Goal: Task Accomplishment & Management: Manage account settings

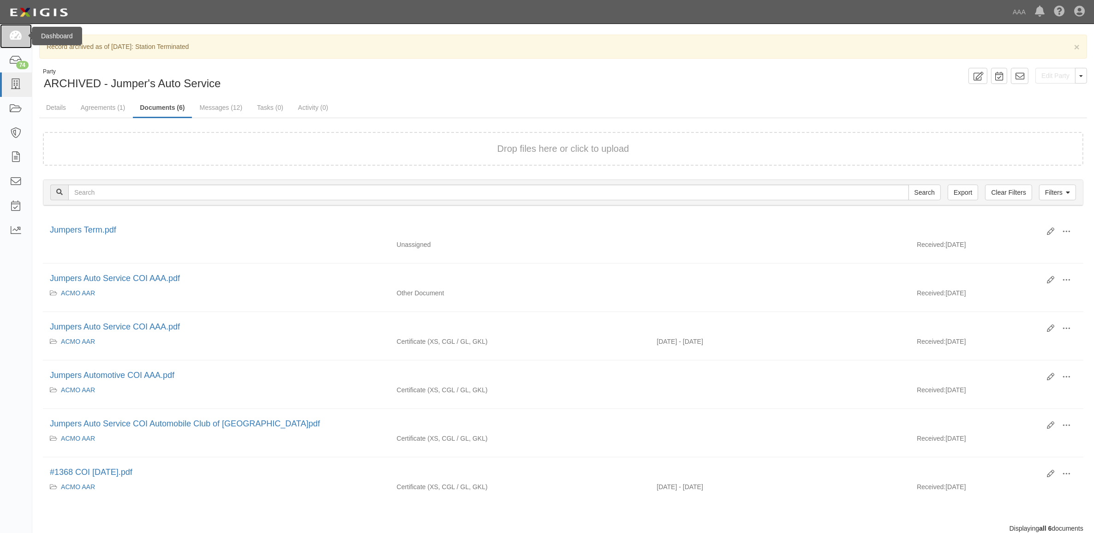
click at [13, 36] on icon at bounding box center [15, 36] width 13 height 11
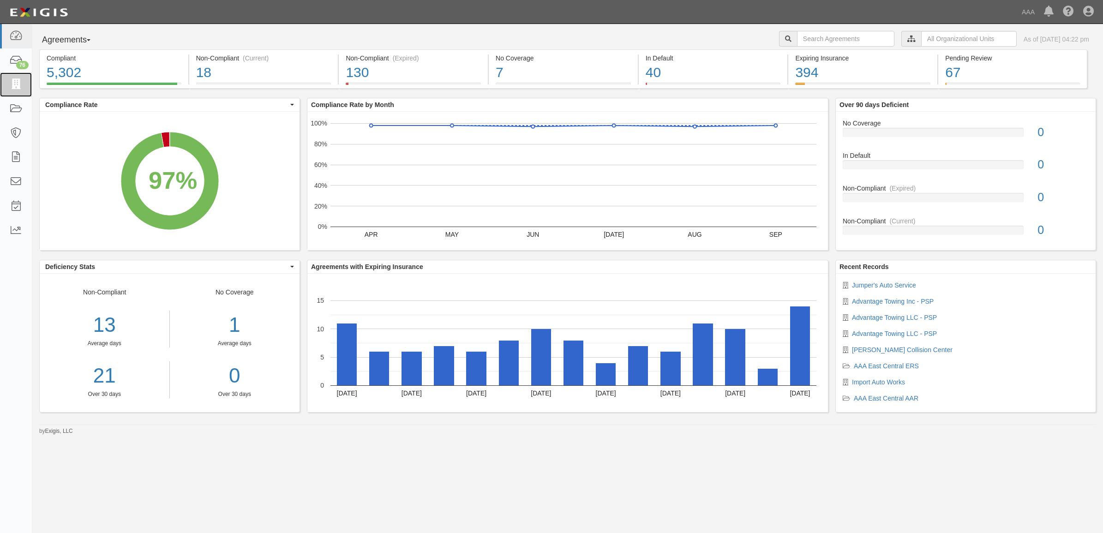
drag, startPoint x: 17, startPoint y: 89, endPoint x: 391, endPoint y: 248, distance: 406.6
click at [17, 89] on icon at bounding box center [15, 84] width 13 height 11
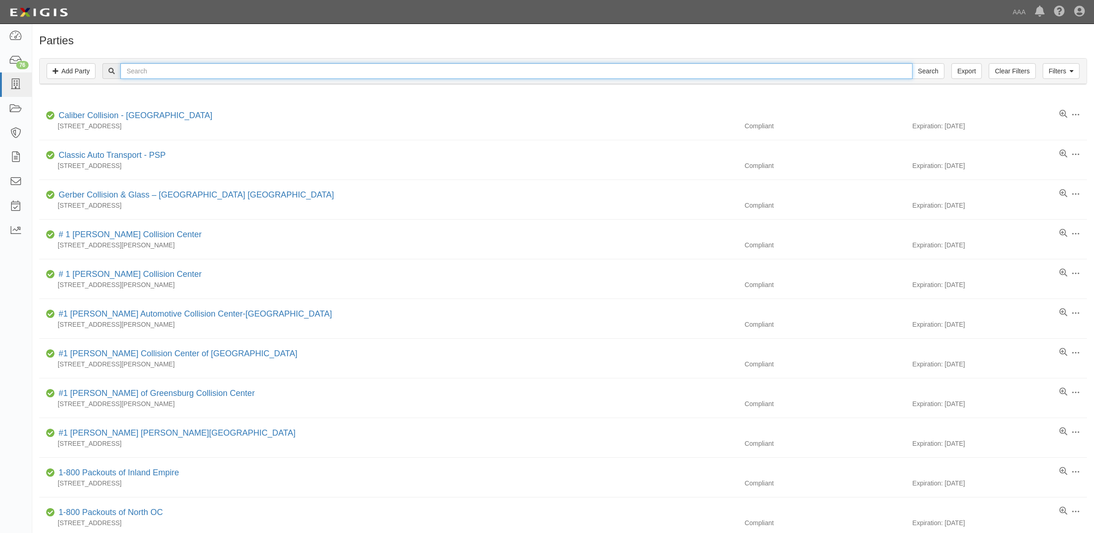
click at [344, 68] on input "text" at bounding box center [516, 71] width 792 height 16
paste input "CC183649"
type input "CC183649"
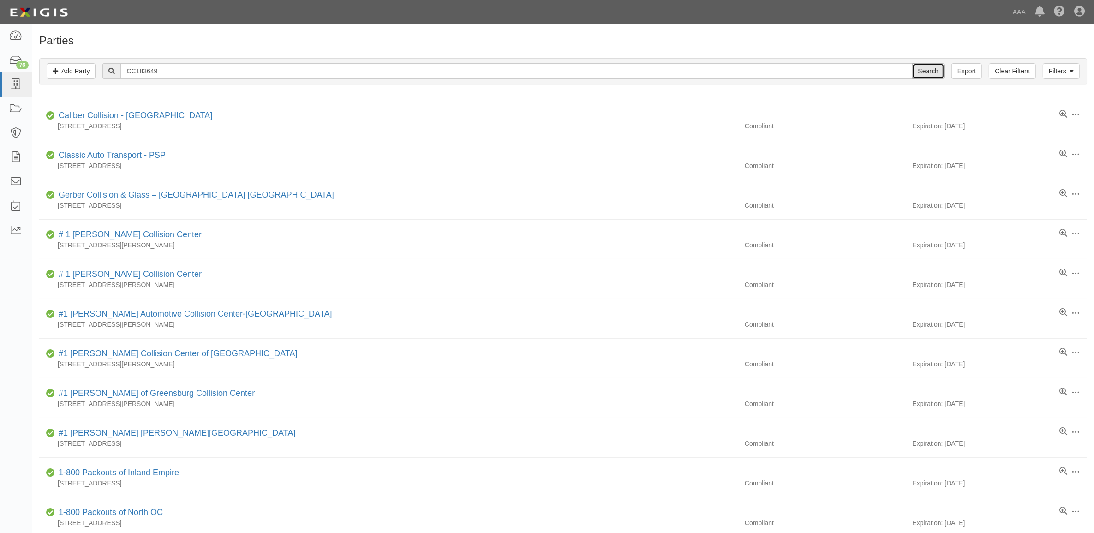
click at [936, 72] on input "Search" at bounding box center [929, 71] width 32 height 16
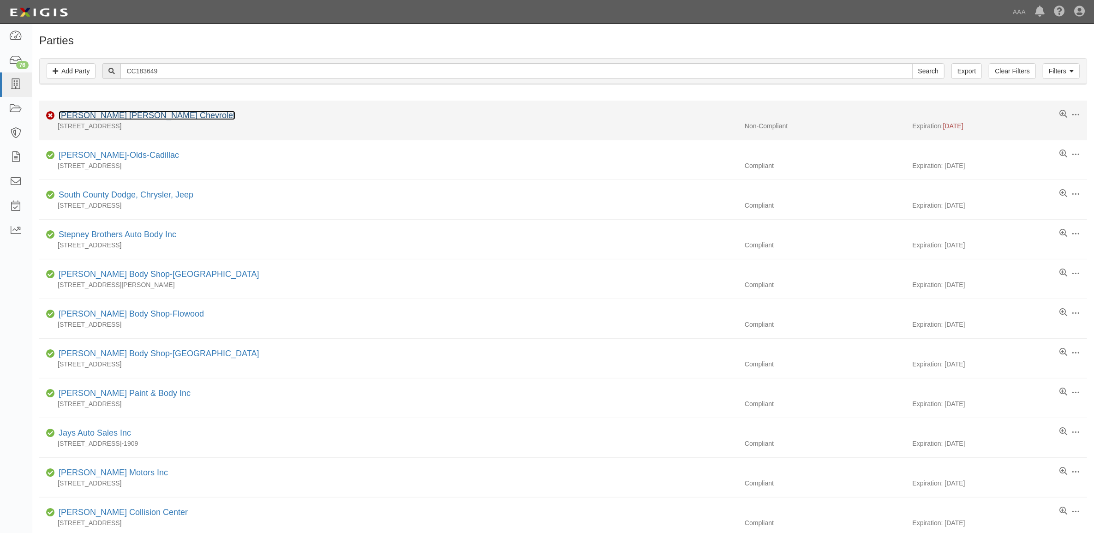
click at [116, 114] on link "[PERSON_NAME] [PERSON_NAME] Chevrolet" at bounding box center [147, 115] width 177 height 9
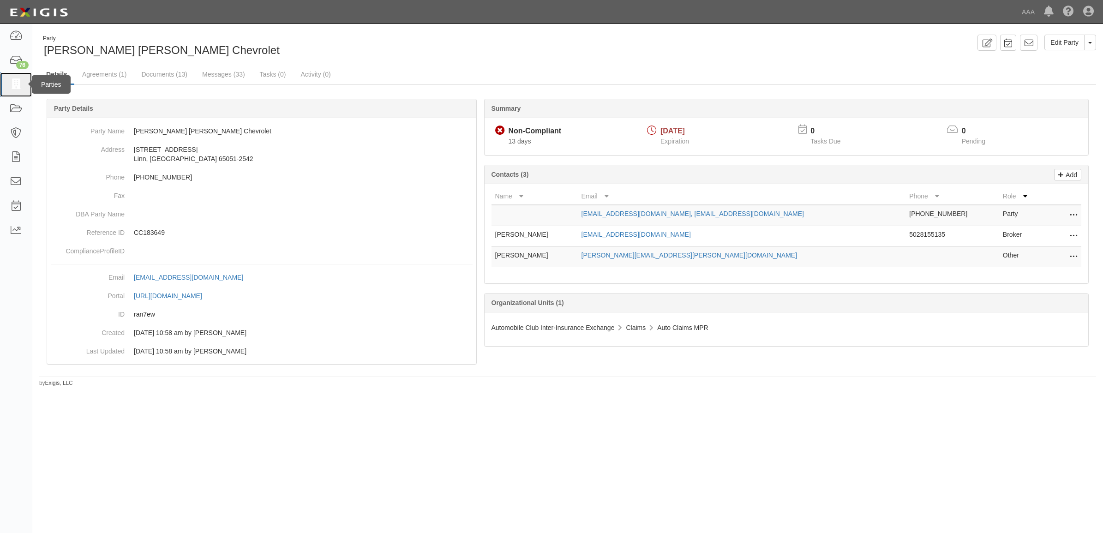
click at [15, 86] on icon at bounding box center [15, 84] width 13 height 11
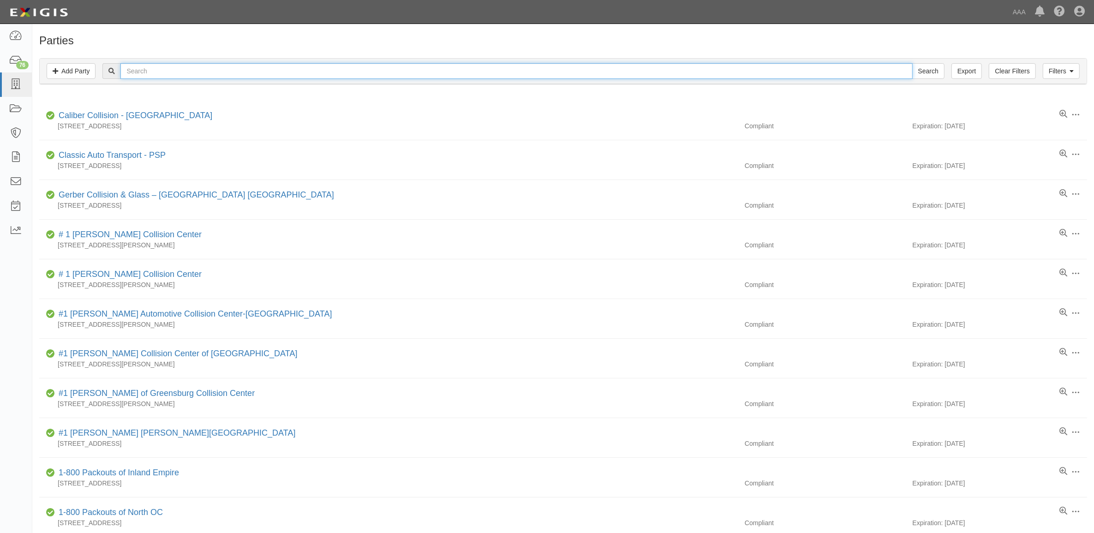
click at [192, 70] on input "text" at bounding box center [516, 71] width 792 height 16
type input "[PERSON_NAME]'s Towing"
click at [913, 63] on input "Search" at bounding box center [929, 71] width 32 height 16
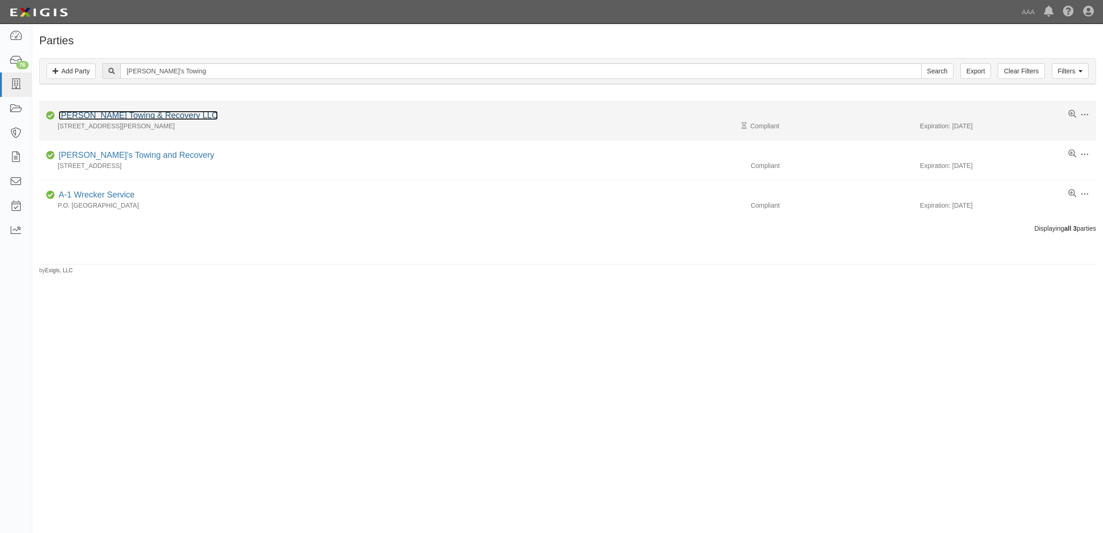
click at [150, 117] on link "[PERSON_NAME] Towing & Recovery LLC" at bounding box center [138, 115] width 159 height 9
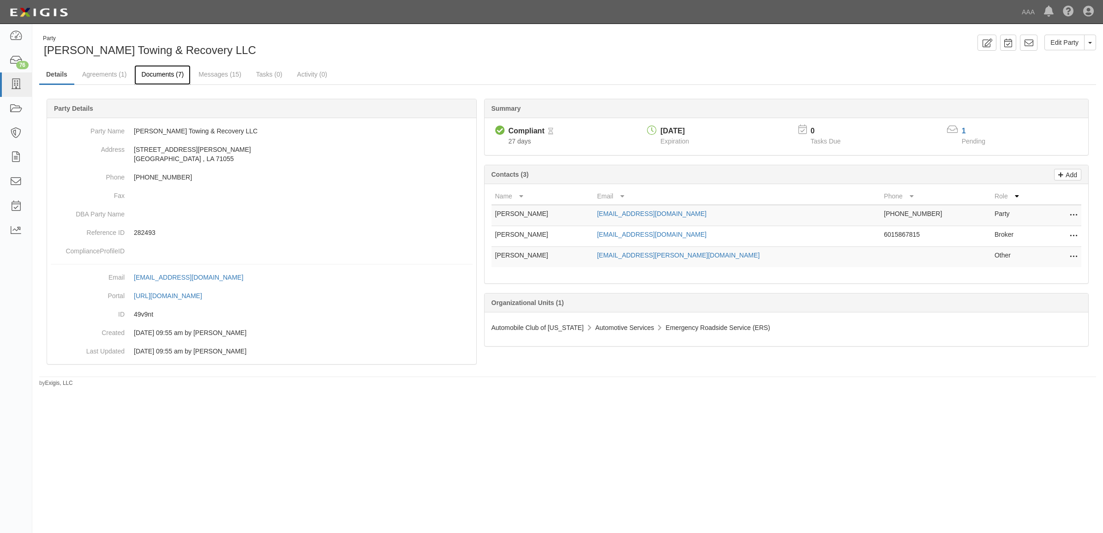
click at [150, 75] on link "Documents (7)" at bounding box center [162, 75] width 56 height 20
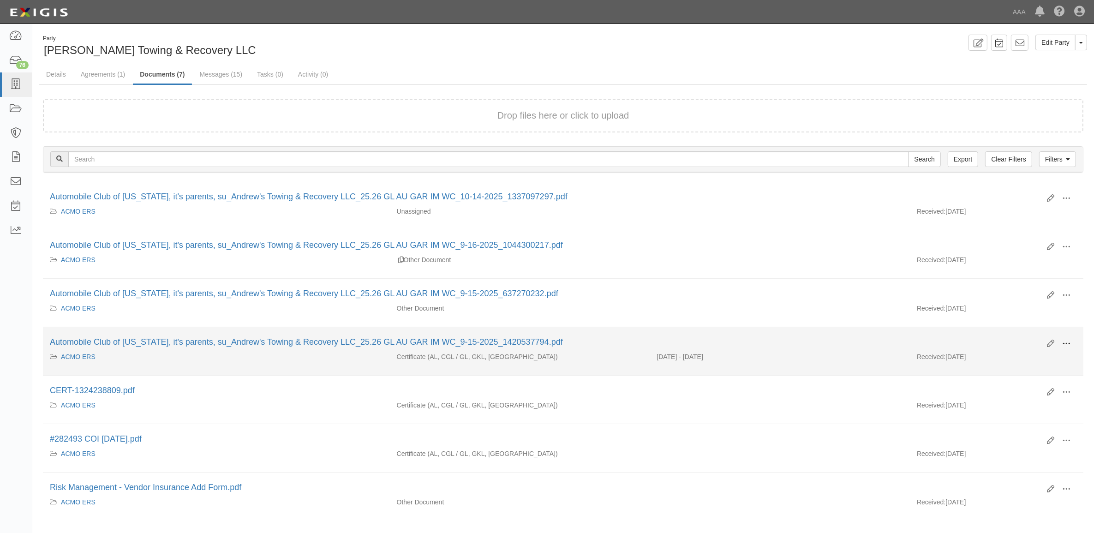
click at [1068, 346] on span at bounding box center [1067, 344] width 8 height 8
click at [1018, 355] on link "View" at bounding box center [1021, 357] width 73 height 17
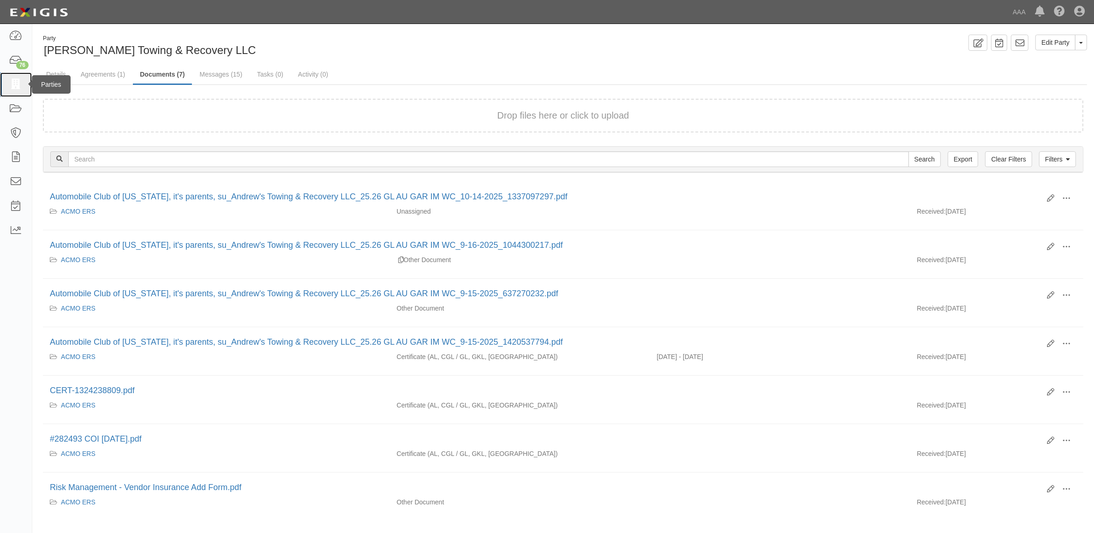
click at [12, 85] on icon at bounding box center [15, 84] width 13 height 11
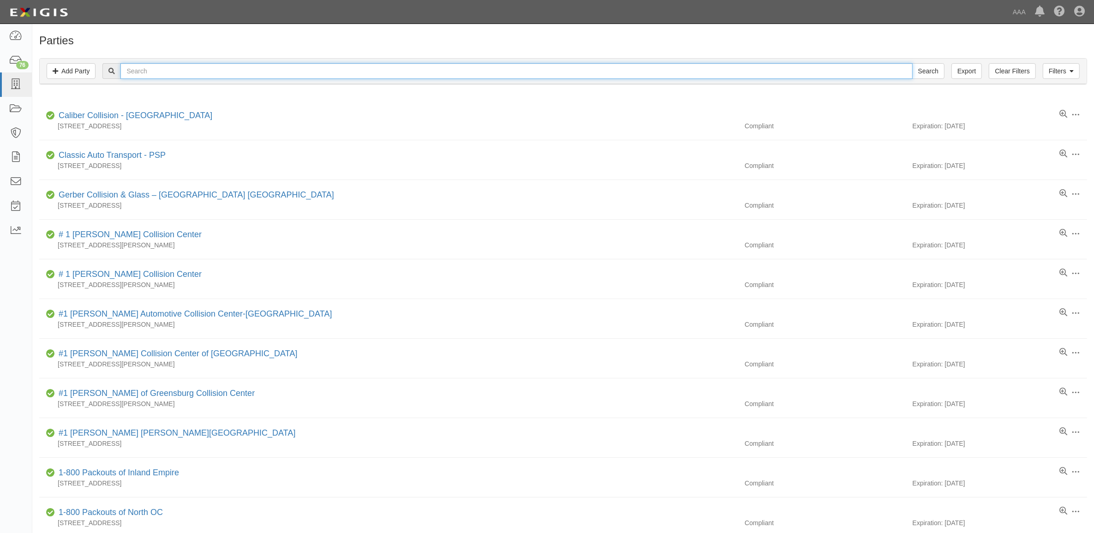
click at [197, 67] on input "text" at bounding box center [516, 71] width 792 height 16
type input "353247"
click at [913, 63] on input "Search" at bounding box center [929, 71] width 32 height 16
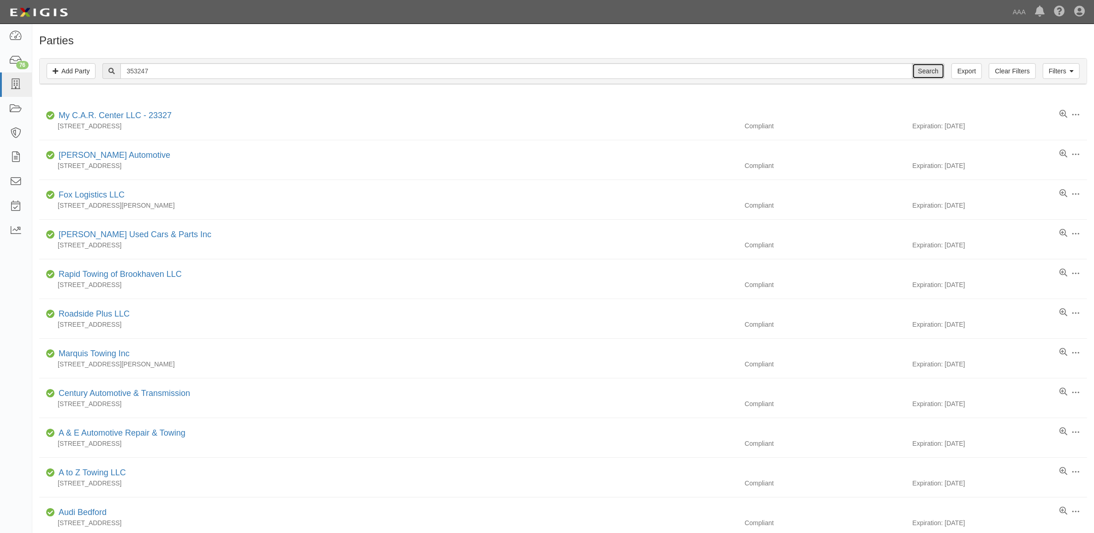
click at [918, 68] on input "Search" at bounding box center [929, 71] width 32 height 16
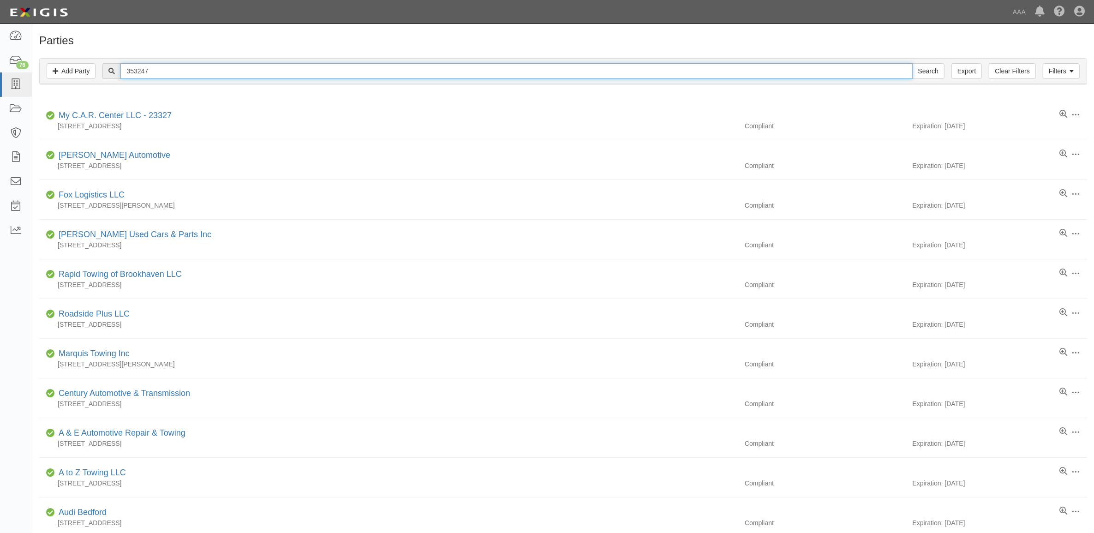
click at [215, 68] on input "353247" at bounding box center [516, 71] width 792 height 16
paste input "CC291601"
type input "CC291601"
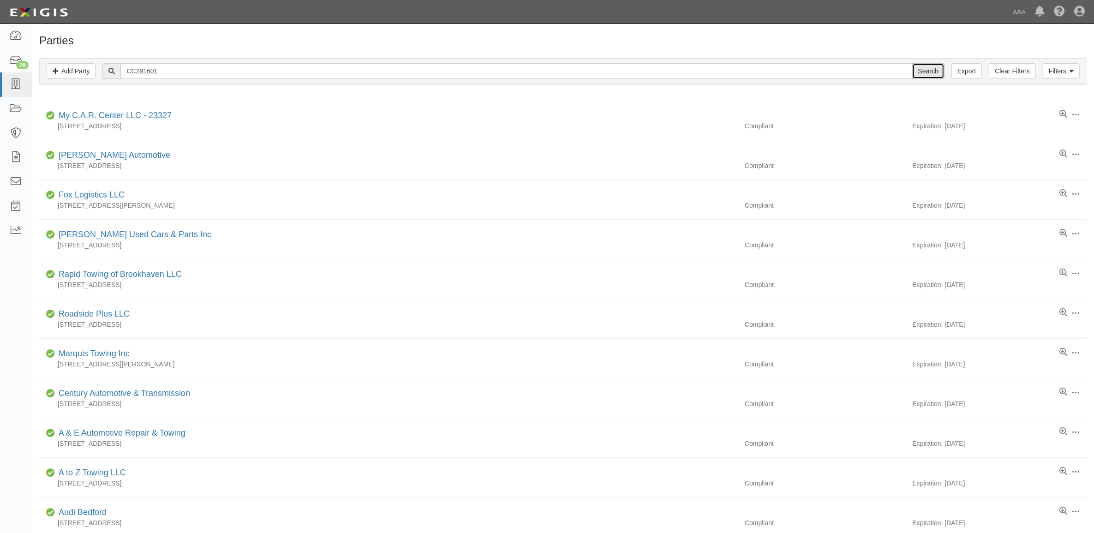
click at [931, 68] on input "Search" at bounding box center [929, 71] width 32 height 16
click at [940, 66] on input "Search" at bounding box center [929, 71] width 32 height 16
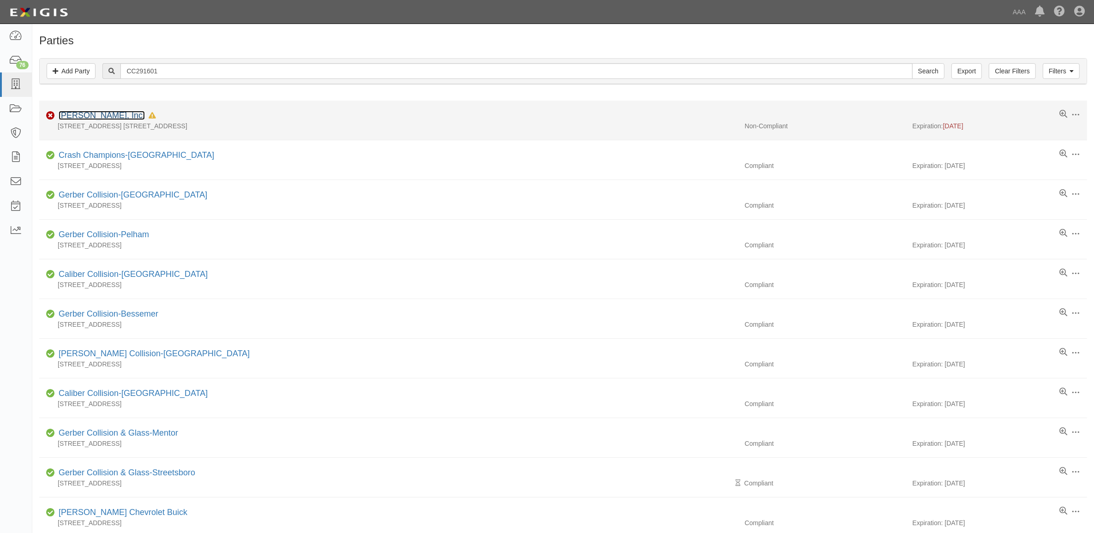
click at [97, 114] on link "[PERSON_NAME], Inc." at bounding box center [102, 115] width 86 height 9
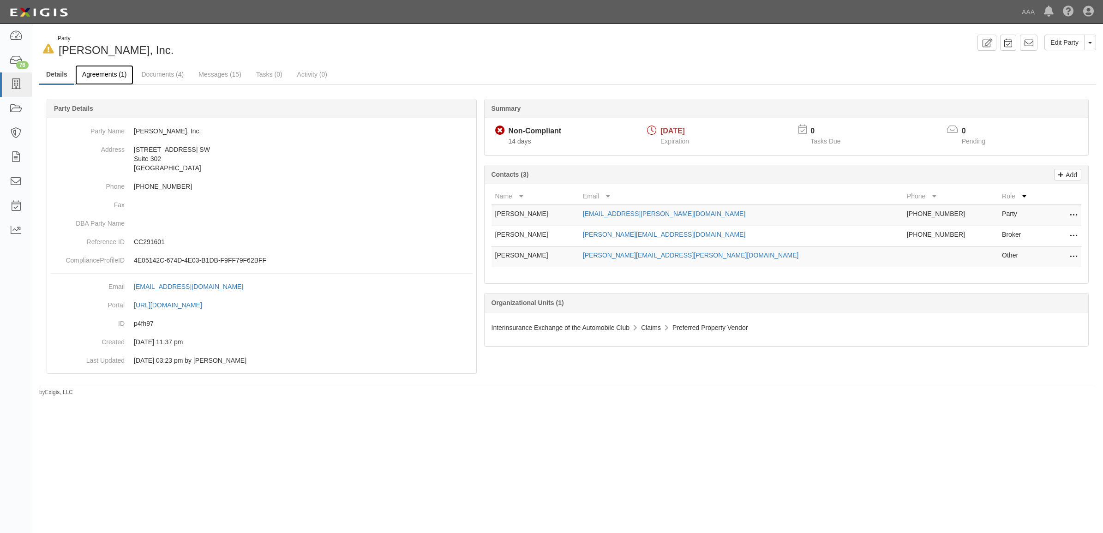
click at [117, 76] on link "Agreements (1)" at bounding box center [104, 75] width 58 height 20
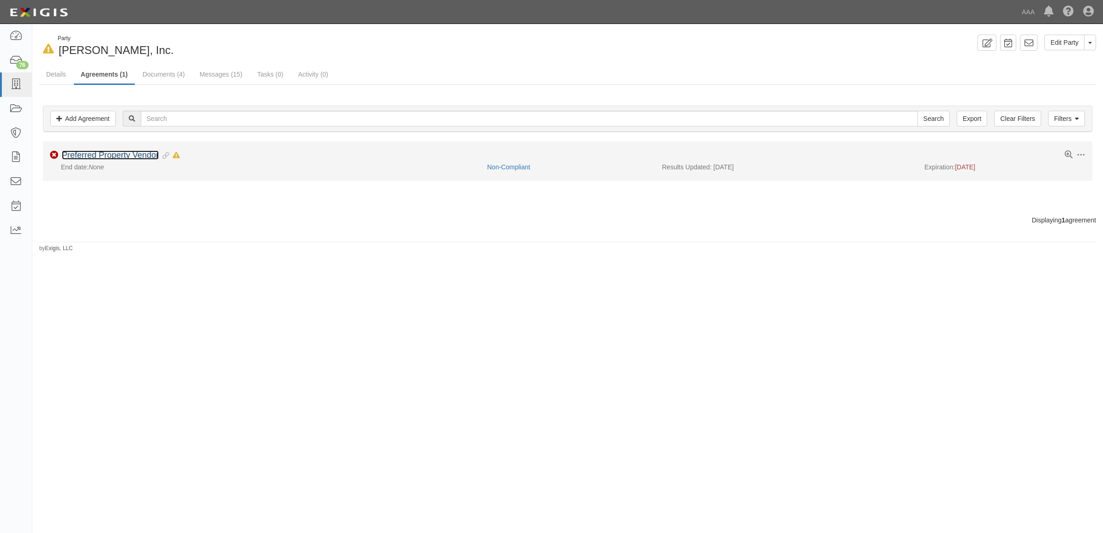
click at [151, 157] on link "Preferred Property Vendor" at bounding box center [110, 154] width 97 height 9
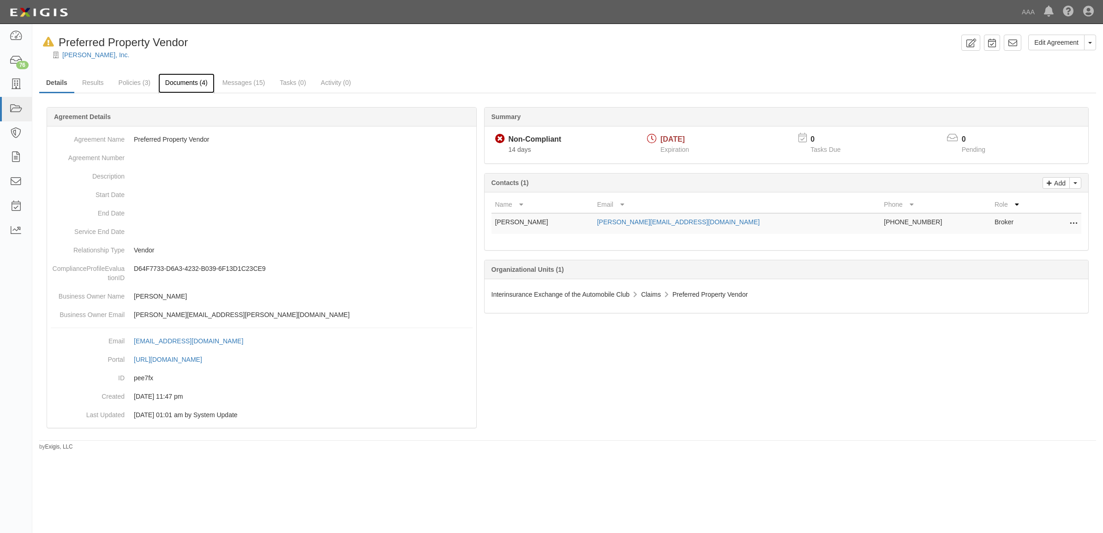
click at [190, 88] on link "Documents (4)" at bounding box center [186, 83] width 56 height 20
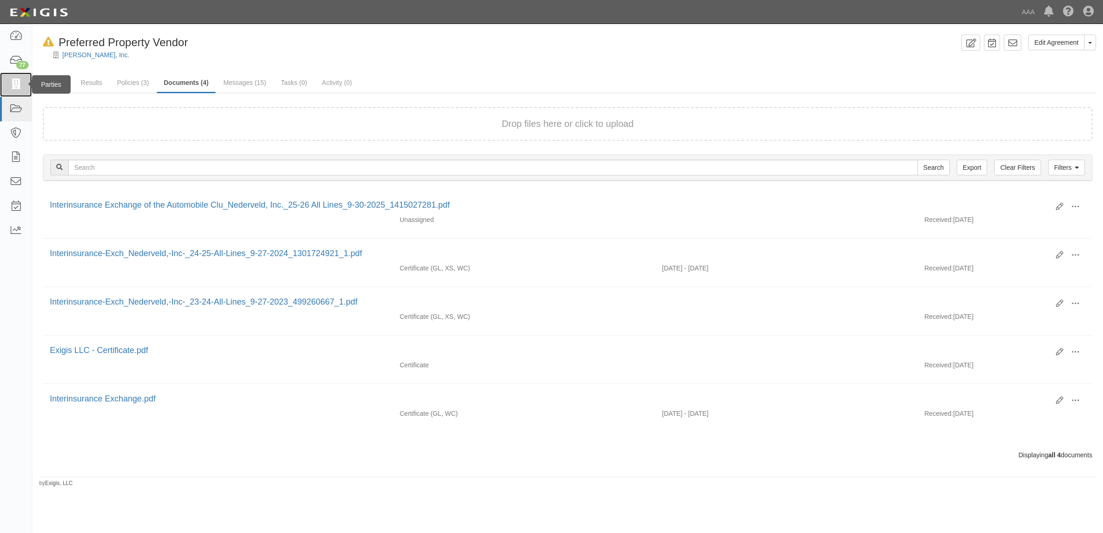
click at [18, 90] on link at bounding box center [16, 84] width 32 height 24
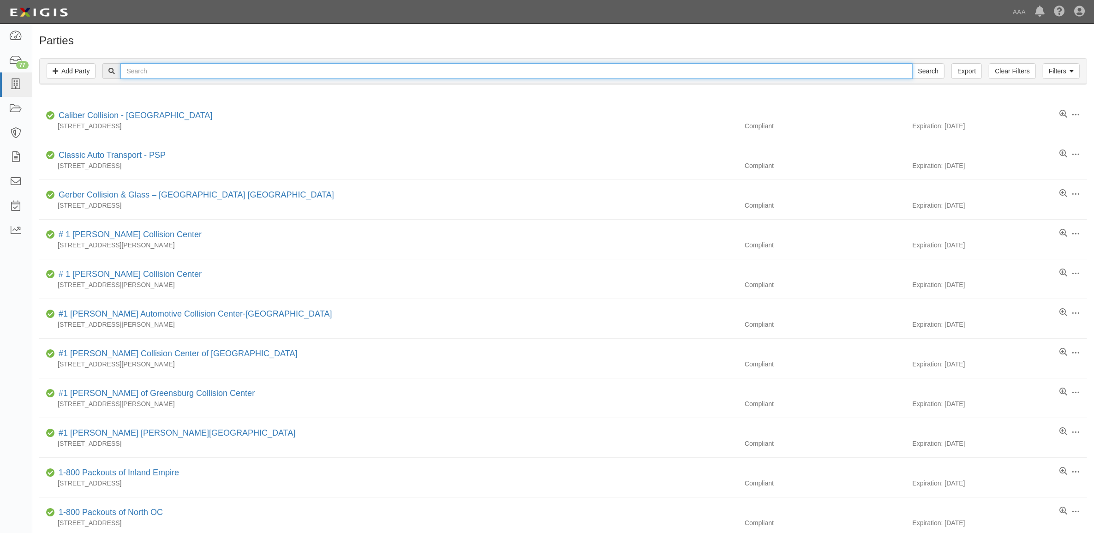
click at [300, 65] on input "text" at bounding box center [516, 71] width 792 height 16
paste input "CC206692"
type input "CC206692"
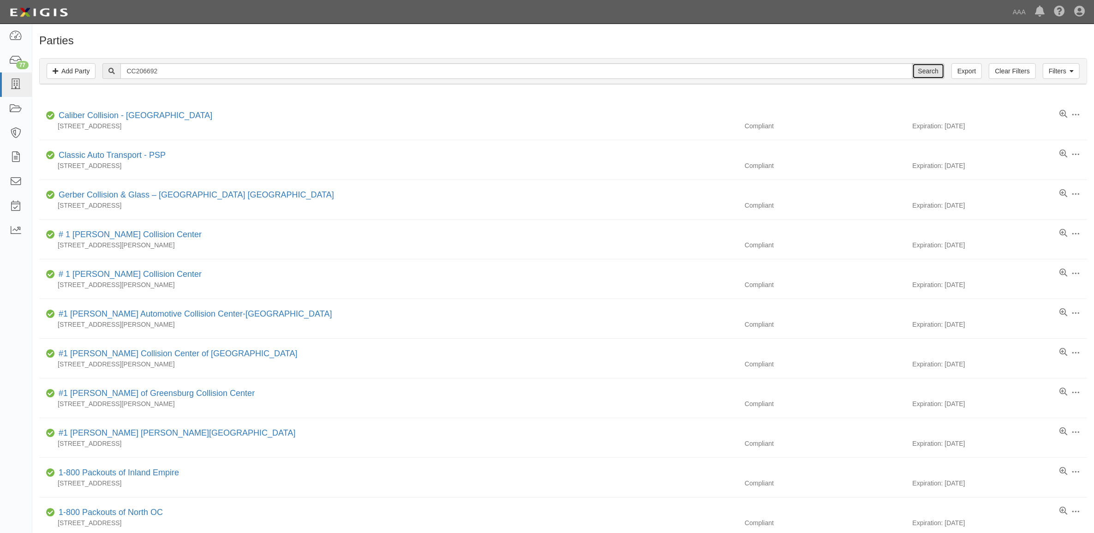
click at [931, 72] on input "Search" at bounding box center [929, 71] width 32 height 16
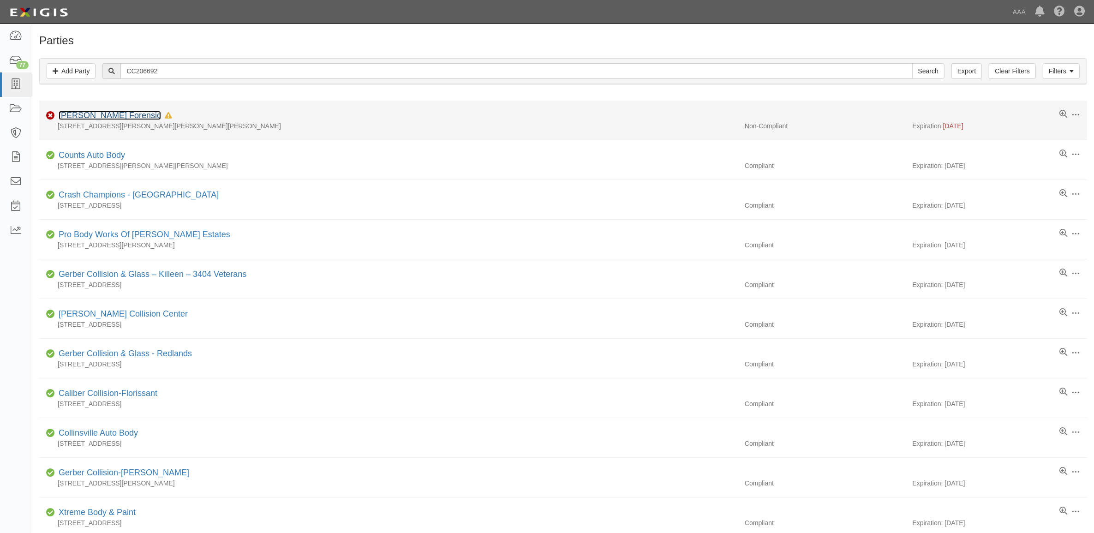
click at [102, 119] on link "[PERSON_NAME] Forensic" at bounding box center [110, 115] width 102 height 9
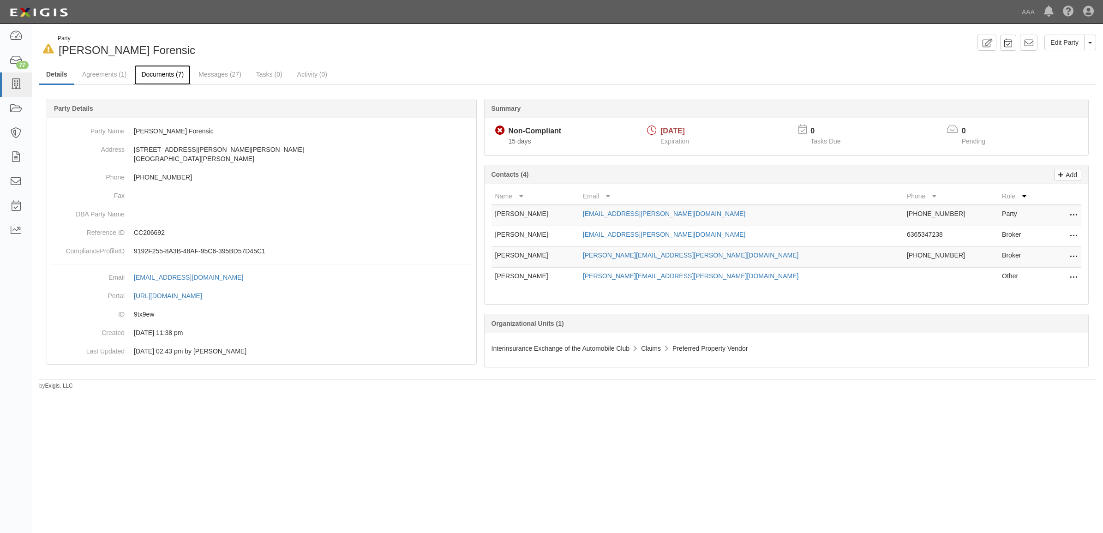
click at [162, 78] on link "Documents (7)" at bounding box center [162, 75] width 56 height 20
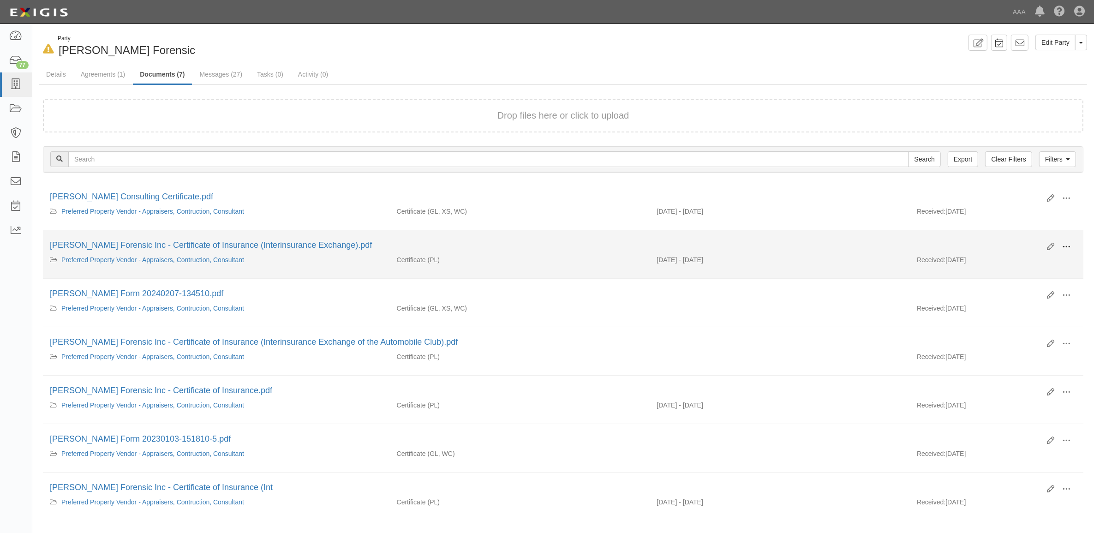
click at [1067, 245] on span at bounding box center [1067, 247] width 8 height 8
click at [1026, 261] on link "View" at bounding box center [1021, 260] width 73 height 17
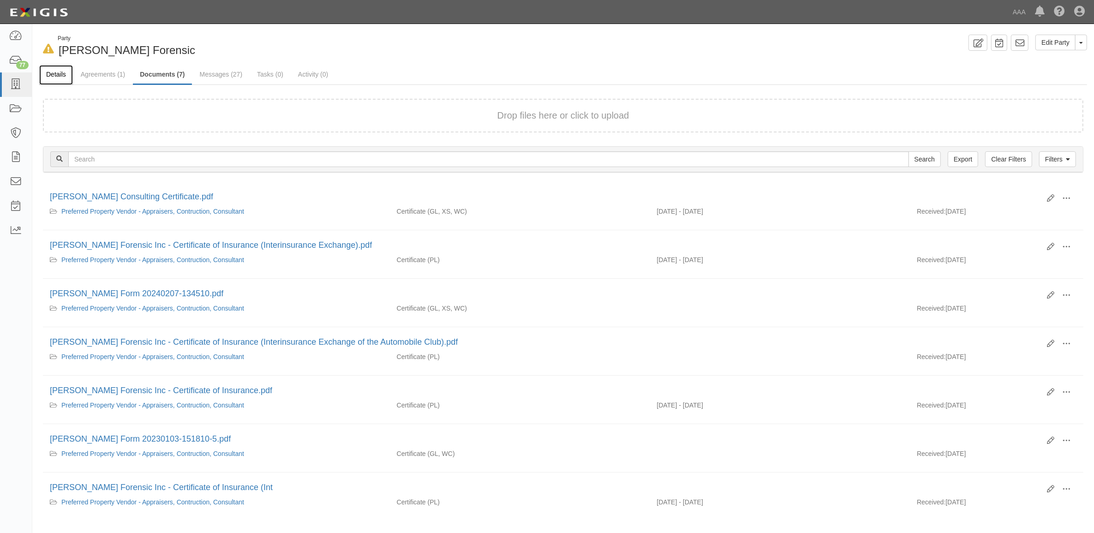
click at [63, 77] on link "Details" at bounding box center [56, 75] width 34 height 20
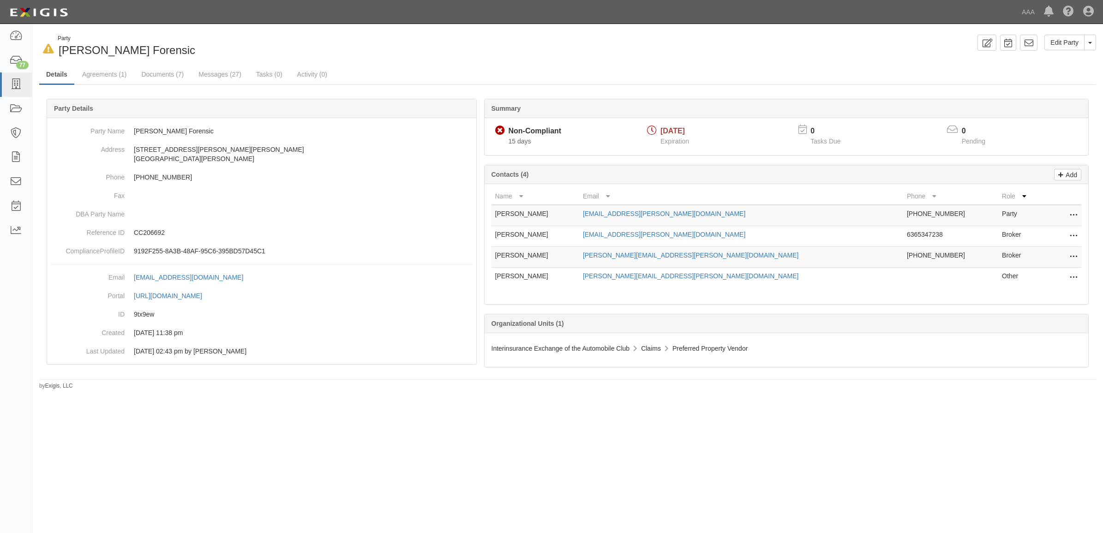
click at [1073, 253] on icon at bounding box center [1073, 257] width 7 height 12
click at [1046, 254] on link "Edit" at bounding box center [1040, 254] width 73 height 17
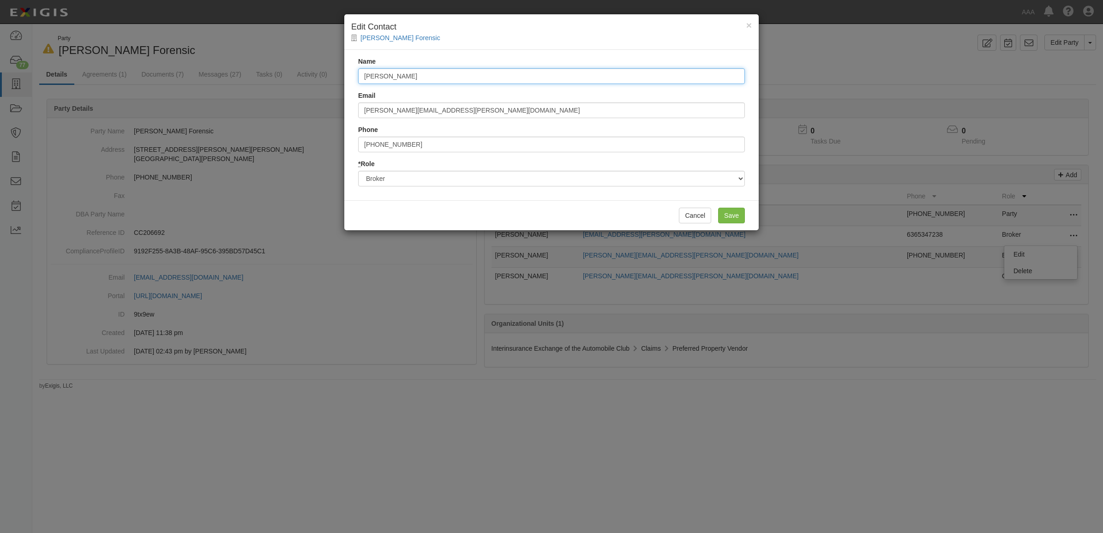
drag, startPoint x: 456, startPoint y: 73, endPoint x: 277, endPoint y: 56, distance: 179.4
click at [291, 59] on div "× Edit Contact [PERSON_NAME] Forensic Name [PERSON_NAME] Email [PERSON_NAME][EM…" at bounding box center [551, 266] width 1103 height 533
type input "Karolina Fosbenner"
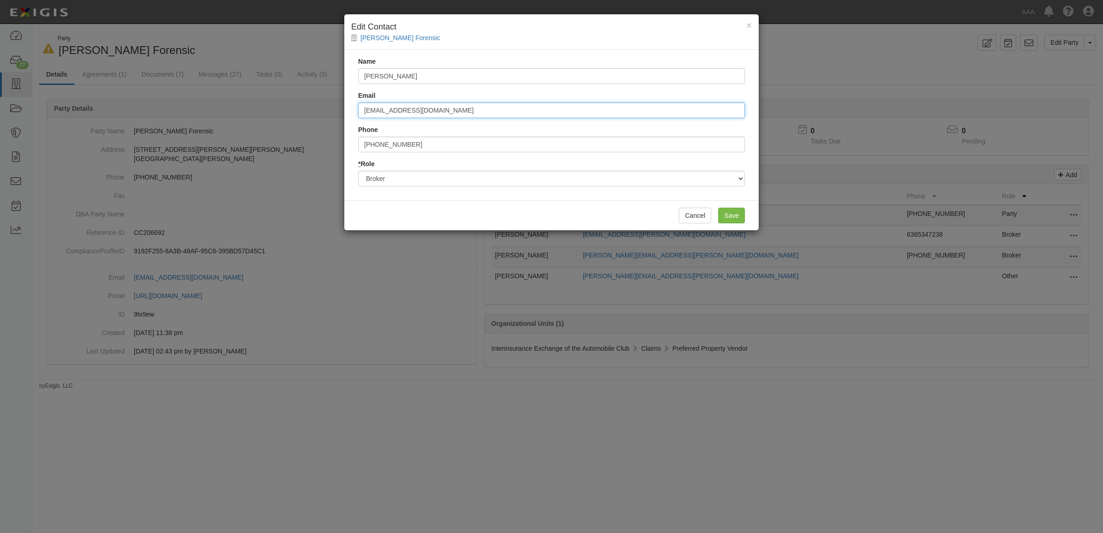
type input "kfosbenner@robertsonryan.com"
type input "3"
type input "2624783246"
click at [735, 215] on input "Save" at bounding box center [731, 216] width 27 height 16
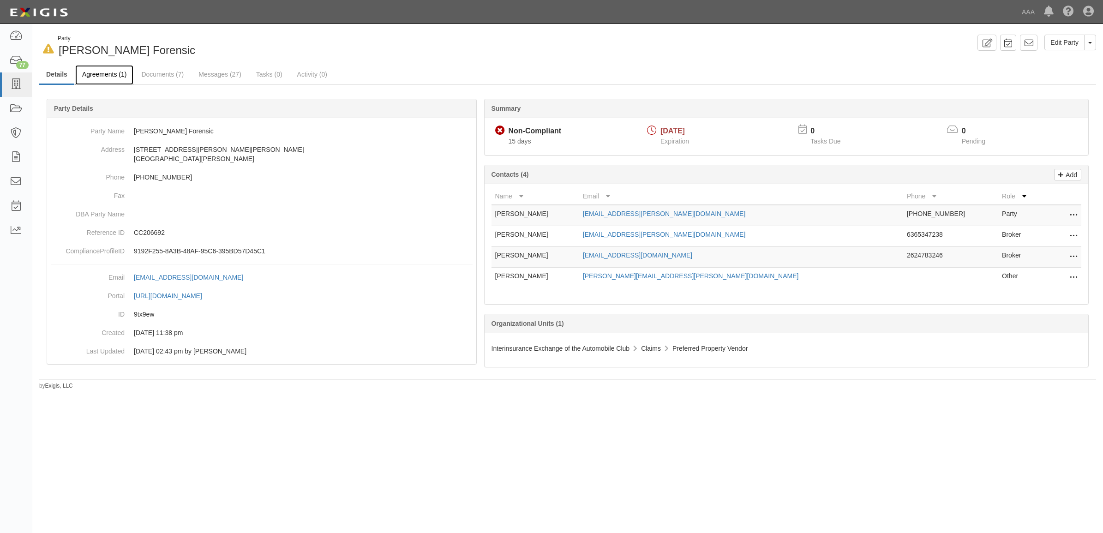
click at [102, 78] on link "Agreements (1)" at bounding box center [104, 75] width 58 height 20
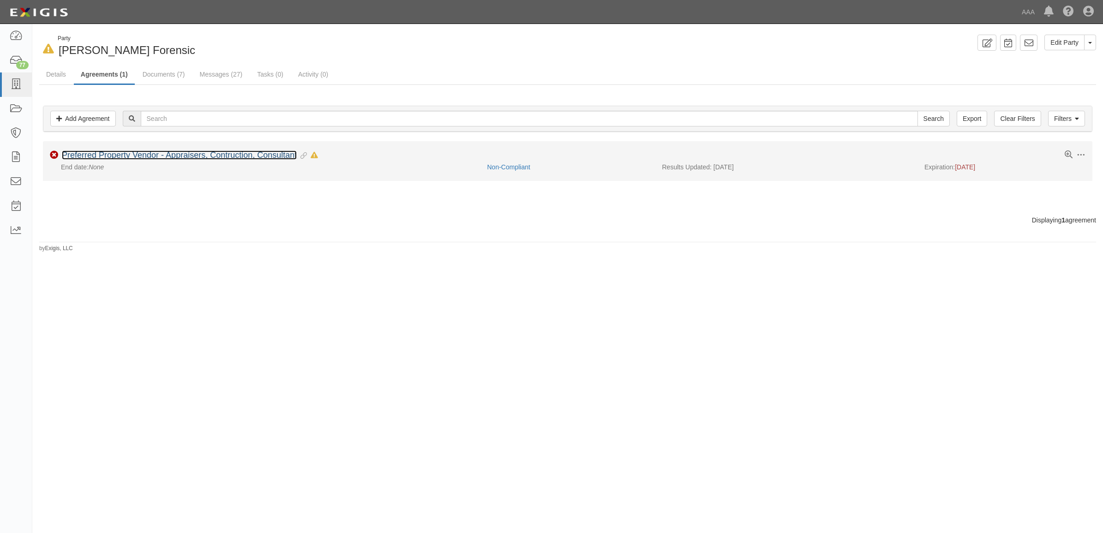
click at [95, 158] on link "Preferred Property Vendor - Appraisers, Contruction, Consultant" at bounding box center [179, 154] width 235 height 9
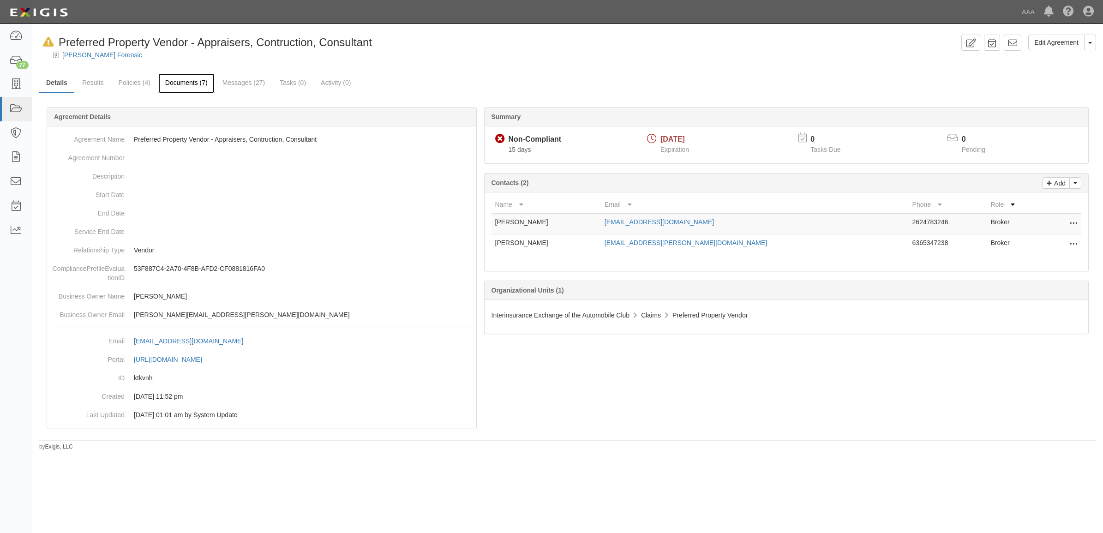
click at [173, 84] on link "Documents (7)" at bounding box center [186, 83] width 56 height 20
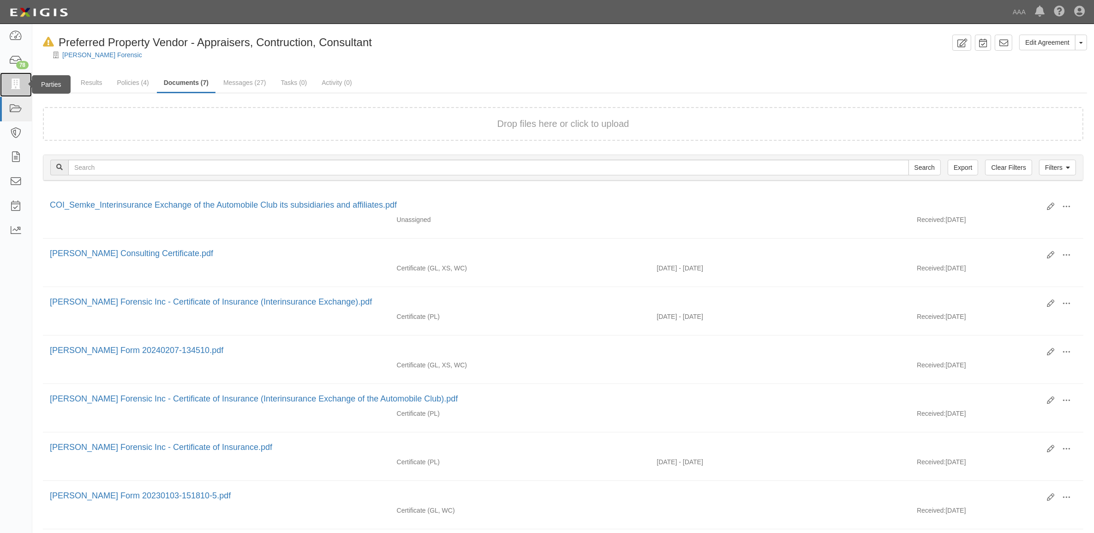
click at [22, 88] on link at bounding box center [16, 84] width 32 height 24
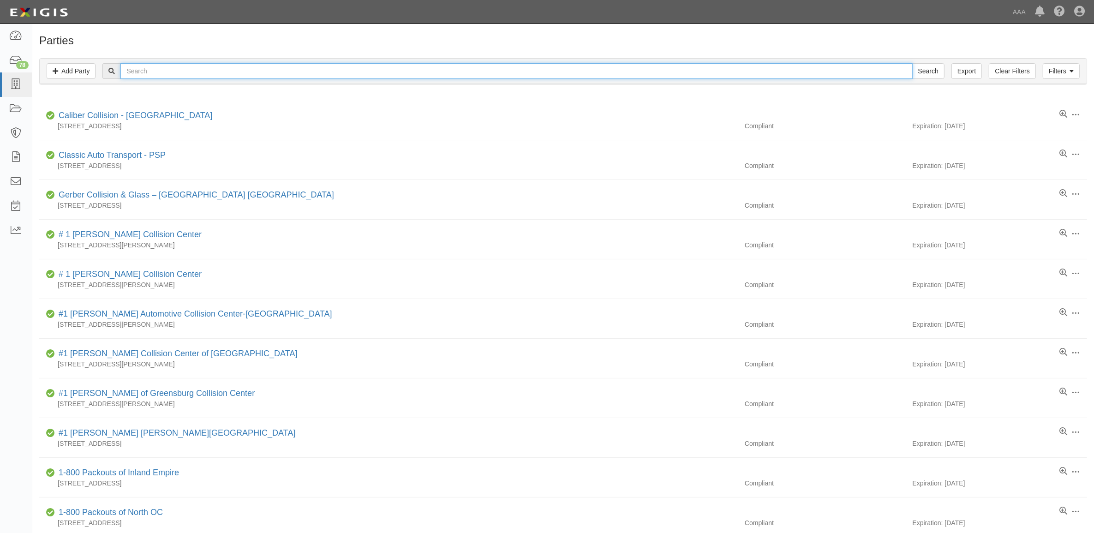
click at [258, 71] on input "text" at bounding box center [516, 71] width 792 height 16
paste input "CC1992848"
click at [911, 74] on input "CC1992848" at bounding box center [516, 71] width 792 height 16
type input "CC1992848"
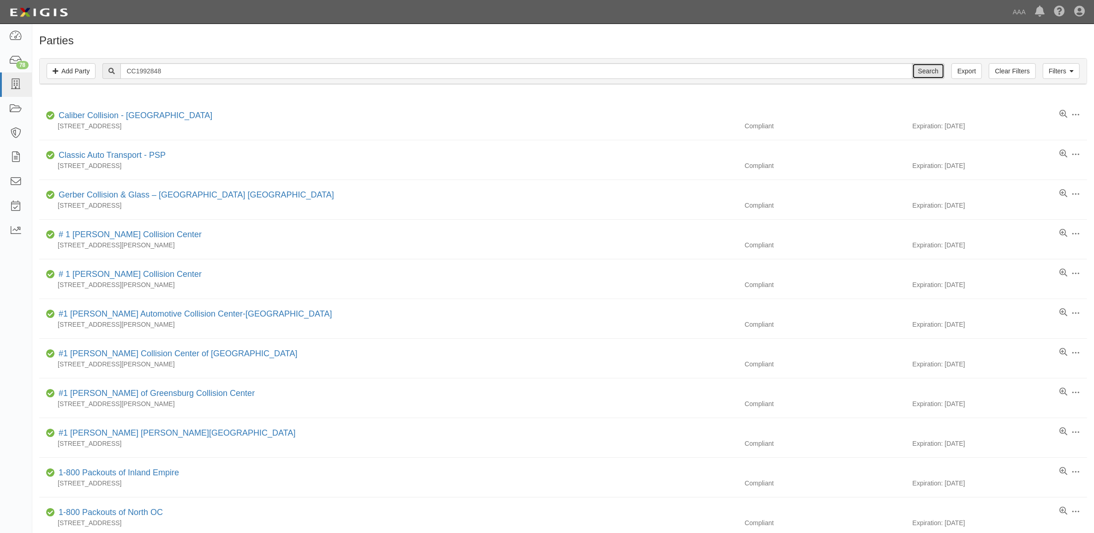
click at [923, 74] on input "Search" at bounding box center [929, 71] width 32 height 16
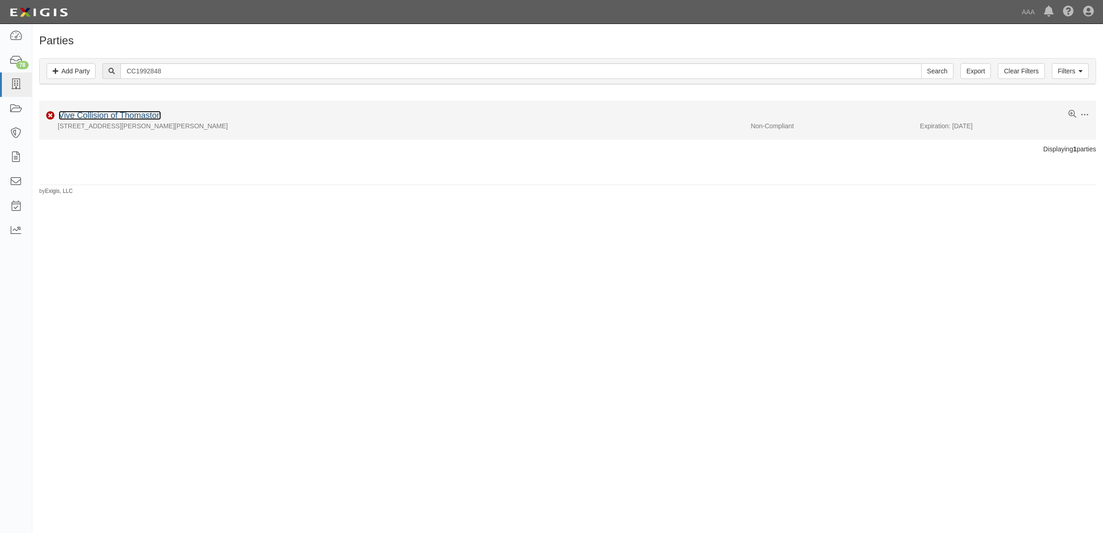
drag, startPoint x: 139, startPoint y: 114, endPoint x: 180, endPoint y: 134, distance: 45.0
click at [139, 114] on link "Vive Collision of Thomaston" at bounding box center [110, 115] width 102 height 9
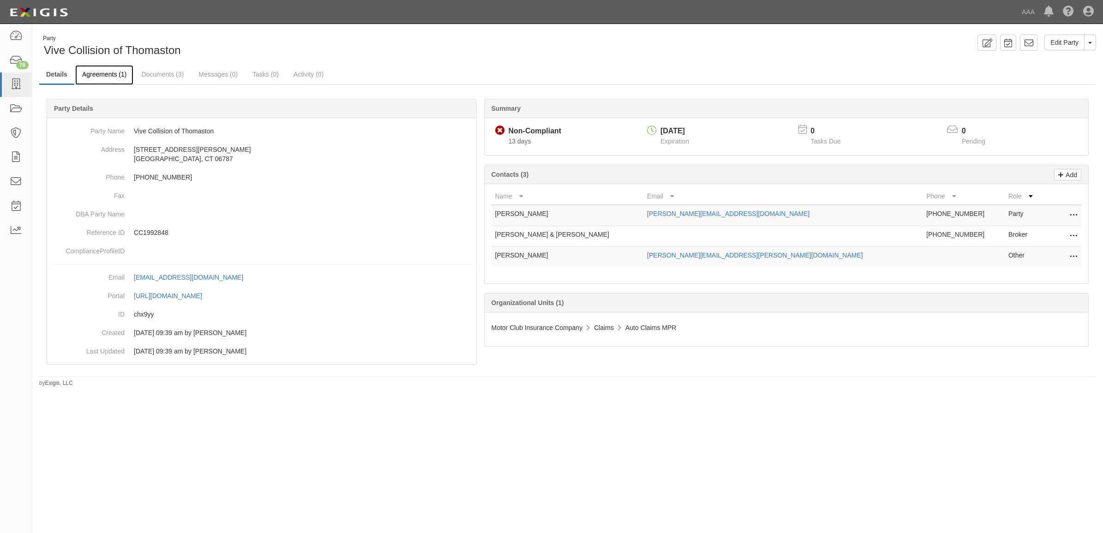
click at [100, 73] on link "Agreements (1)" at bounding box center [104, 75] width 58 height 20
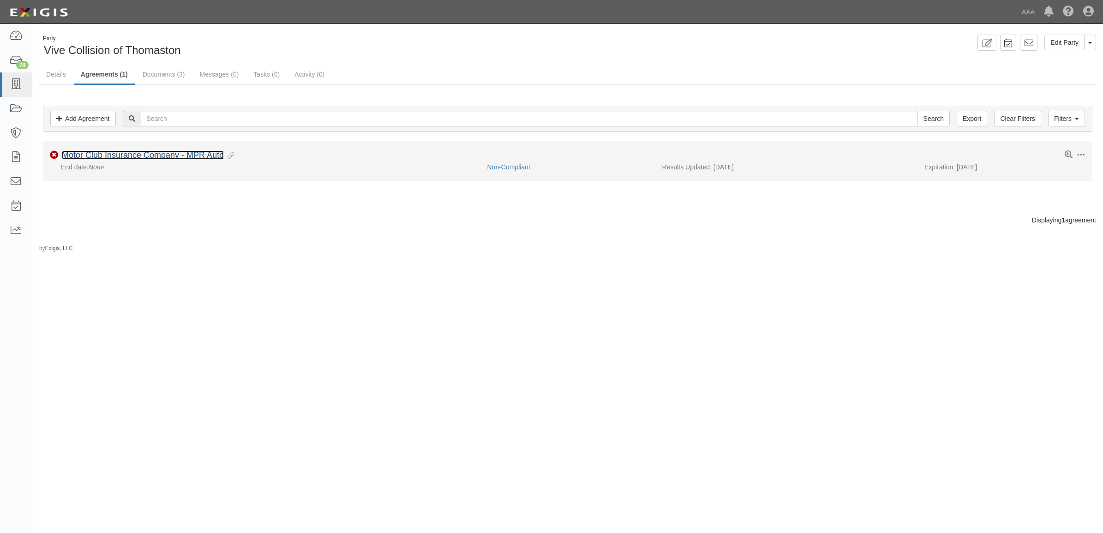
click at [170, 155] on link "Motor Club Insurance Company - MPR Auto" at bounding box center [143, 154] width 162 height 9
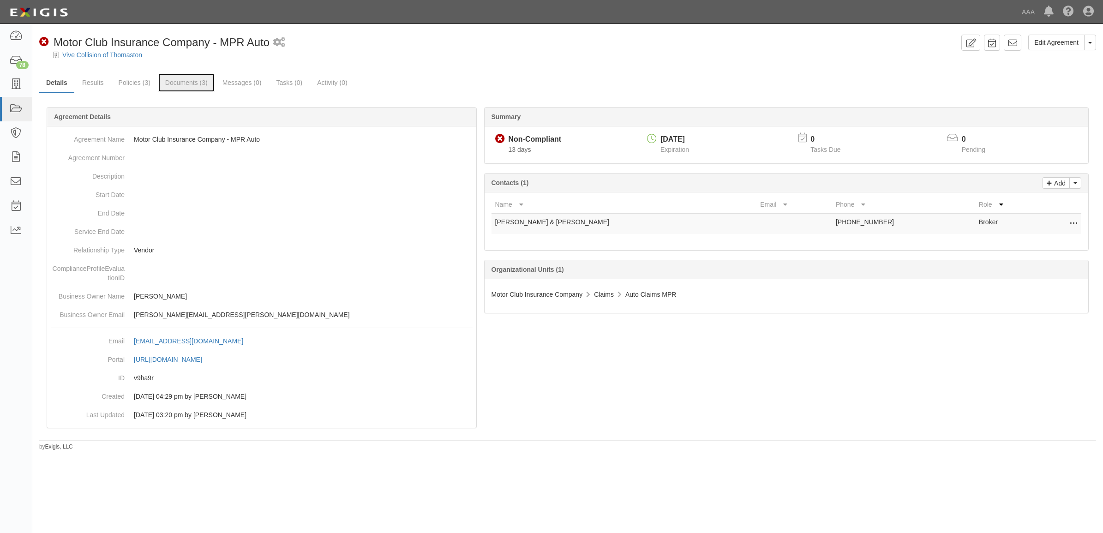
drag, startPoint x: 179, startPoint y: 83, endPoint x: 232, endPoint y: 100, distance: 55.3
click at [179, 83] on link "Documents (3)" at bounding box center [186, 82] width 56 height 18
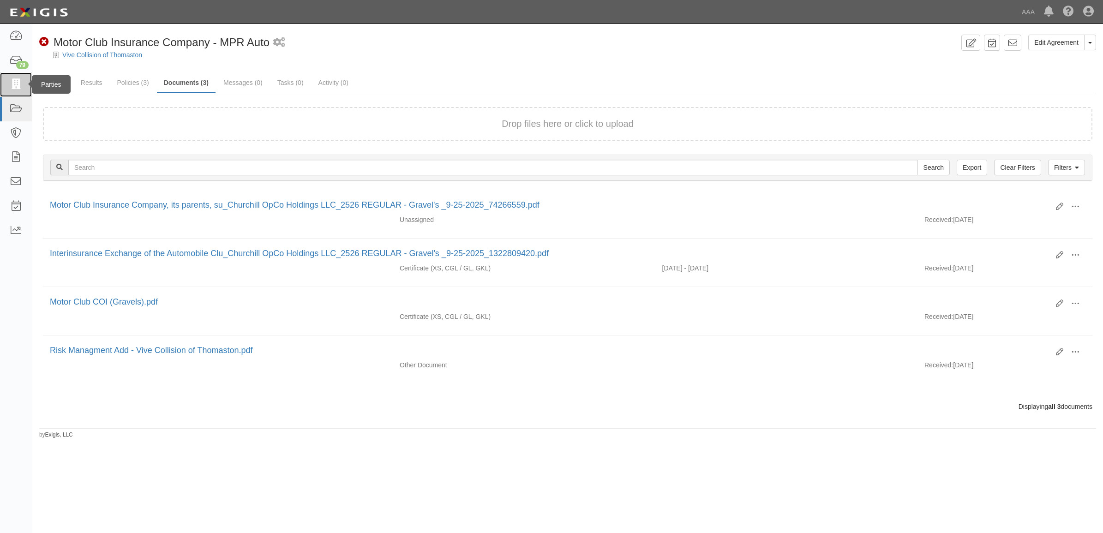
click at [15, 84] on icon at bounding box center [15, 84] width 13 height 11
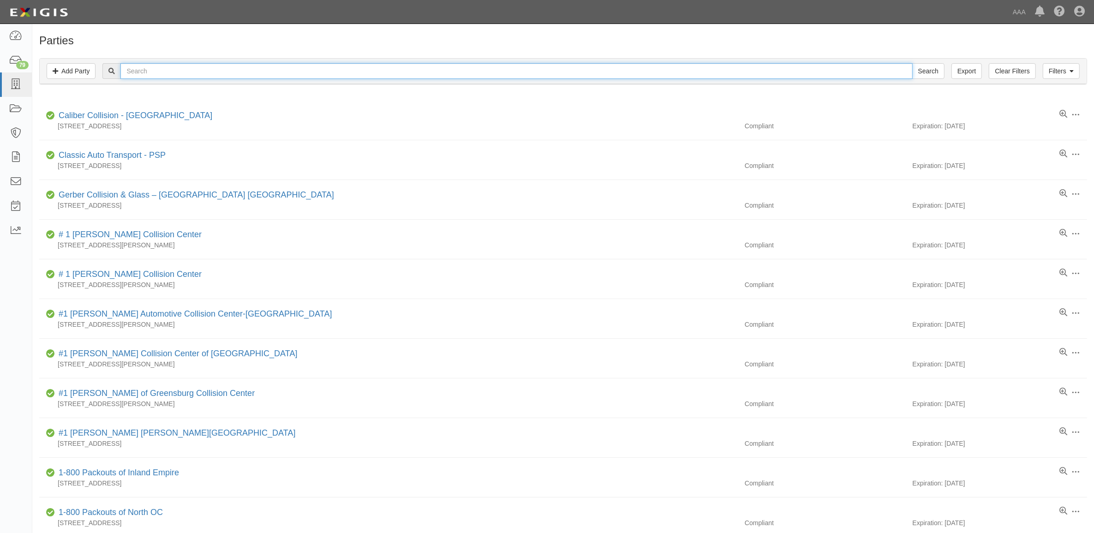
click at [204, 70] on input "text" at bounding box center [516, 71] width 792 height 16
type input "Crown"
click at [913, 63] on input "Search" at bounding box center [929, 71] width 32 height 16
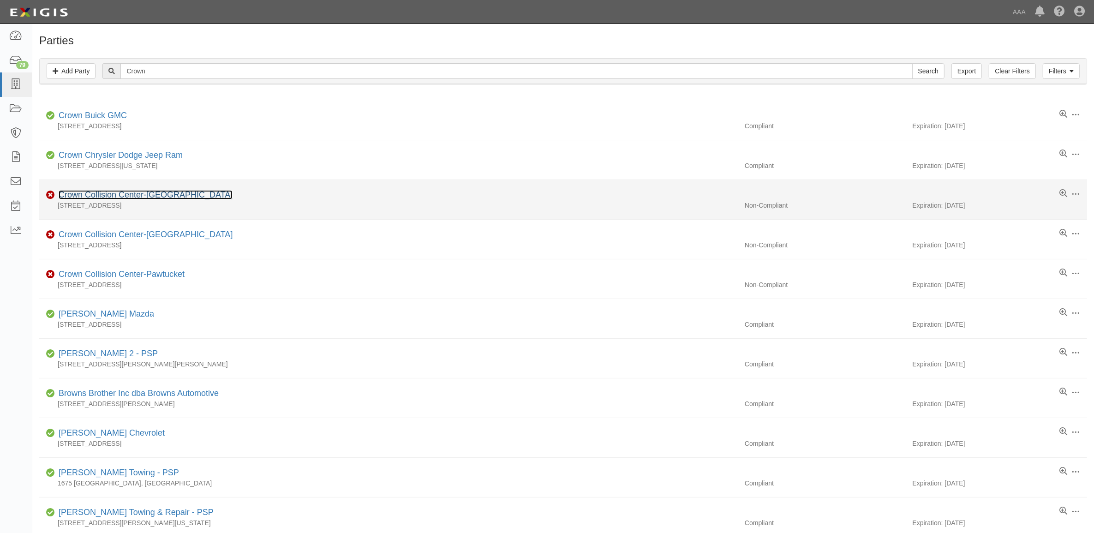
click at [139, 197] on link "Crown Collision Center-[GEOGRAPHIC_DATA]" at bounding box center [146, 194] width 174 height 9
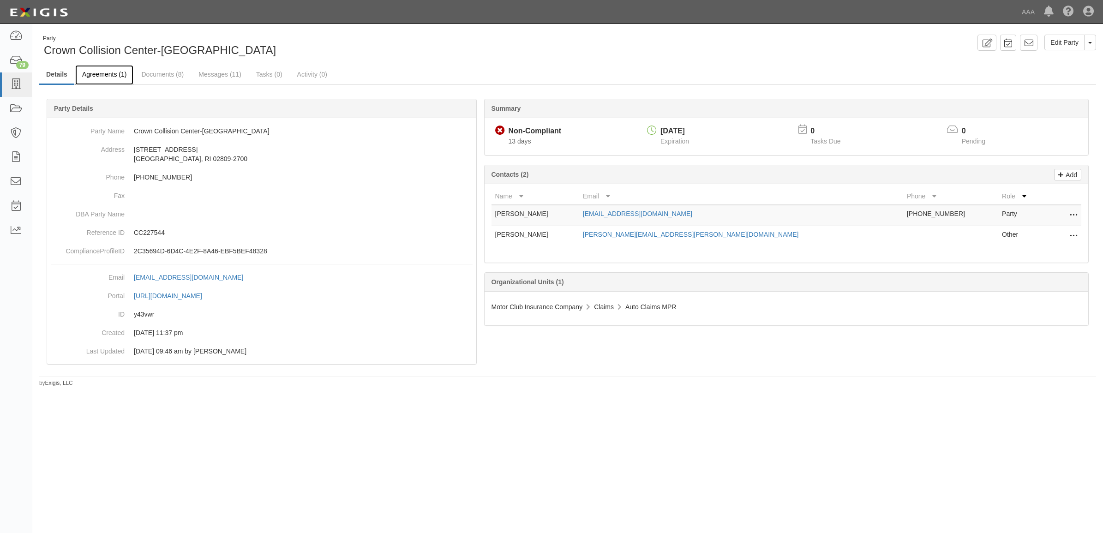
drag, startPoint x: 104, startPoint y: 75, endPoint x: 116, endPoint y: 81, distance: 13.8
click at [104, 75] on link "Agreements (1)" at bounding box center [104, 75] width 58 height 20
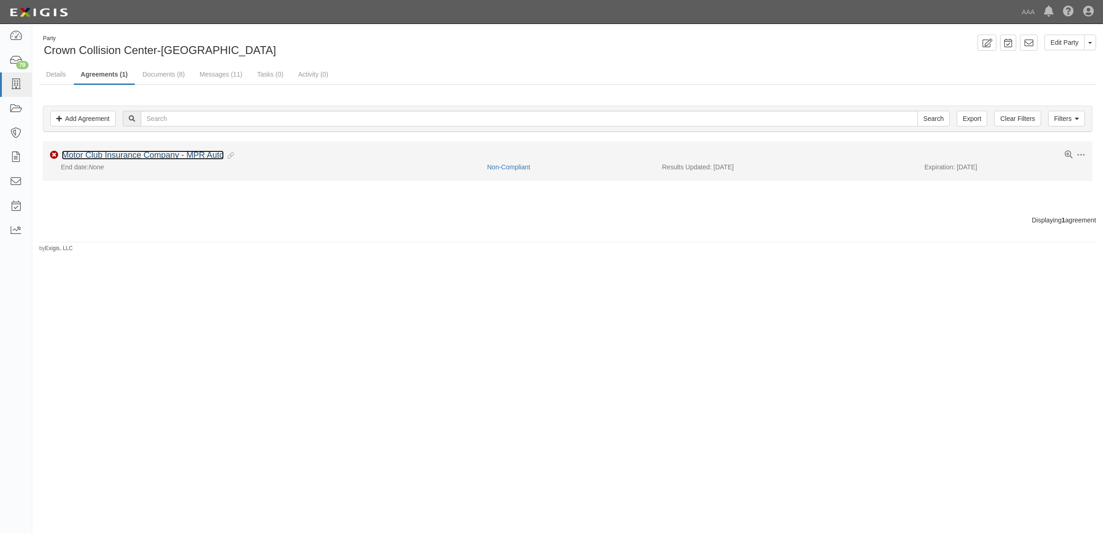
click at [201, 155] on link "Motor Club Insurance Company - MPR Auto" at bounding box center [143, 154] width 162 height 9
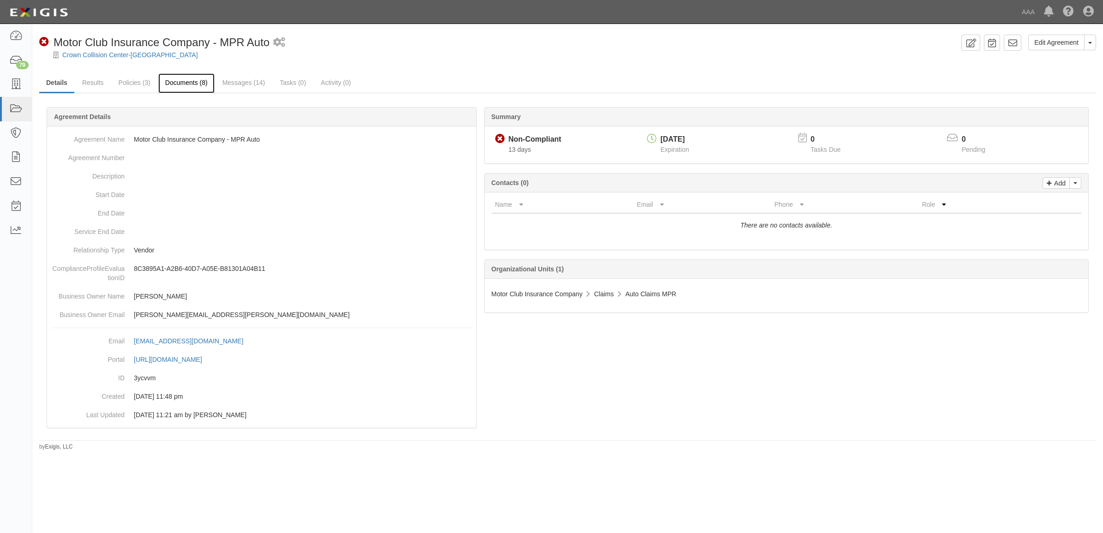
drag, startPoint x: 197, startPoint y: 86, endPoint x: 213, endPoint y: 89, distance: 16.4
click at [197, 86] on link "Documents (8)" at bounding box center [186, 83] width 56 height 20
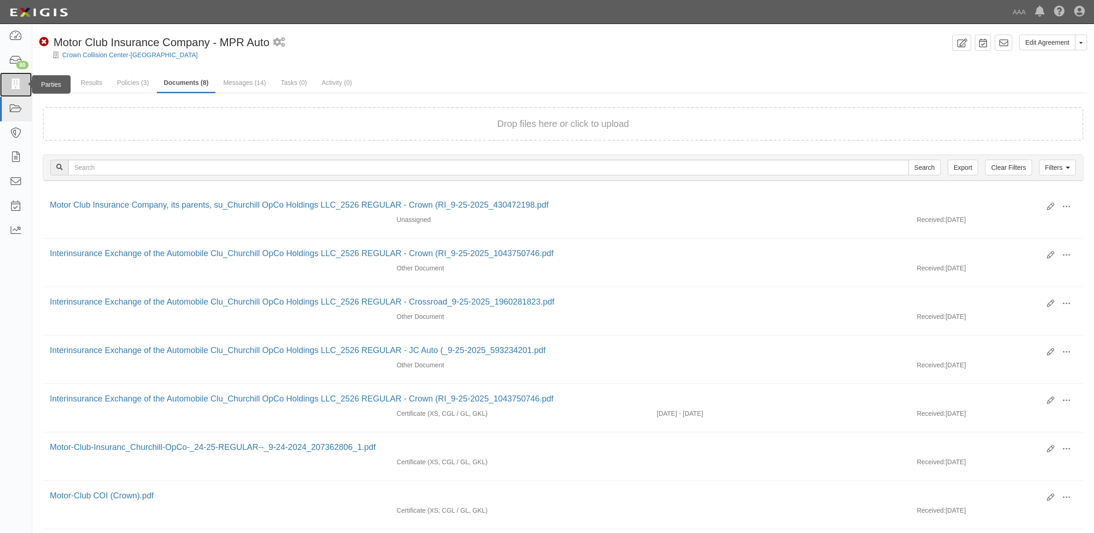
click at [15, 96] on link at bounding box center [16, 84] width 32 height 24
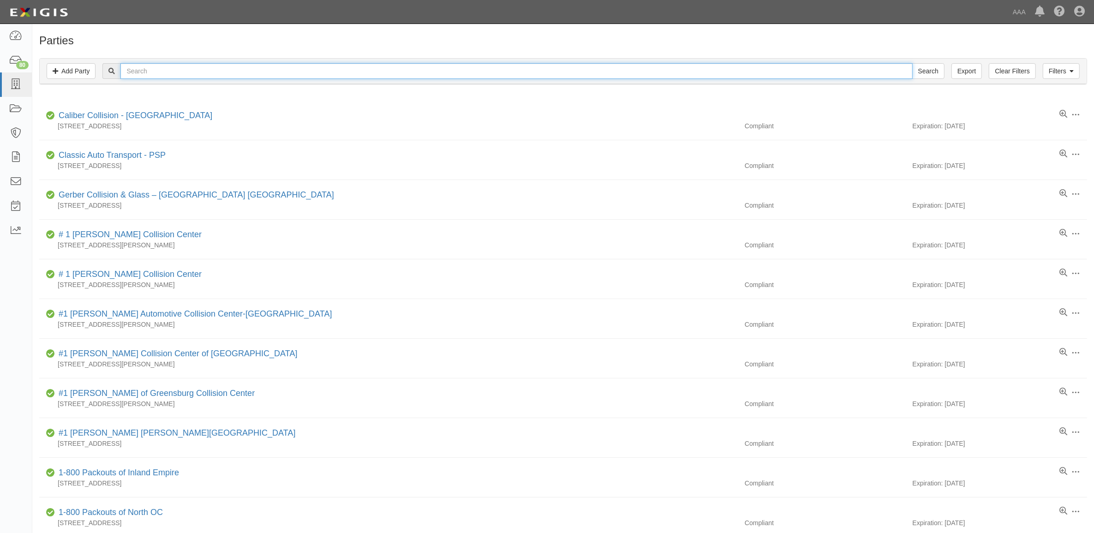
click at [230, 75] on input "text" at bounding box center [516, 71] width 792 height 16
type input "Crown"
click at [913, 63] on input "Search" at bounding box center [929, 71] width 32 height 16
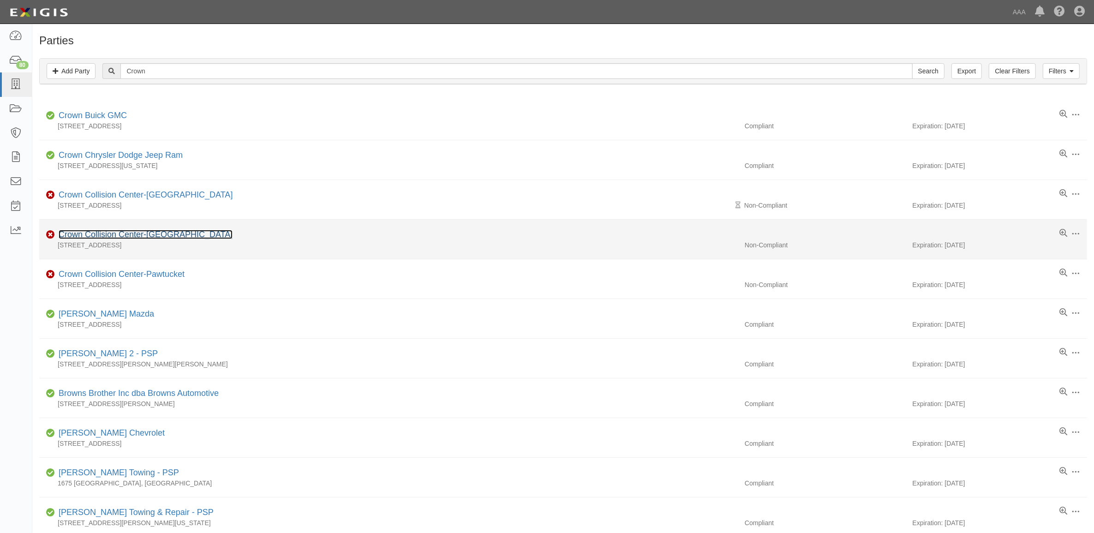
click at [128, 236] on link "Crown Collision Center-Middleton" at bounding box center [146, 234] width 174 height 9
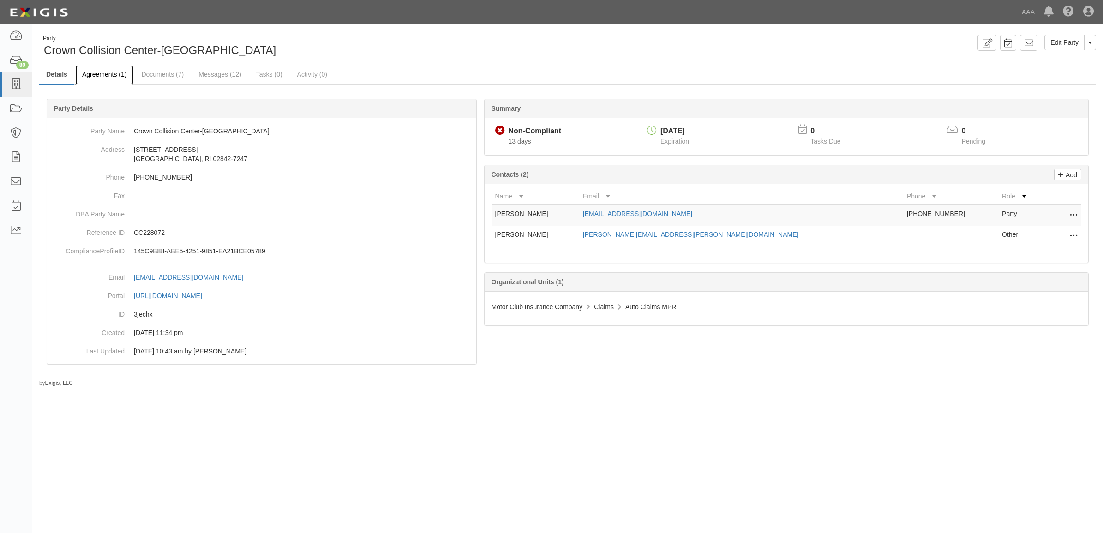
click at [102, 75] on link "Agreements (1)" at bounding box center [104, 75] width 58 height 20
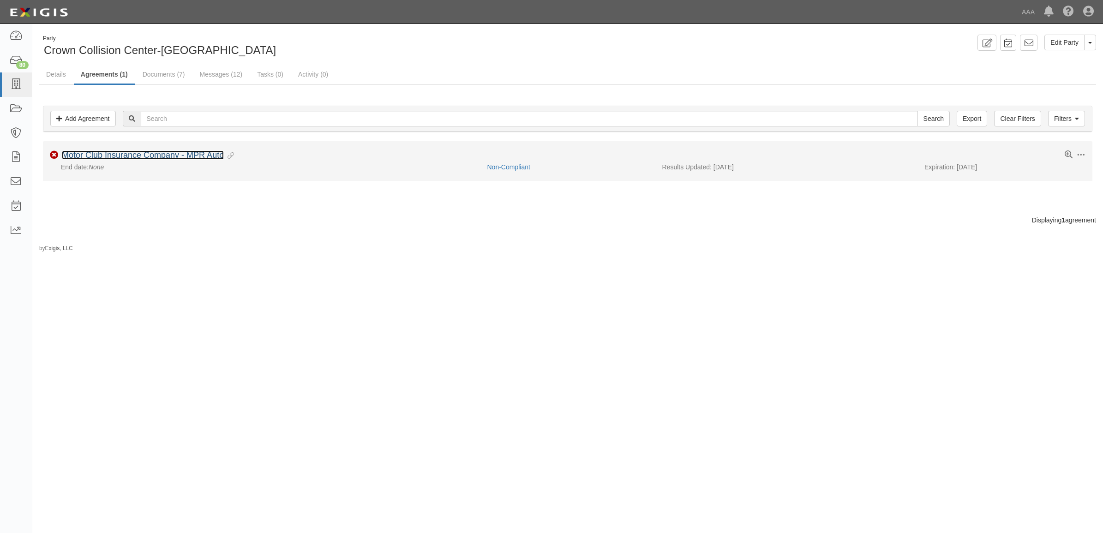
click at [140, 155] on link "Motor Club Insurance Company - MPR Auto" at bounding box center [143, 154] width 162 height 9
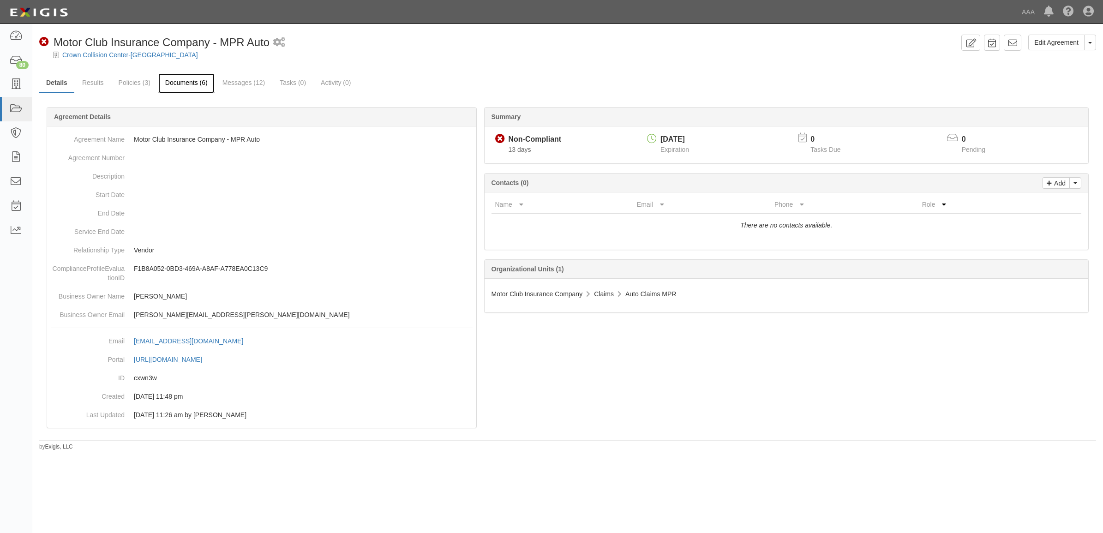
click at [198, 85] on link "Documents (6)" at bounding box center [186, 83] width 56 height 20
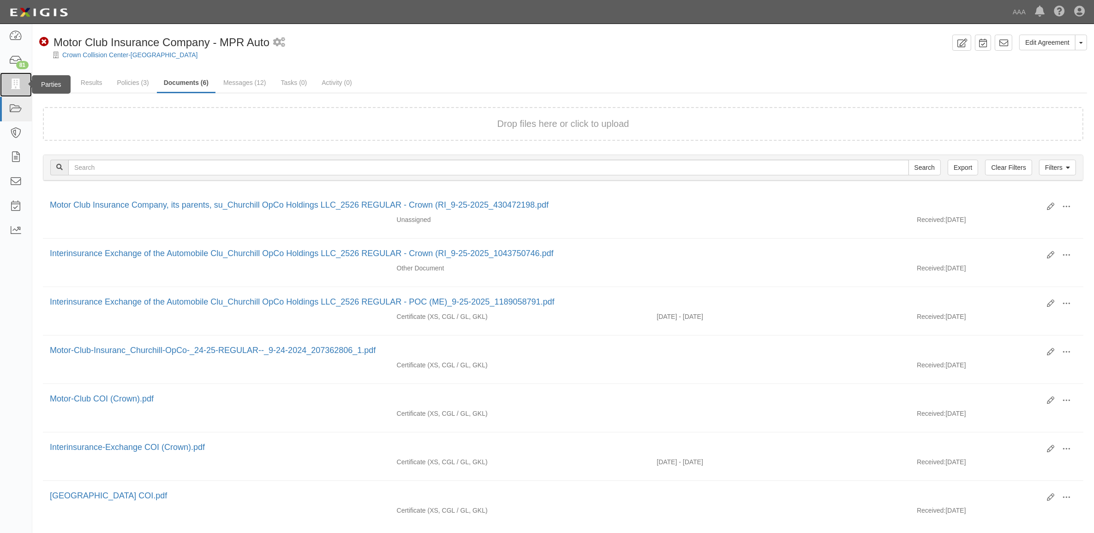
click at [20, 84] on icon at bounding box center [15, 84] width 13 height 11
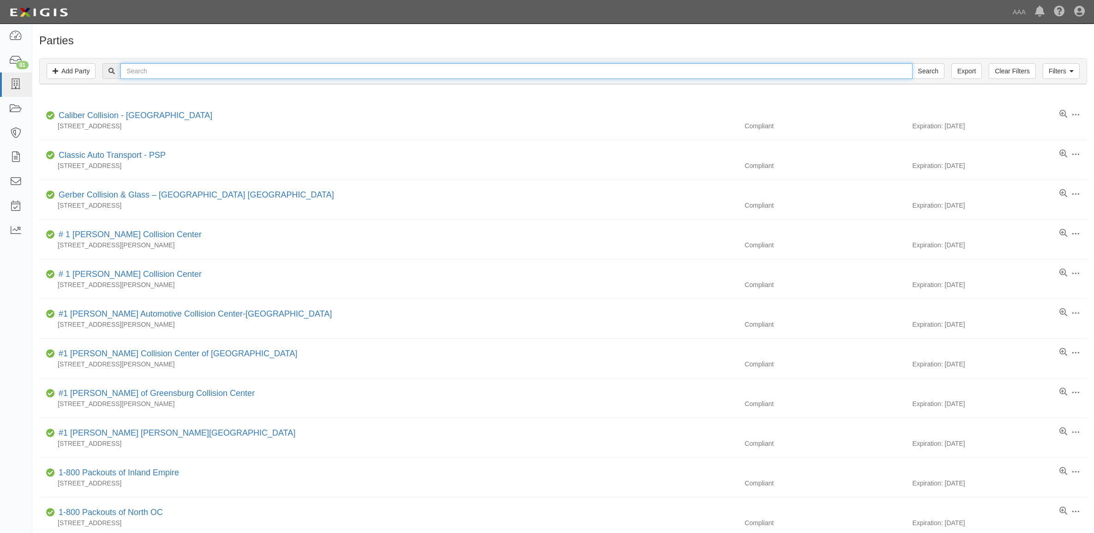
click at [217, 72] on input "text" at bounding box center [516, 71] width 792 height 16
type input "Crown"
click at [913, 63] on input "Search" at bounding box center [929, 71] width 32 height 16
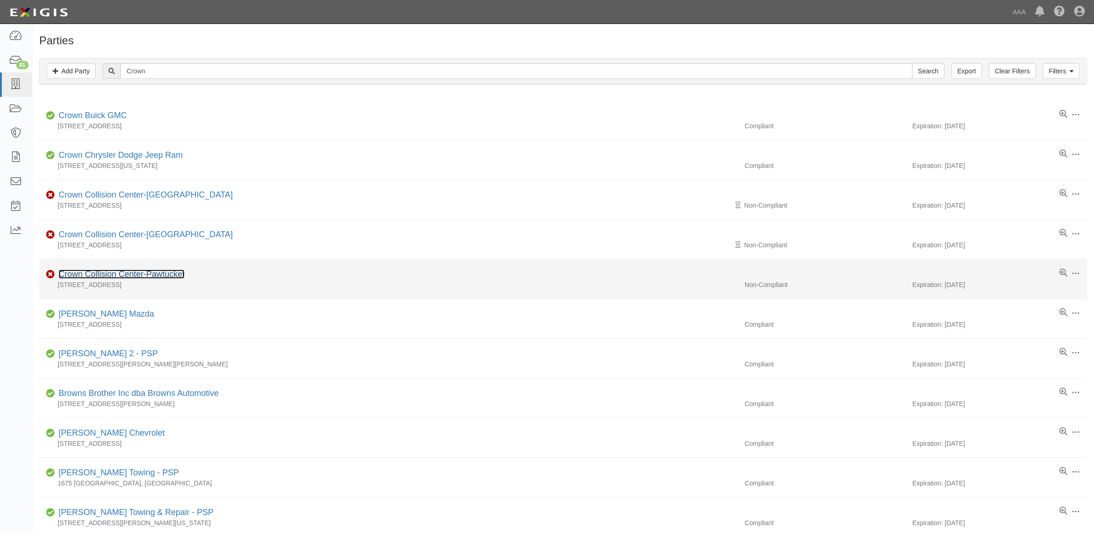
click at [145, 276] on link "Crown Collision Center-Pawtucket" at bounding box center [122, 274] width 126 height 9
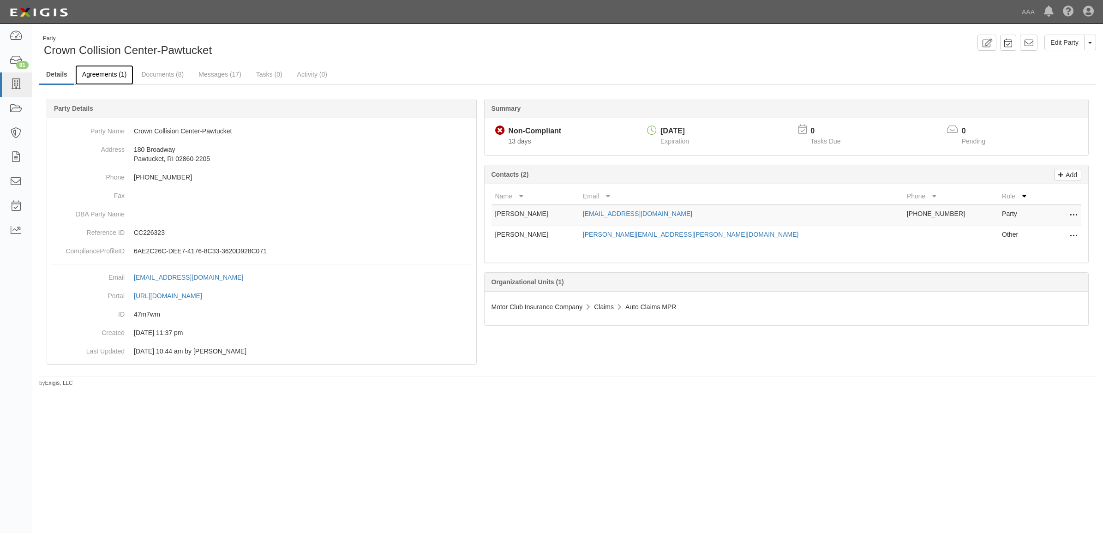
click at [96, 75] on link "Agreements (1)" at bounding box center [104, 75] width 58 height 20
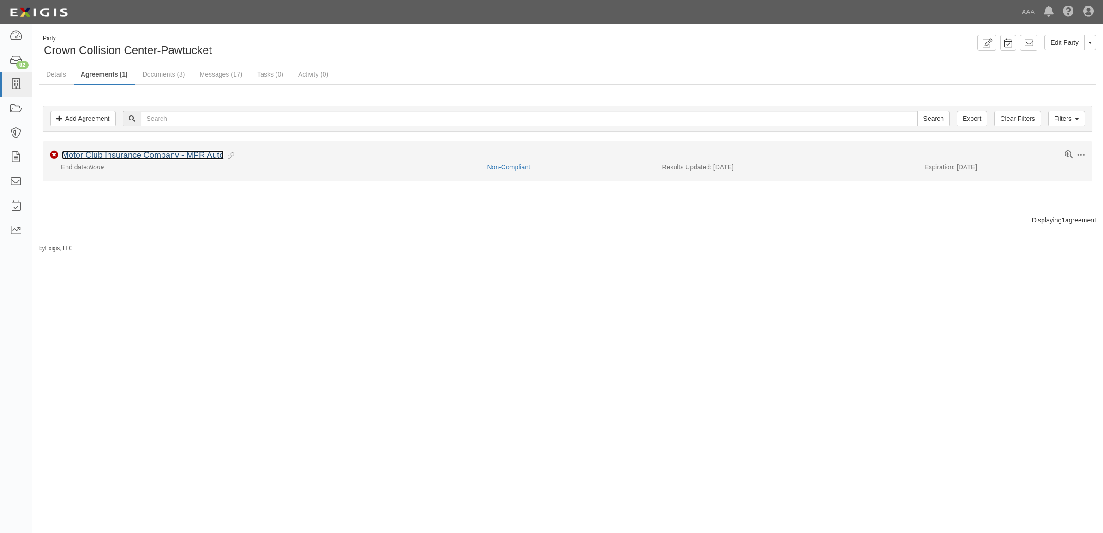
click at [129, 154] on link "Motor Club Insurance Company - MPR Auto" at bounding box center [143, 154] width 162 height 9
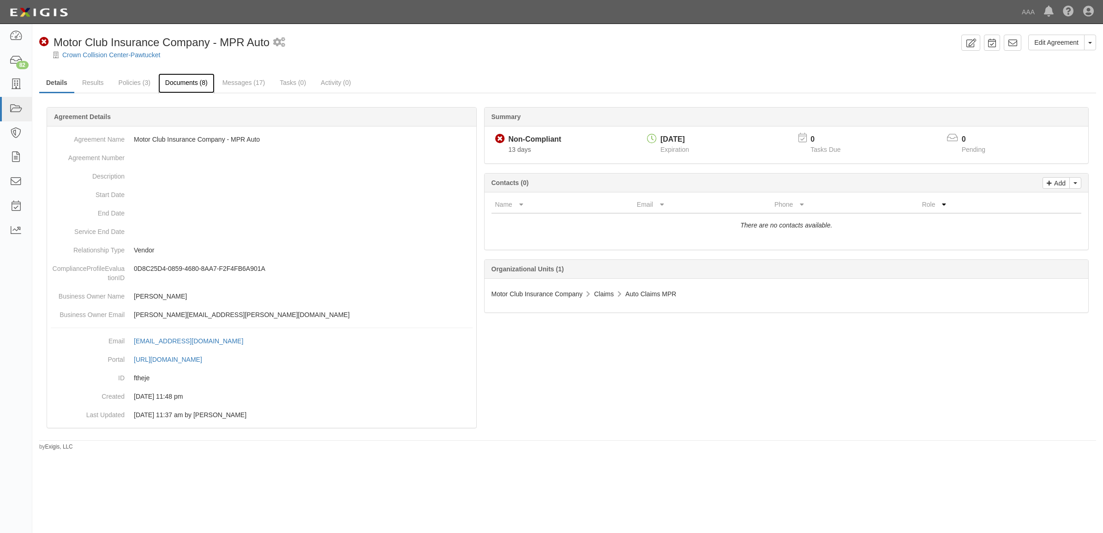
click at [186, 84] on link "Documents (8)" at bounding box center [186, 83] width 56 height 20
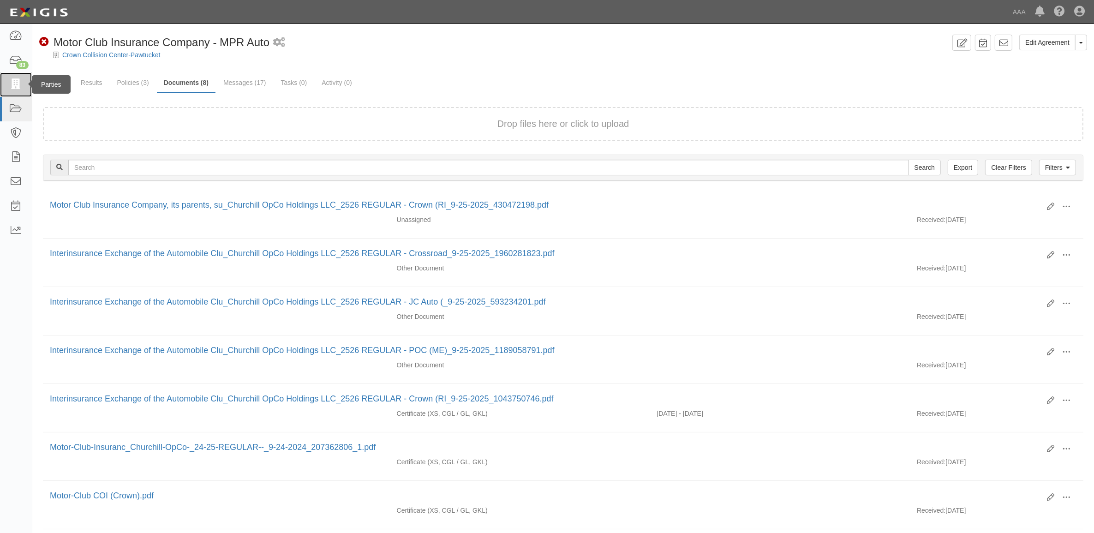
click at [16, 84] on icon at bounding box center [15, 84] width 13 height 11
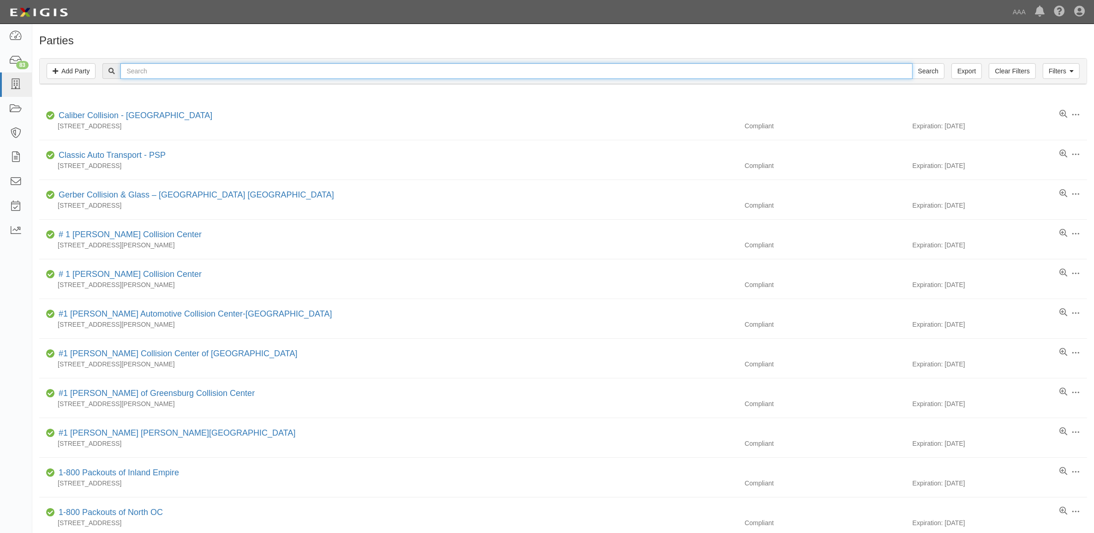
click at [361, 73] on input "text" at bounding box center [516, 71] width 792 height 16
paste input "516424"
type input "516424"
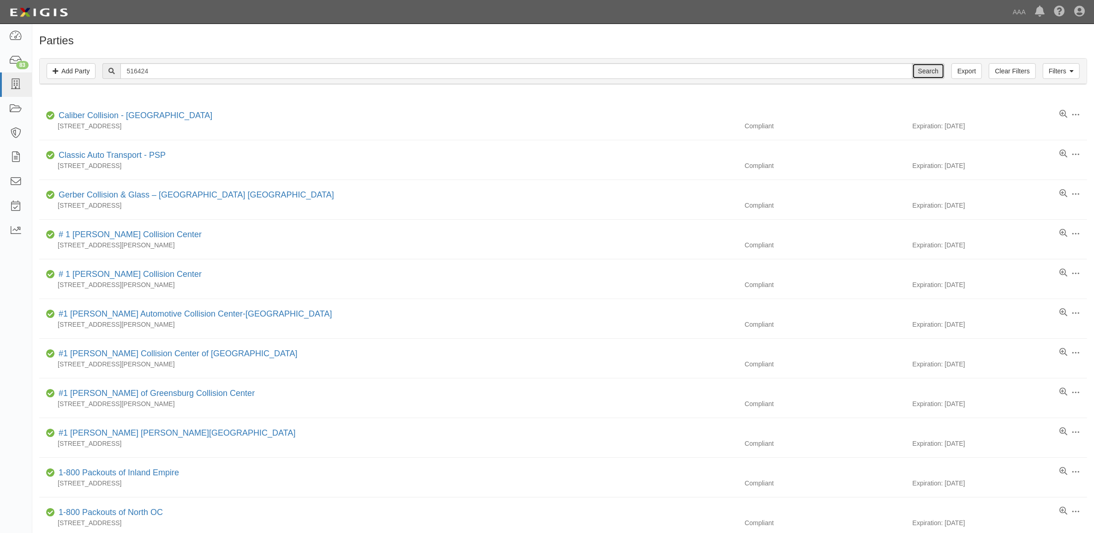
click at [938, 67] on input "Search" at bounding box center [929, 71] width 32 height 16
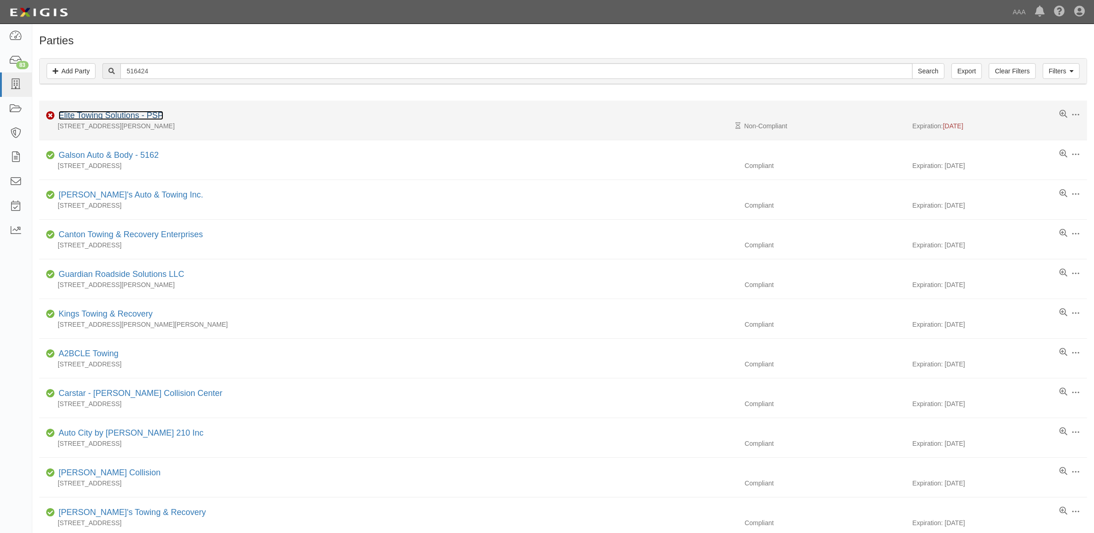
click at [102, 116] on link "Elite Towing Solutions - PSP" at bounding box center [111, 115] width 105 height 9
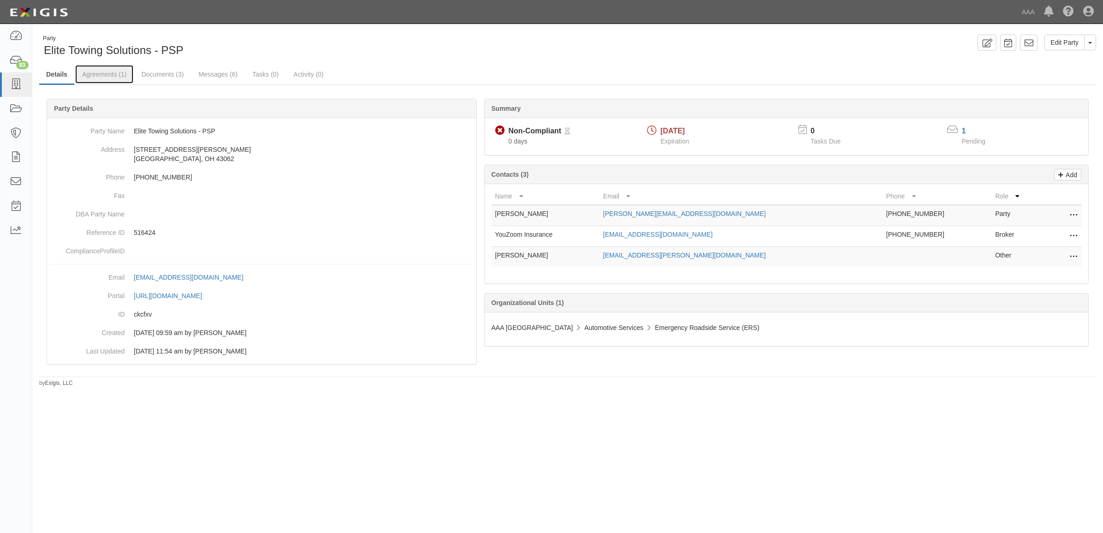
drag, startPoint x: 102, startPoint y: 74, endPoint x: 123, endPoint y: 87, distance: 24.2
click at [102, 74] on link "Agreements (1)" at bounding box center [104, 74] width 58 height 18
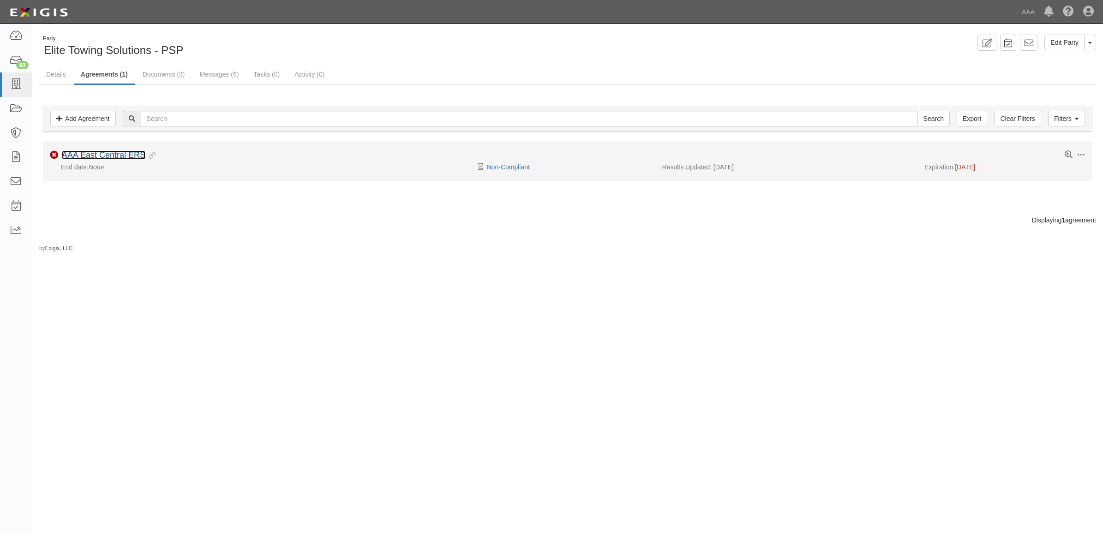
click at [134, 154] on link "AAA East Central ERS" at bounding box center [104, 154] width 84 height 9
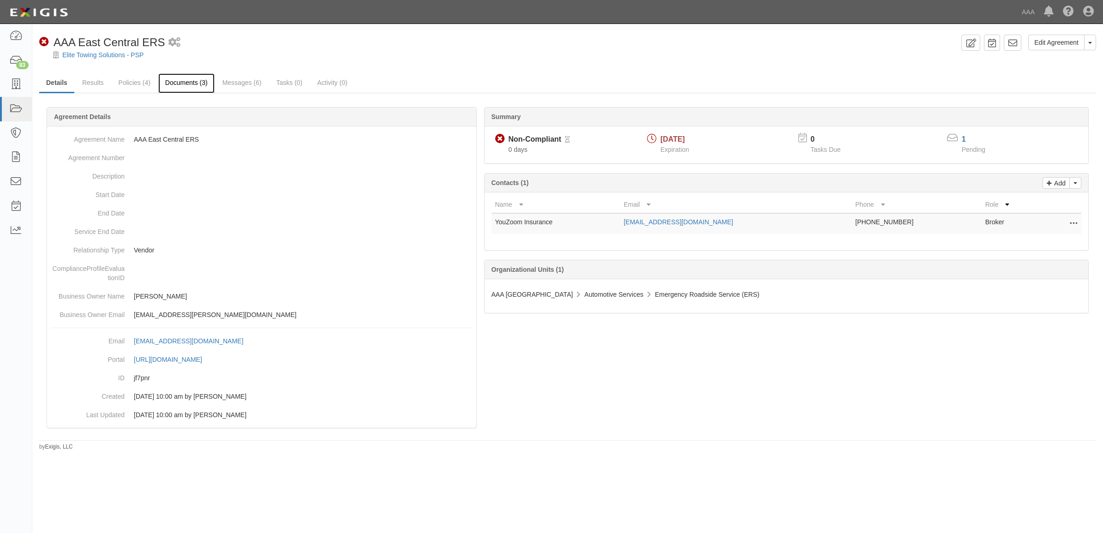
click at [186, 86] on link "Documents (3)" at bounding box center [186, 83] width 56 height 20
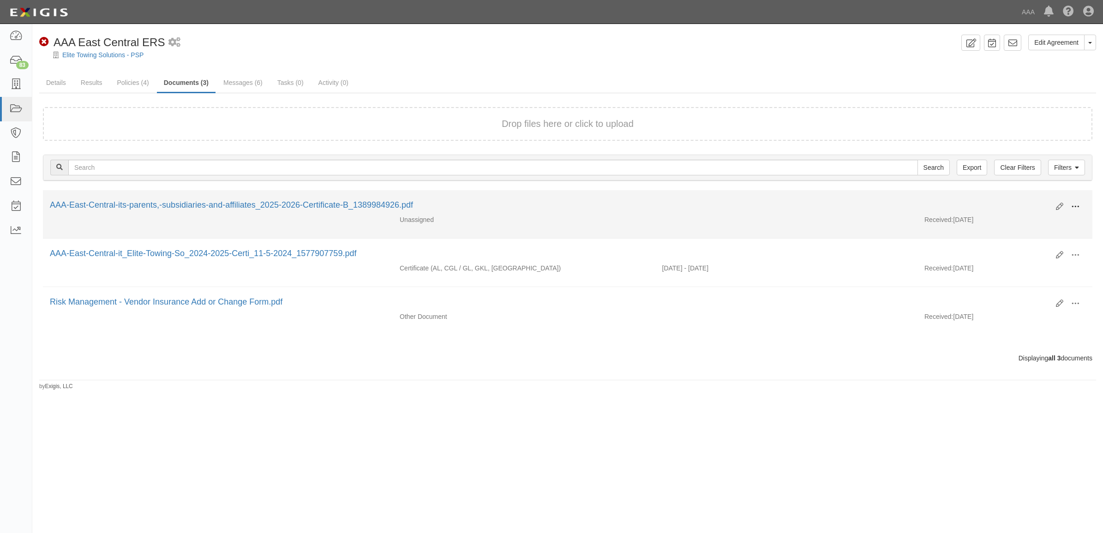
click at [1070, 204] on button at bounding box center [1075, 207] width 20 height 16
click at [1034, 218] on link "View" at bounding box center [1030, 220] width 73 height 17
click at [1076, 200] on button at bounding box center [1075, 207] width 20 height 16
click at [1037, 234] on link "View details" at bounding box center [1030, 237] width 73 height 17
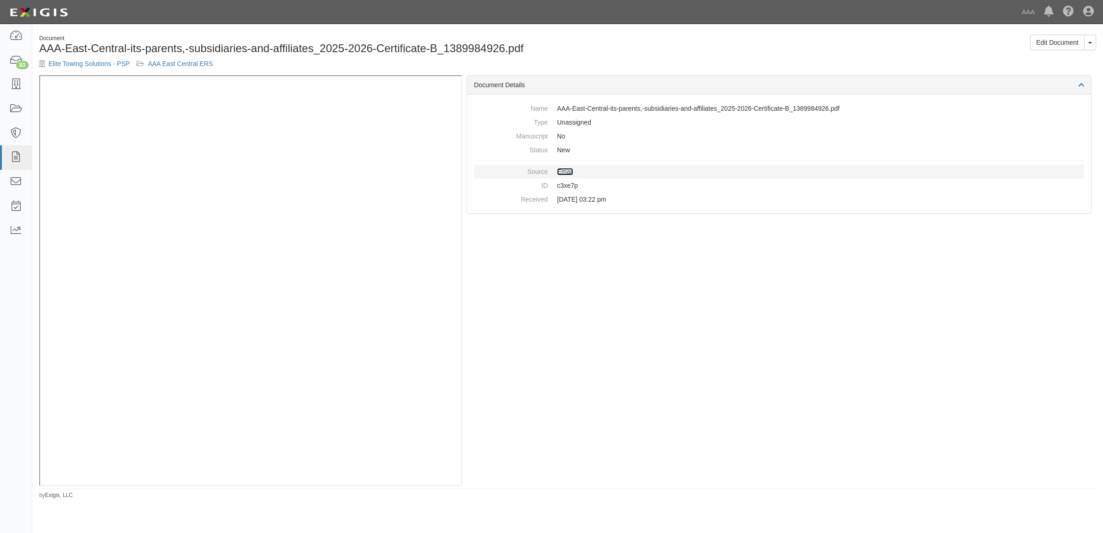
click at [568, 171] on link "Email" at bounding box center [565, 171] width 16 height 7
click at [17, 84] on icon at bounding box center [15, 84] width 13 height 11
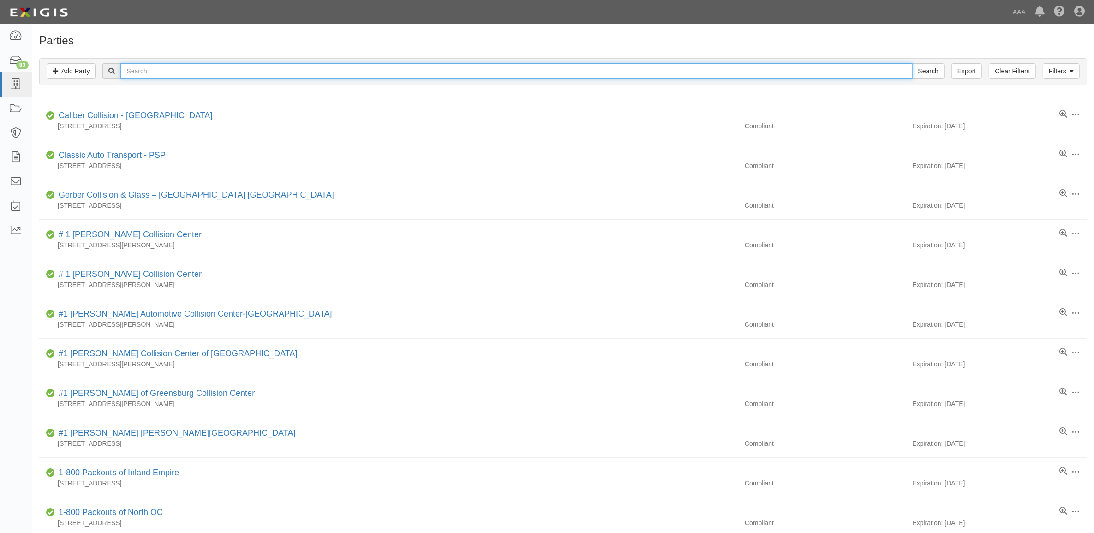
click at [166, 70] on input "text" at bounding box center [516, 71] width 792 height 16
type input "CC112087"
click at [913, 63] on input "Search" at bounding box center [929, 71] width 32 height 16
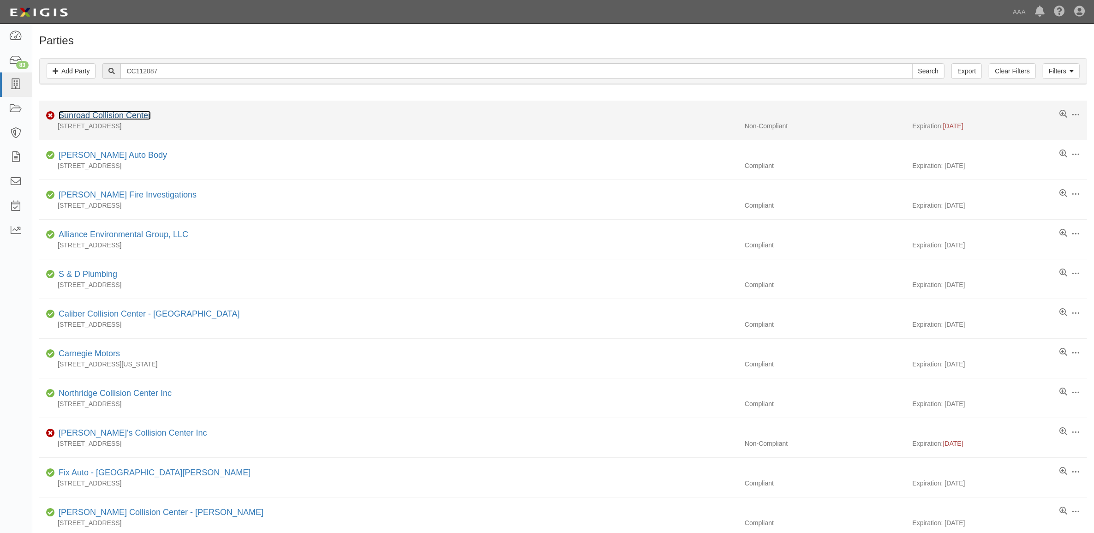
click at [122, 116] on link "Sunroad Collision Center" at bounding box center [105, 115] width 92 height 9
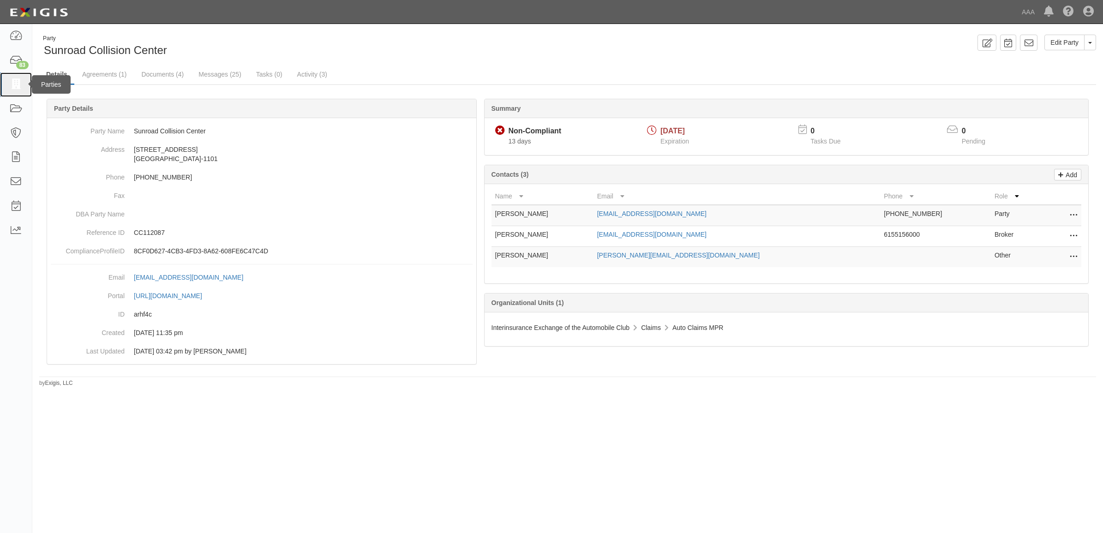
drag, startPoint x: 14, startPoint y: 82, endPoint x: 21, endPoint y: 85, distance: 8.1
click at [14, 82] on icon at bounding box center [15, 84] width 13 height 11
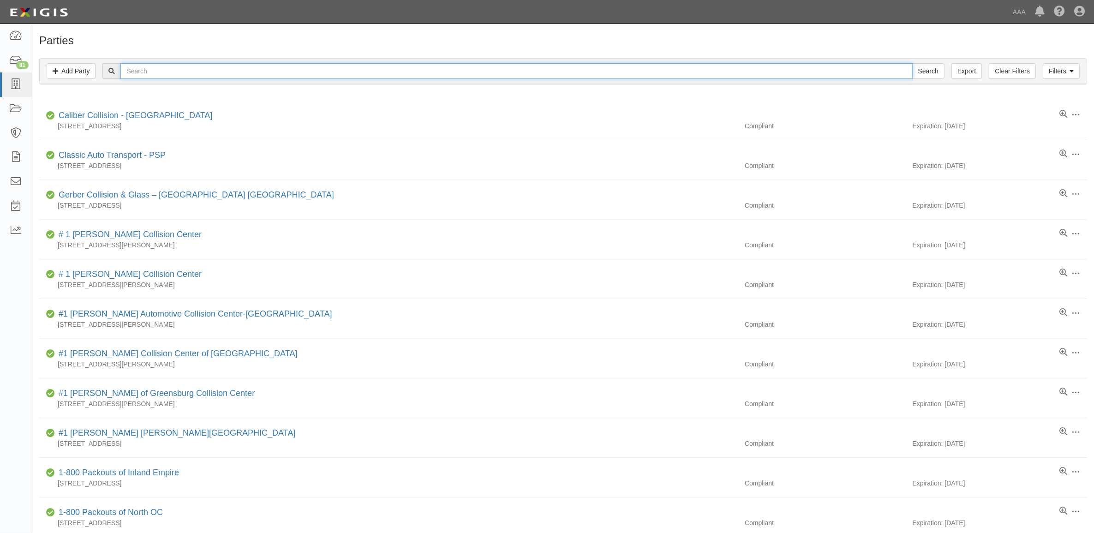
click at [297, 72] on input "text" at bounding box center [516, 71] width 792 height 16
paste input "CC108178"
type input "CC108178"
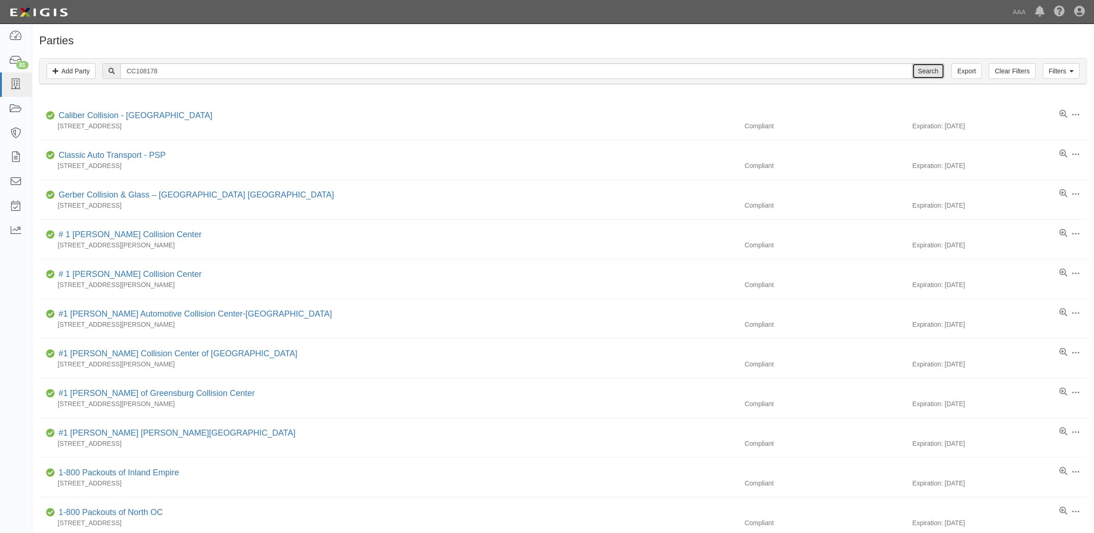
click at [919, 67] on input "Search" at bounding box center [929, 71] width 32 height 16
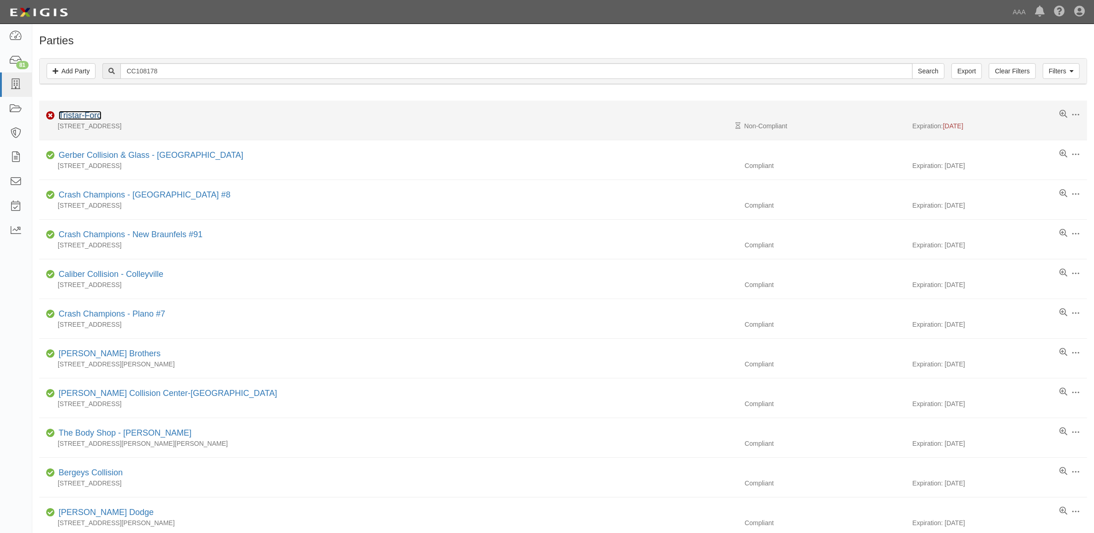
click at [94, 116] on link "Tristar-Ford" at bounding box center [80, 115] width 43 height 9
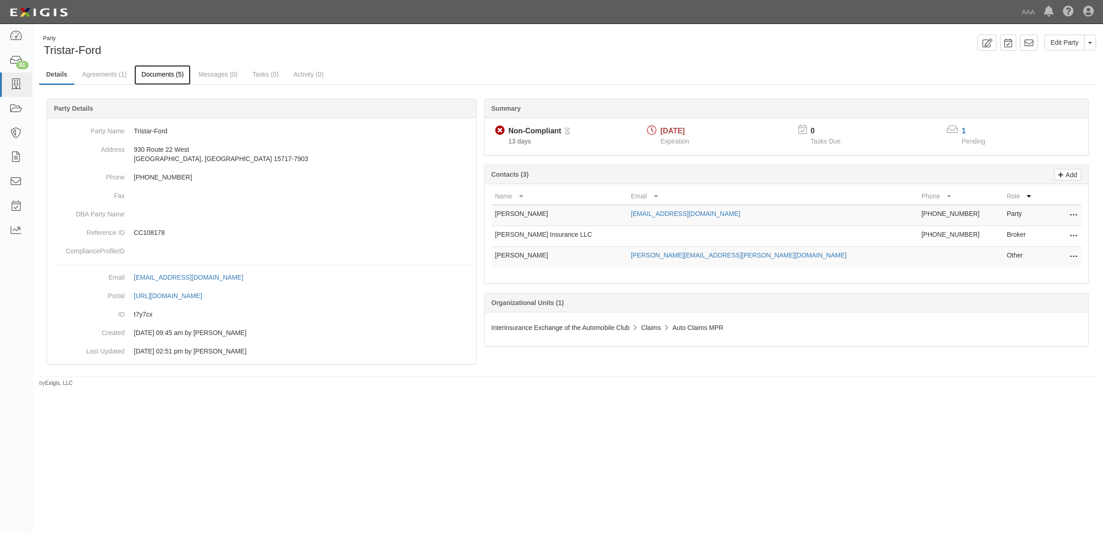
click at [149, 72] on link "Documents (5)" at bounding box center [162, 75] width 56 height 20
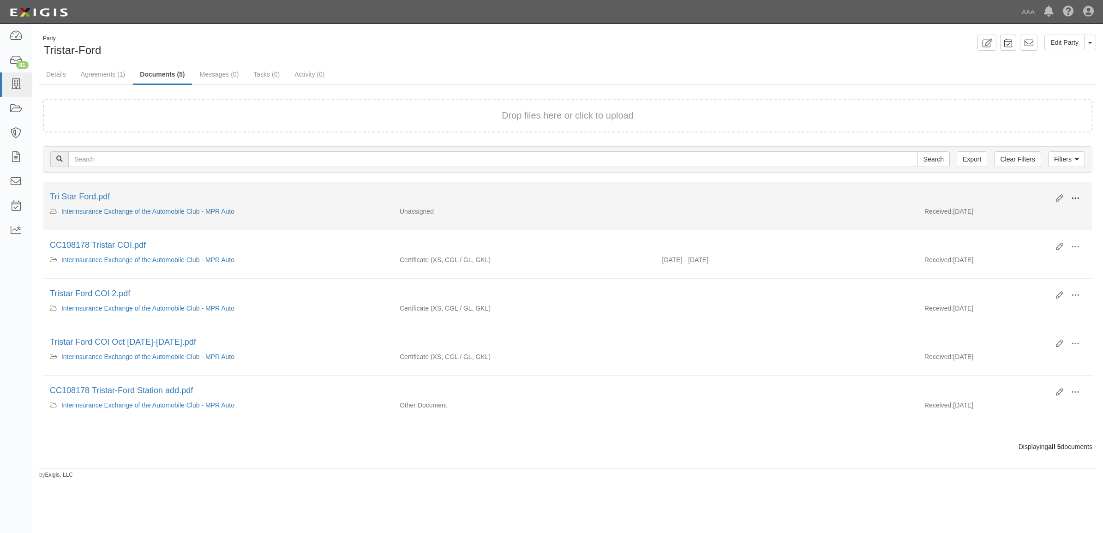
click at [1079, 197] on span at bounding box center [1075, 198] width 8 height 8
click at [1056, 214] on link "View" at bounding box center [1030, 212] width 73 height 17
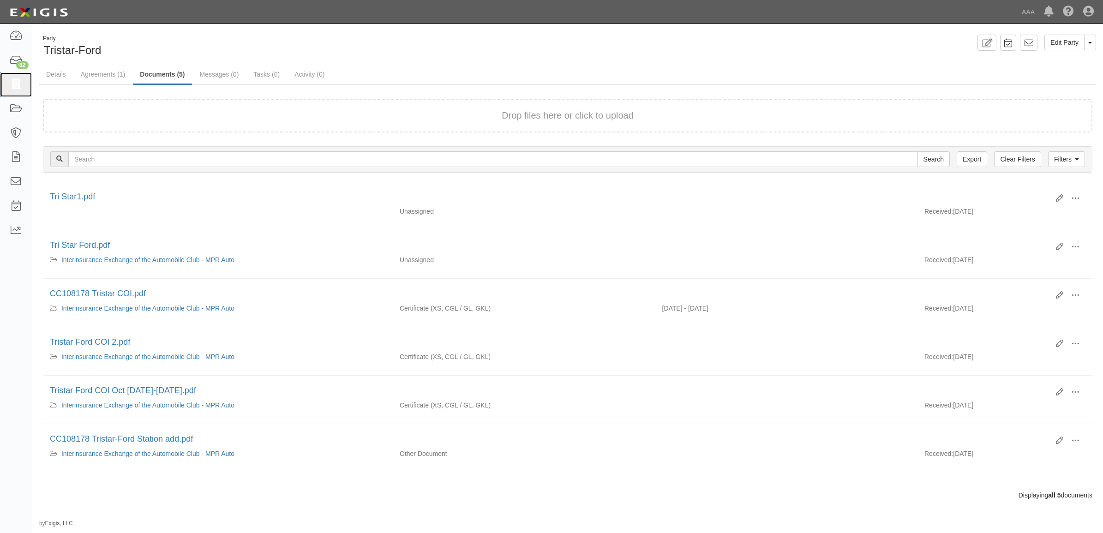
drag, startPoint x: 14, startPoint y: 86, endPoint x: 228, endPoint y: 91, distance: 213.3
click at [14, 86] on icon at bounding box center [15, 84] width 13 height 11
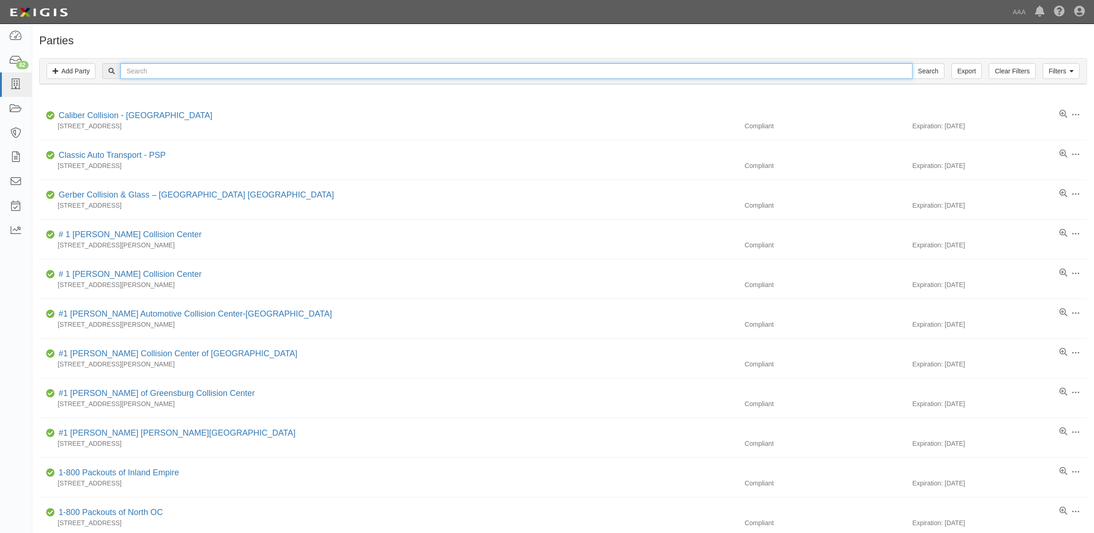
click at [295, 68] on input "text" at bounding box center [516, 71] width 792 height 16
paste input "CC105087"
type input "CC105087"
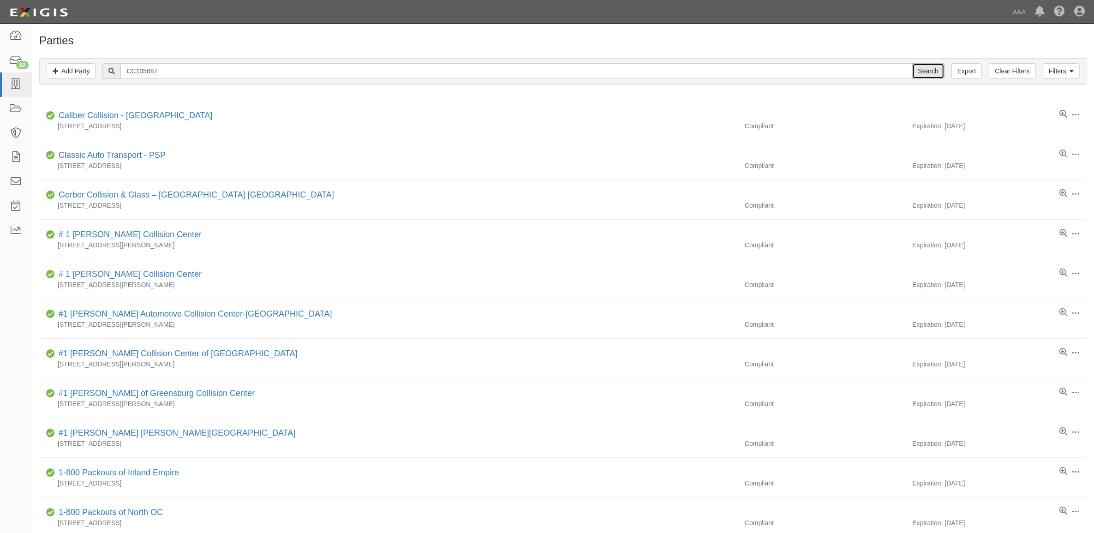
click at [940, 75] on input "Search" at bounding box center [929, 71] width 32 height 16
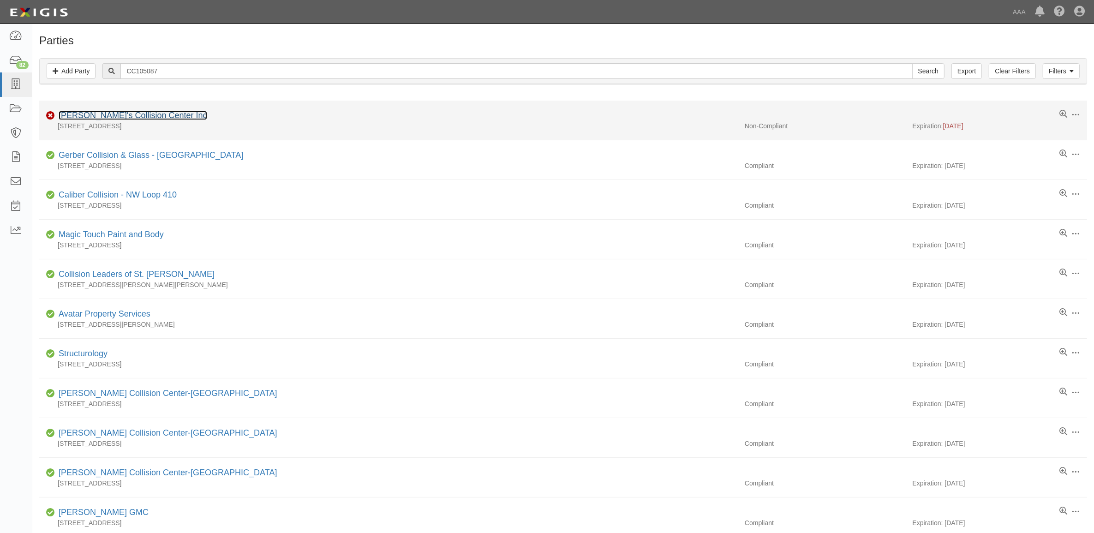
click at [135, 118] on link "[PERSON_NAME]'s Collision Center Inc" at bounding box center [133, 115] width 149 height 9
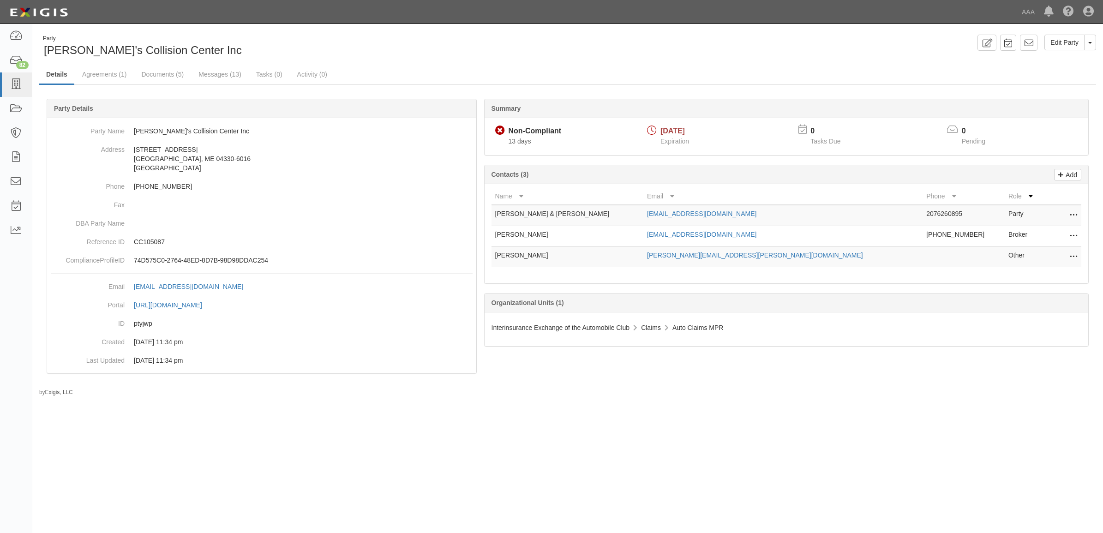
click at [1070, 237] on icon at bounding box center [1073, 236] width 7 height 12
click at [1046, 238] on link "Edit" at bounding box center [1040, 233] width 73 height 17
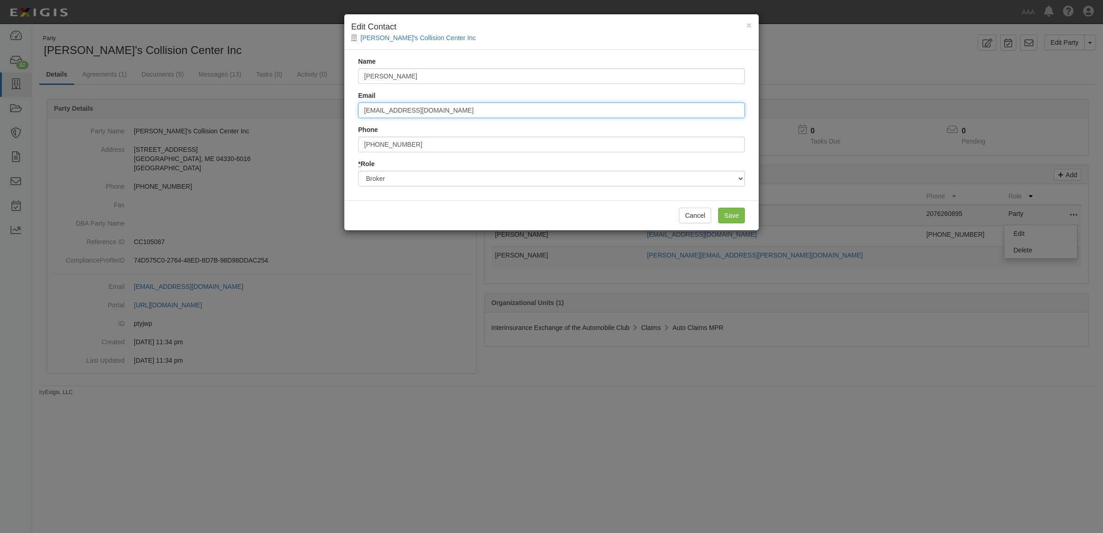
drag, startPoint x: 388, startPoint y: 113, endPoint x: 306, endPoint y: 112, distance: 82.2
click at [306, 112] on div "× Edit Contact Charlie's Collision Center Inc Name Mark Bailey Email mbailey@re…" at bounding box center [551, 266] width 1103 height 533
type input "csmith@readfieldinsurance.com"
drag, startPoint x: 411, startPoint y: 73, endPoint x: 315, endPoint y: 72, distance: 95.6
click at [315, 72] on div "× Edit Contact Charlie's Collision Center Inc Name Mark Bailey Email csmith@rea…" at bounding box center [551, 266] width 1103 height 533
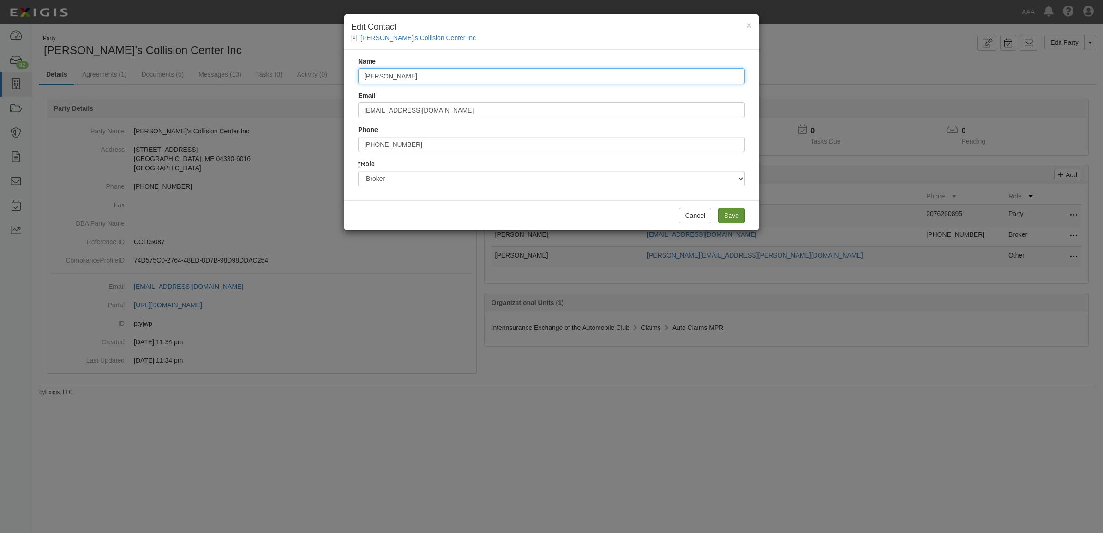
type input "Cathy Smith"
click at [733, 216] on input "Save" at bounding box center [731, 216] width 27 height 16
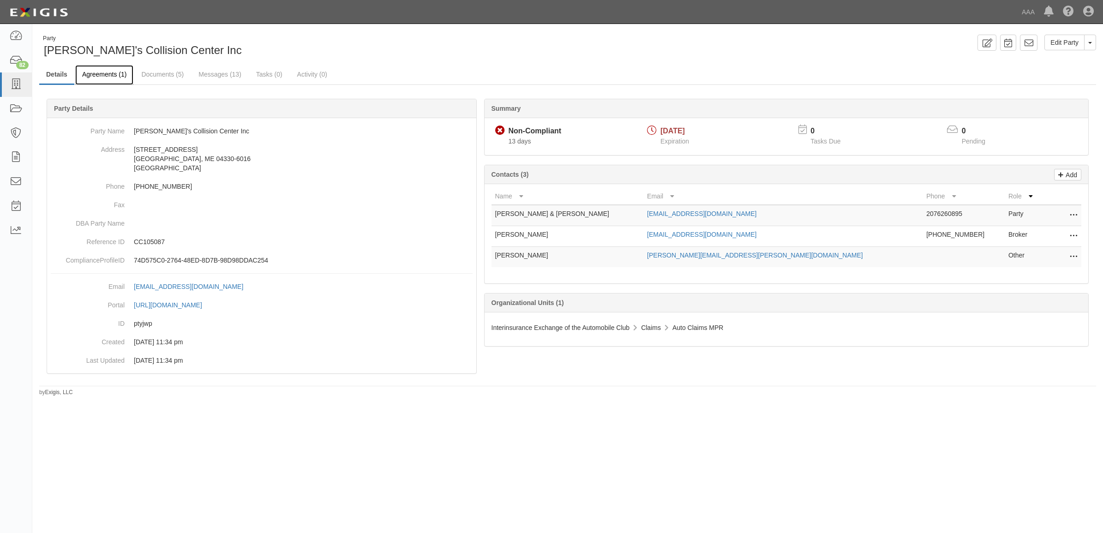
click at [114, 79] on link "Agreements (1)" at bounding box center [104, 75] width 58 height 20
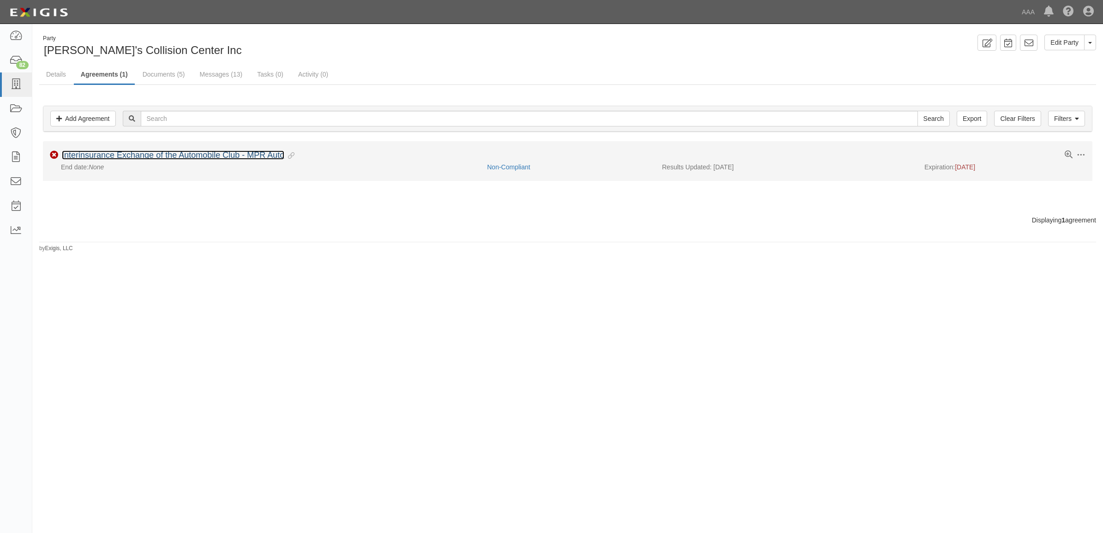
click at [119, 159] on link "Interinsurance Exchange of the Automobile Club - MPR Auto" at bounding box center [173, 154] width 222 height 9
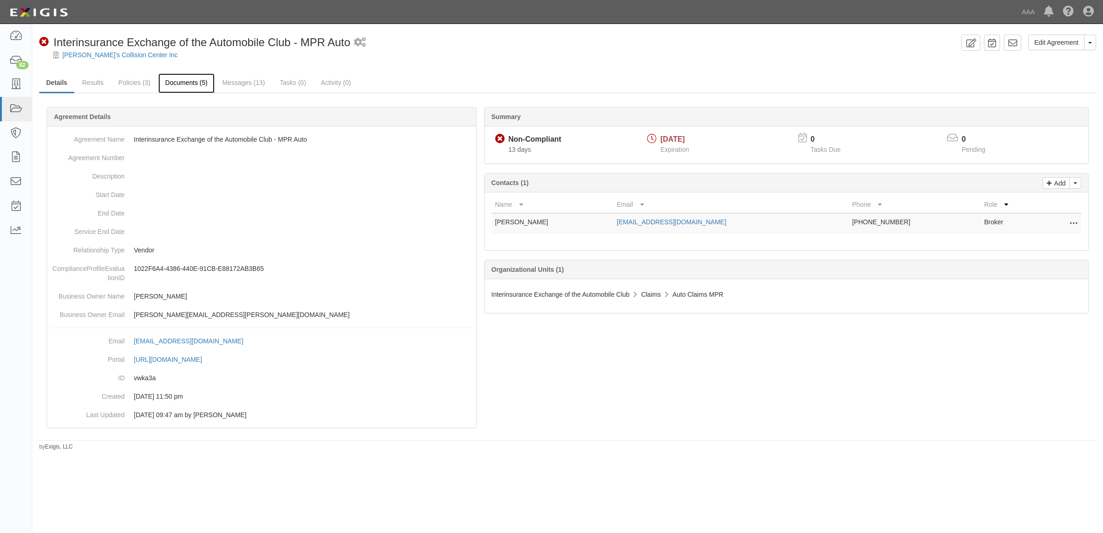
click at [183, 81] on link "Documents (5)" at bounding box center [186, 83] width 56 height 20
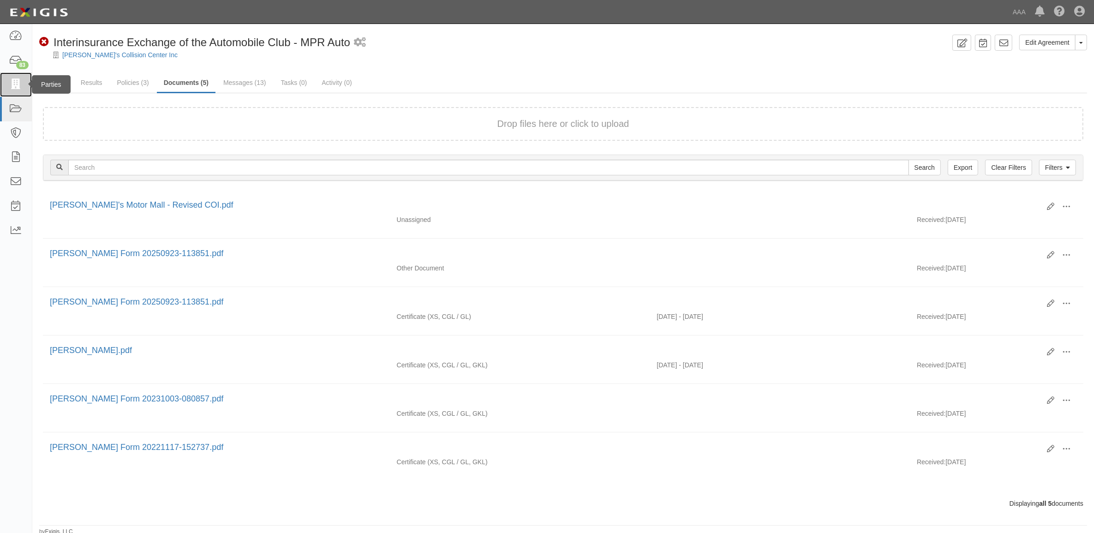
drag, startPoint x: 15, startPoint y: 79, endPoint x: 29, endPoint y: 86, distance: 15.3
click at [15, 79] on icon at bounding box center [15, 84] width 13 height 11
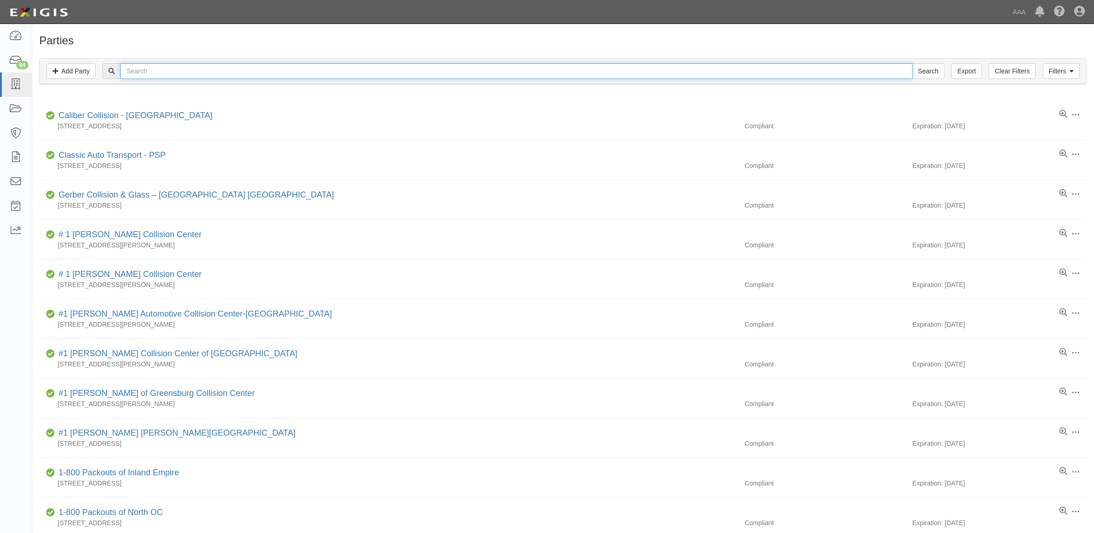
click at [391, 72] on input "text" at bounding box center [516, 71] width 792 height 16
paste input "20862"
type input "20862"
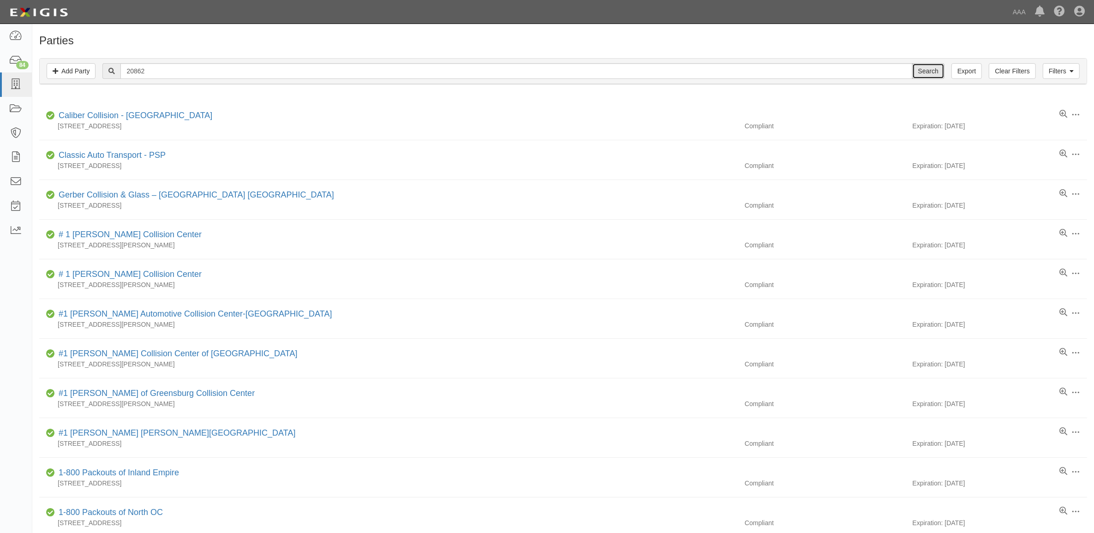
click at [929, 72] on input "Search" at bounding box center [929, 71] width 32 height 16
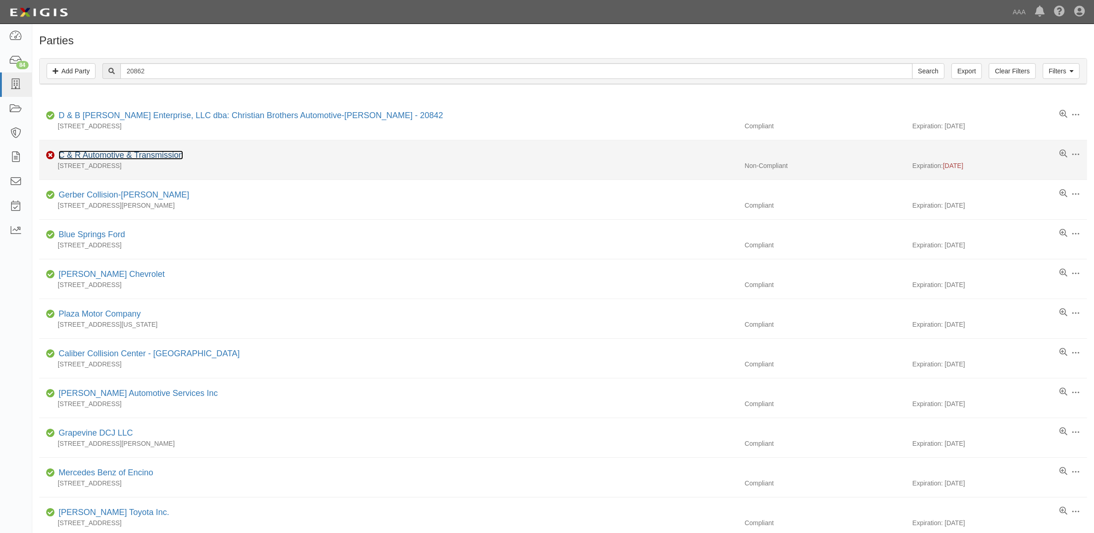
click at [150, 157] on link "C & R Automotive & Transmission" at bounding box center [121, 154] width 125 height 9
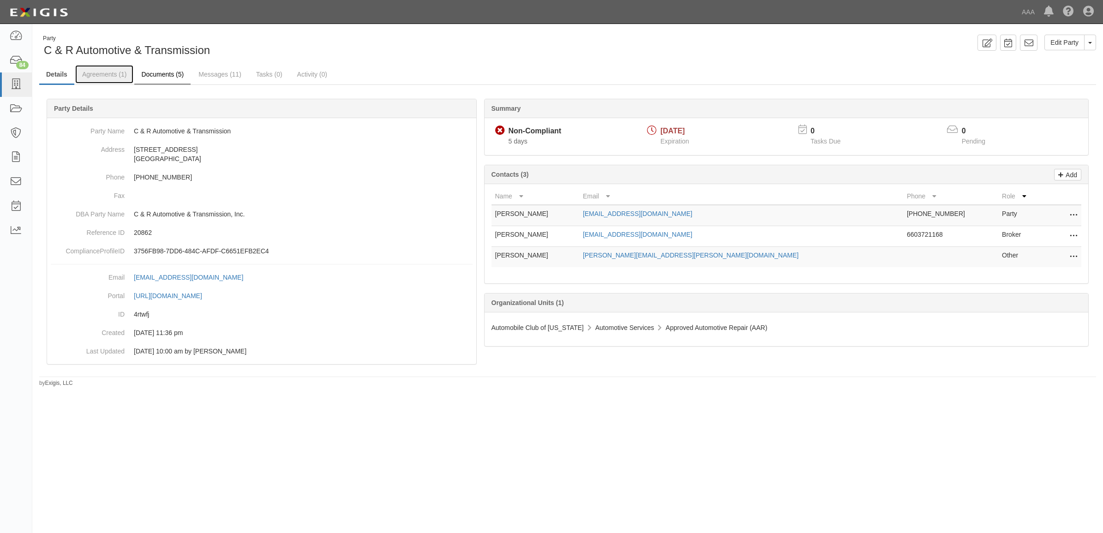
drag, startPoint x: 117, startPoint y: 72, endPoint x: 155, endPoint y: 82, distance: 39.0
click at [117, 72] on link "Agreements (1)" at bounding box center [104, 74] width 58 height 18
click at [111, 75] on link "Agreements (1)" at bounding box center [104, 75] width 58 height 20
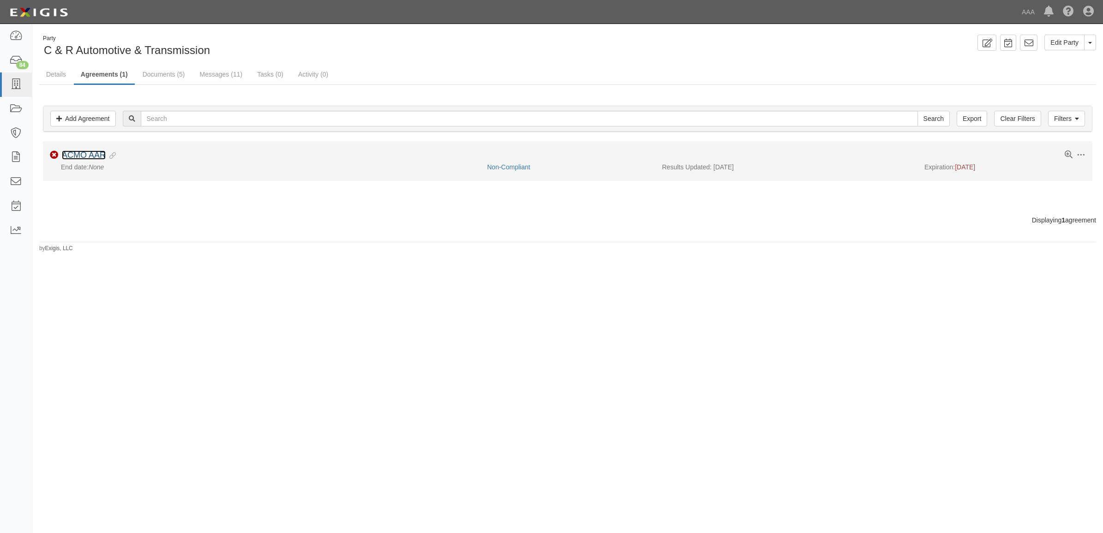
click at [100, 154] on link "ACMO AAR" at bounding box center [84, 154] width 44 height 9
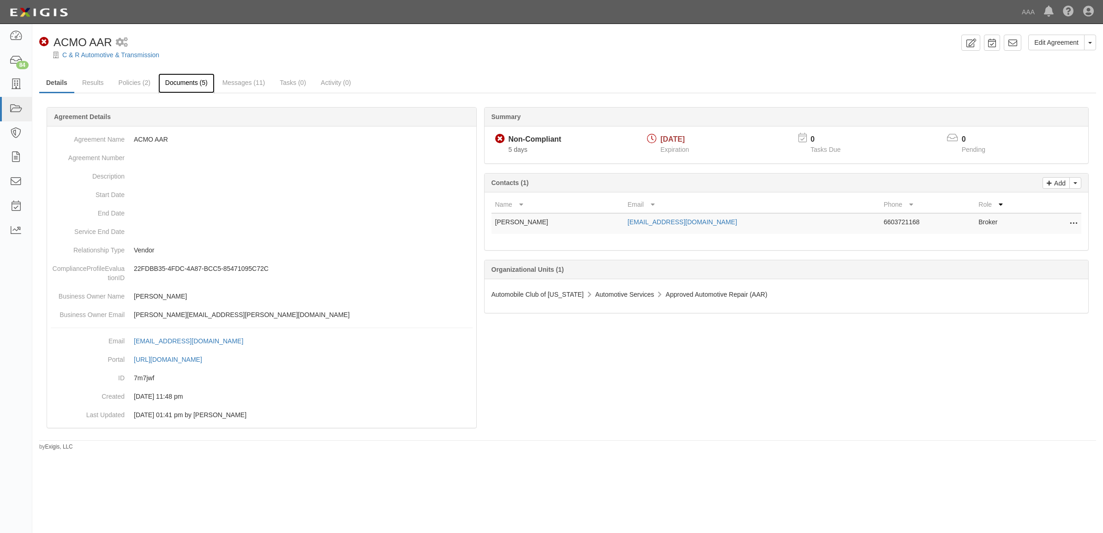
click at [185, 86] on link "Documents (5)" at bounding box center [186, 83] width 56 height 20
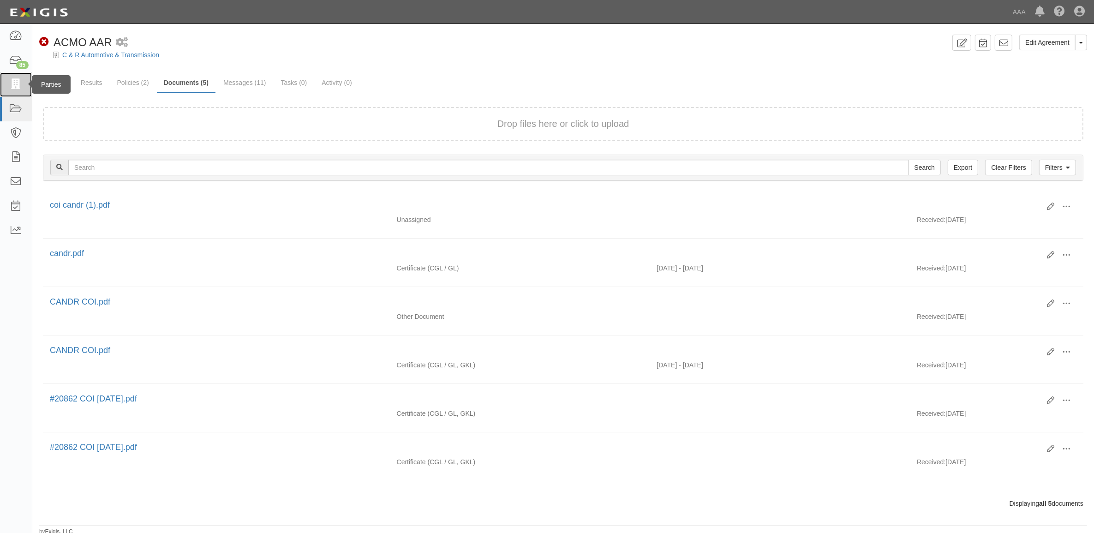
click at [5, 86] on link at bounding box center [16, 84] width 32 height 24
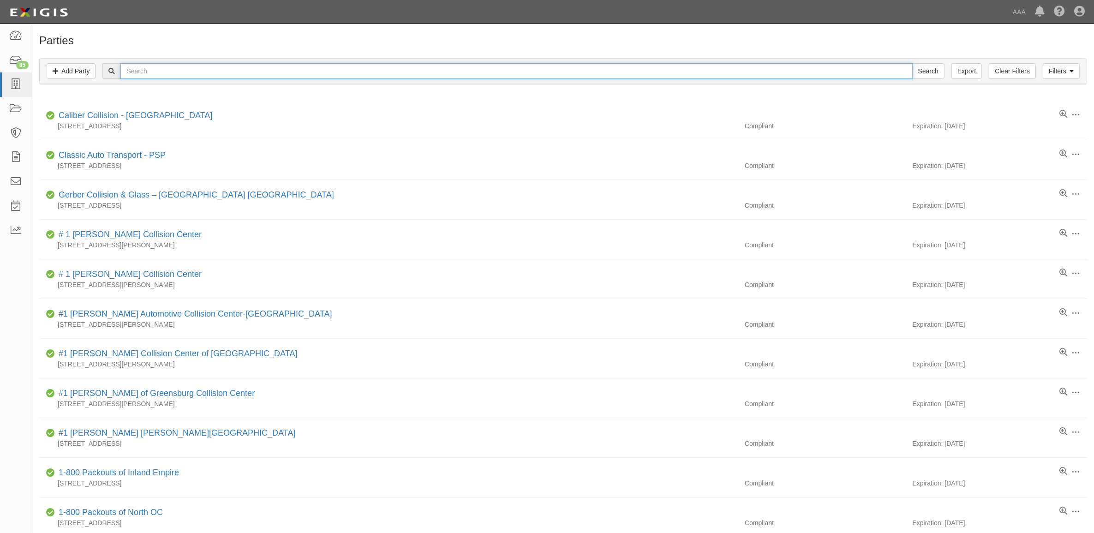
click at [222, 70] on input "text" at bounding box center [516, 71] width 792 height 16
paste input "20863"
type input "20863"
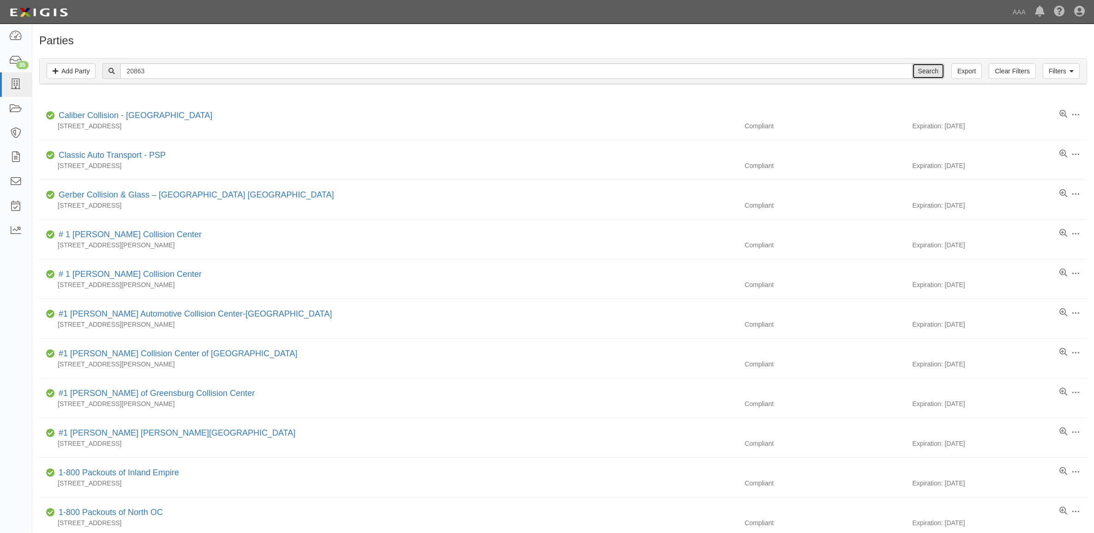
click at [921, 72] on input "Search" at bounding box center [929, 71] width 32 height 16
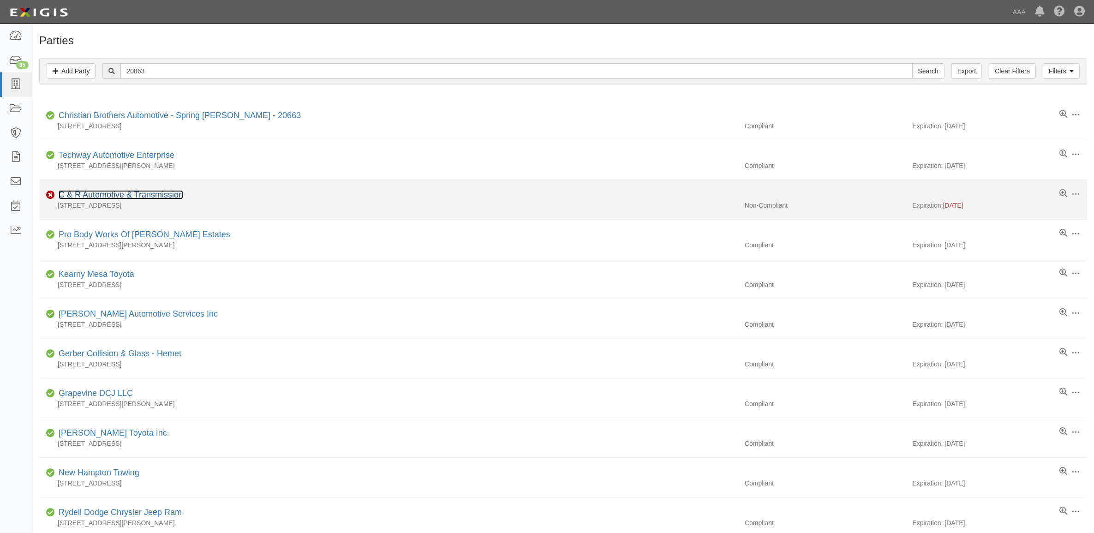
click at [112, 198] on link "C & R Automotive & Transmission" at bounding box center [121, 194] width 125 height 9
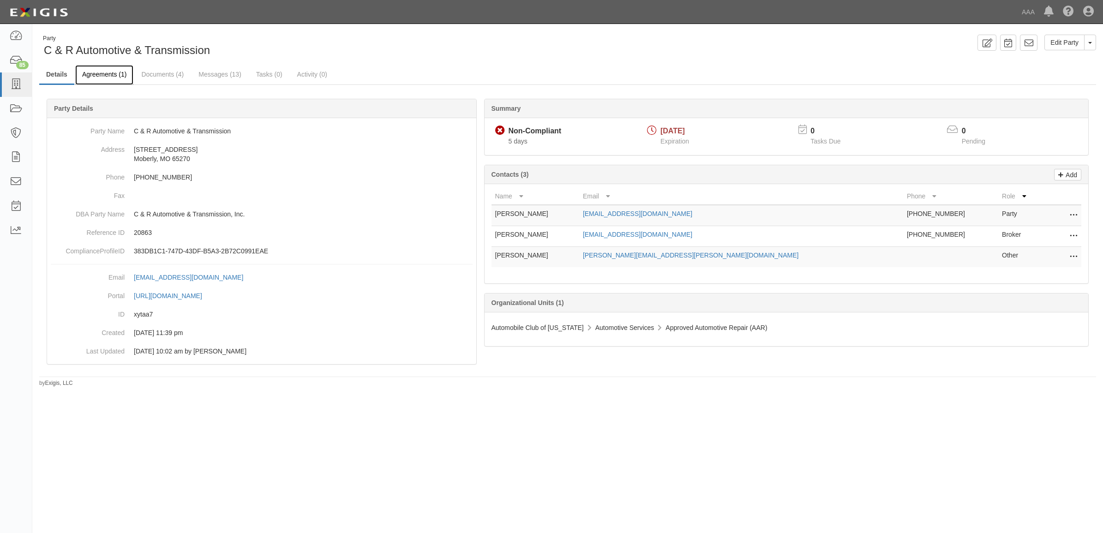
click at [107, 73] on link "Agreements (1)" at bounding box center [104, 75] width 58 height 20
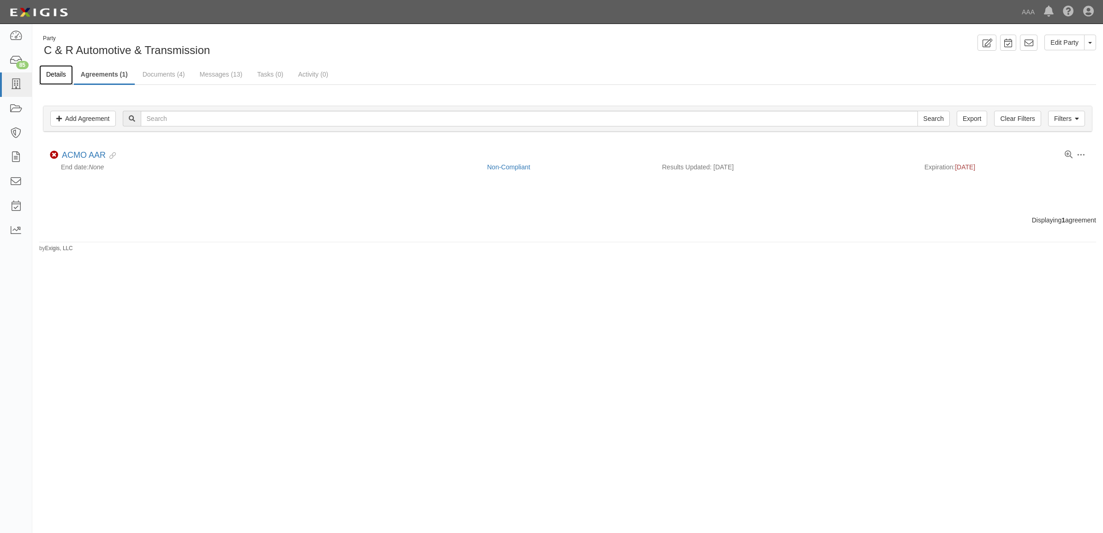
click at [56, 72] on link "Details" at bounding box center [56, 75] width 34 height 20
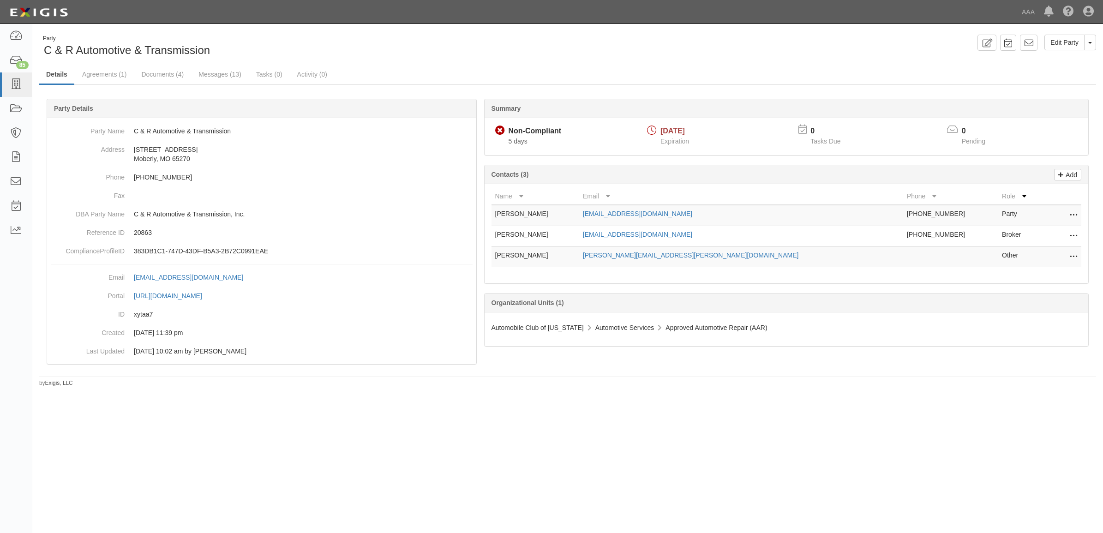
click at [1070, 236] on icon at bounding box center [1073, 236] width 7 height 12
click at [1052, 238] on link "Edit" at bounding box center [1040, 233] width 73 height 17
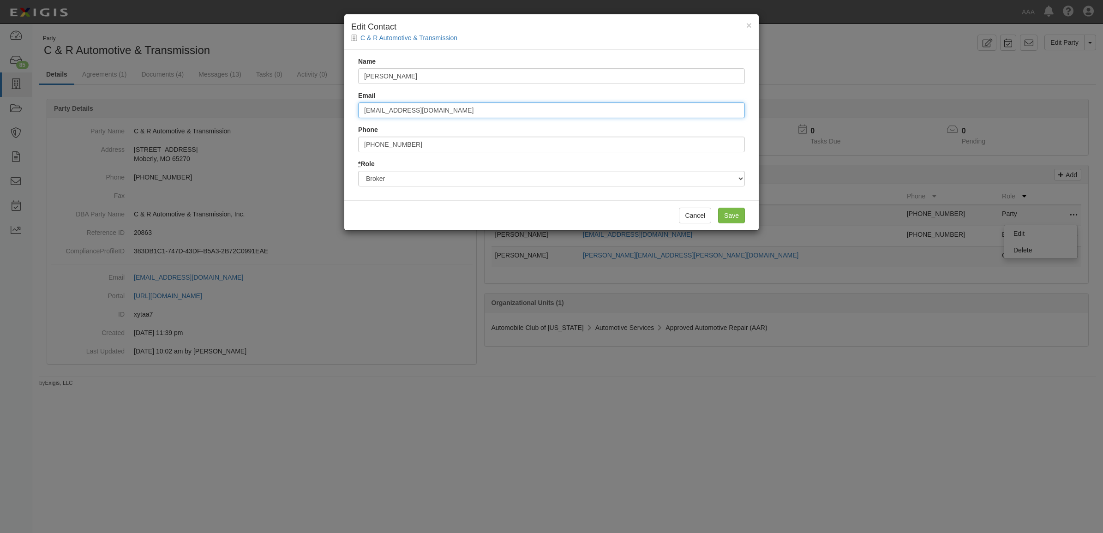
drag, startPoint x: 504, startPoint y: 108, endPoint x: 250, endPoint y: 103, distance: 253.9
click at [252, 104] on div "× Edit Contact C & R Automotive & Transmission Name Robert Huffman Email rhuffm…" at bounding box center [551, 266] width 1103 height 533
paste input "kkelly"
type input "[EMAIL_ADDRESS][DOMAIN_NAME]"
drag, startPoint x: 459, startPoint y: 77, endPoint x: 266, endPoint y: 72, distance: 193.0
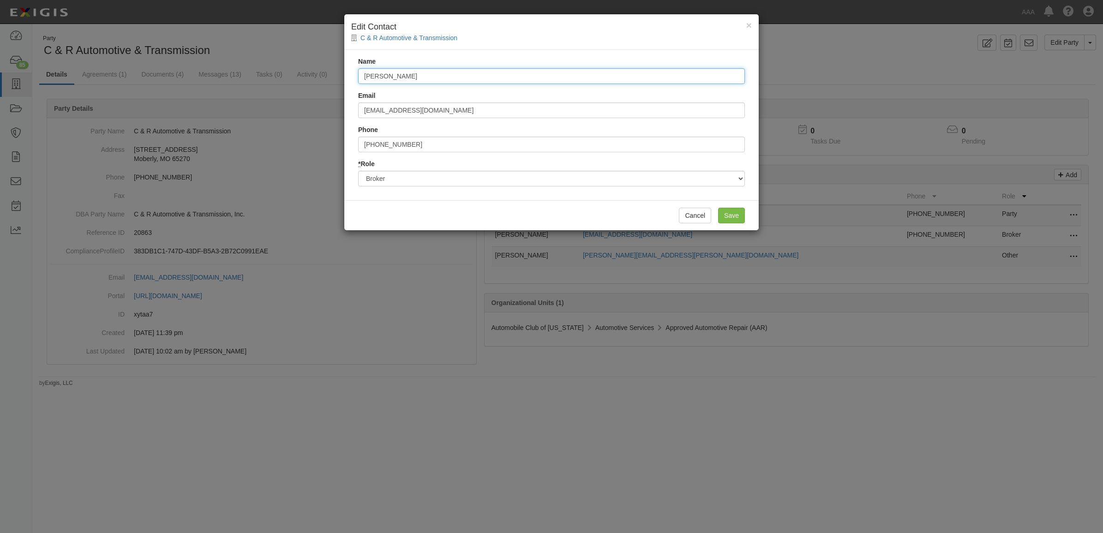
click at [269, 72] on div "× Edit Contact C & R Automotive & Transmission Name Robert Huffman Email kkelly…" at bounding box center [551, 266] width 1103 height 533
type input "[PERSON_NAME]"
click at [739, 215] on input "Save" at bounding box center [731, 216] width 27 height 16
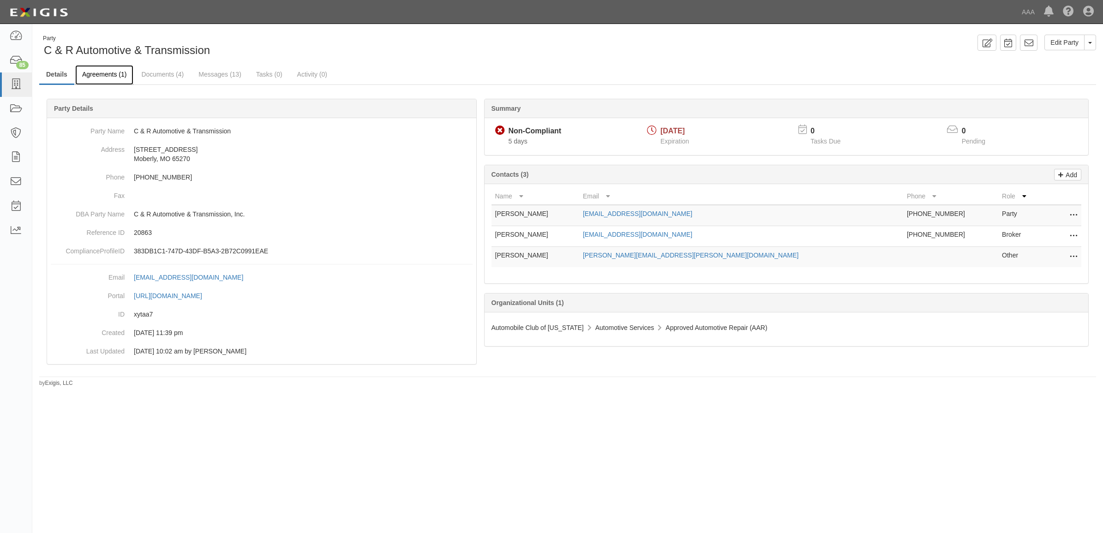
click at [102, 79] on link "Agreements (1)" at bounding box center [104, 75] width 58 height 20
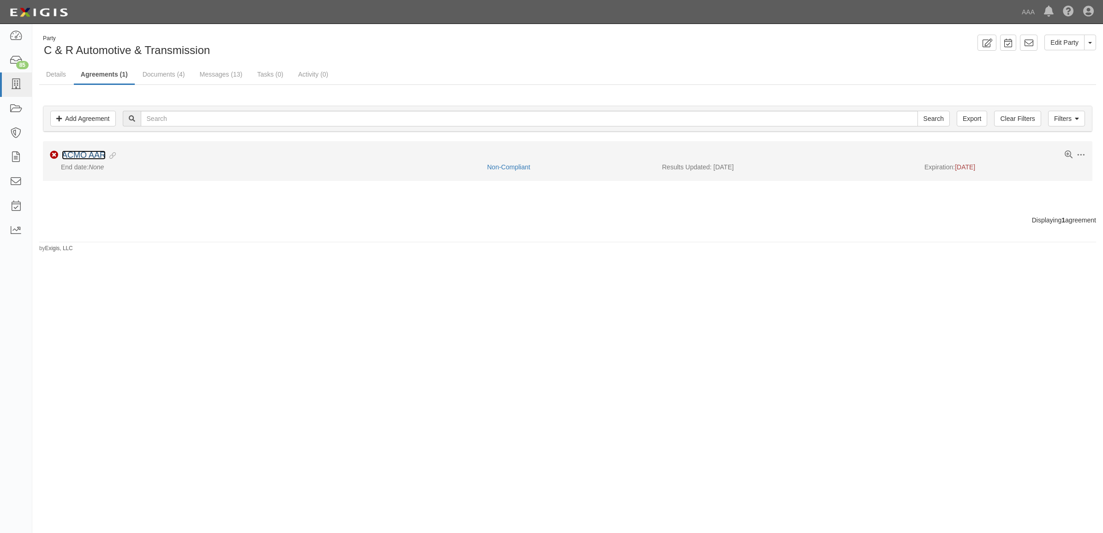
click at [91, 155] on link "ACMO AAR" at bounding box center [84, 154] width 44 height 9
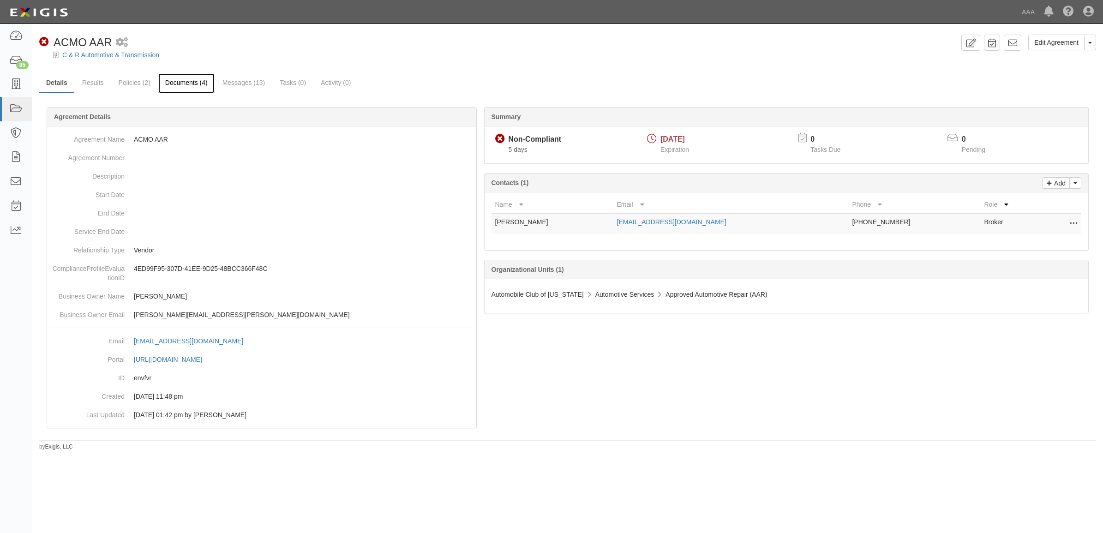
click at [197, 85] on link "Documents (4)" at bounding box center [186, 83] width 56 height 20
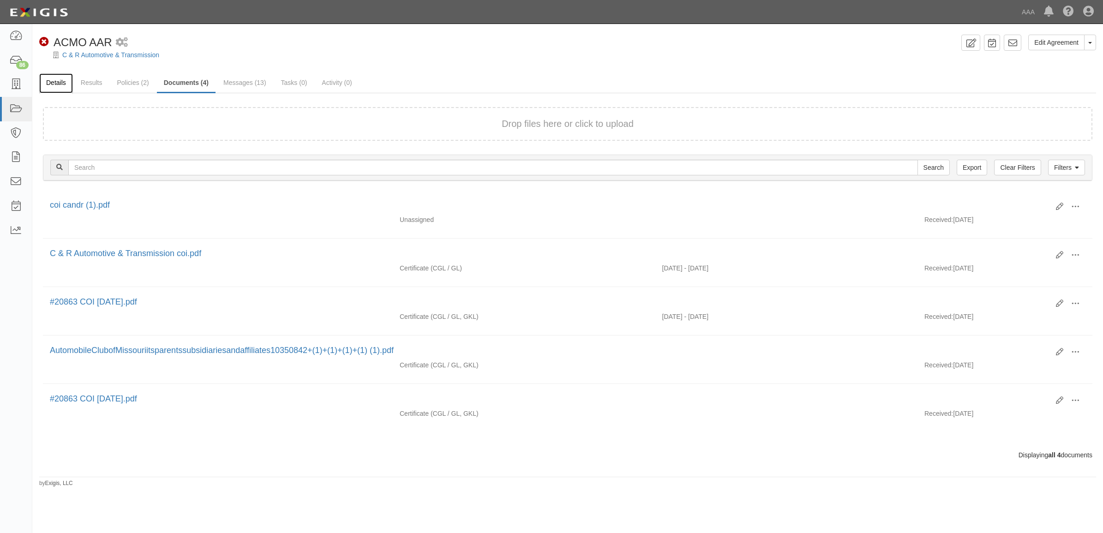
click at [59, 83] on link "Details" at bounding box center [56, 83] width 34 height 20
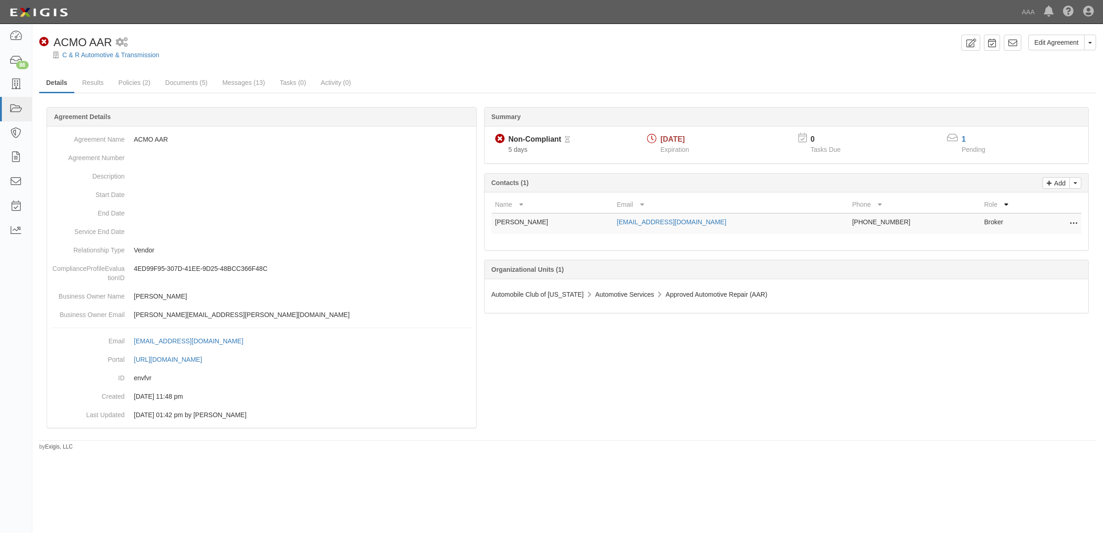
click at [1073, 218] on icon at bounding box center [1073, 224] width 7 height 12
click at [1030, 222] on link "Edit" at bounding box center [1032, 221] width 90 height 17
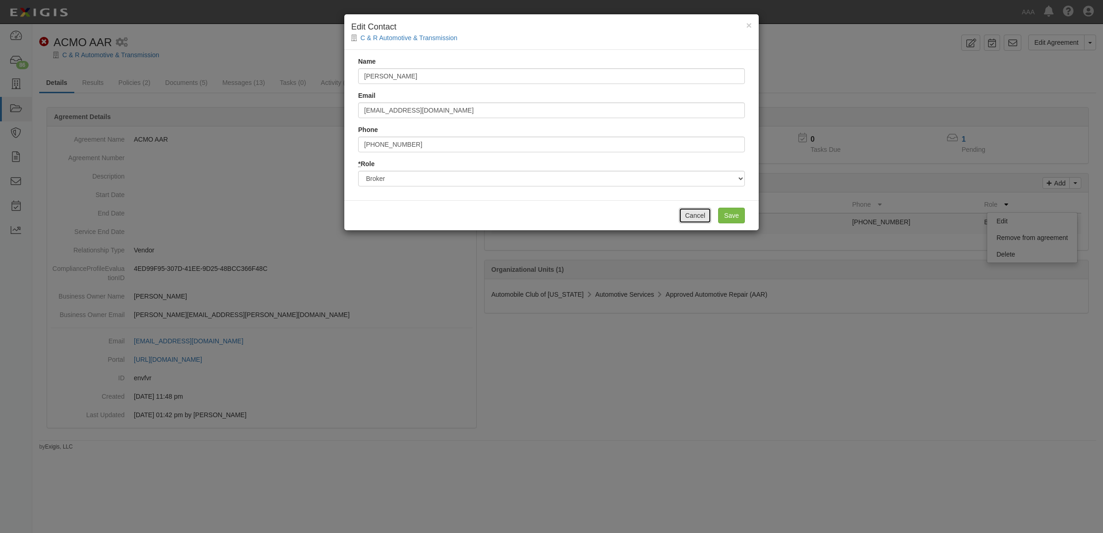
click at [704, 215] on button "Cancel" at bounding box center [695, 216] width 32 height 16
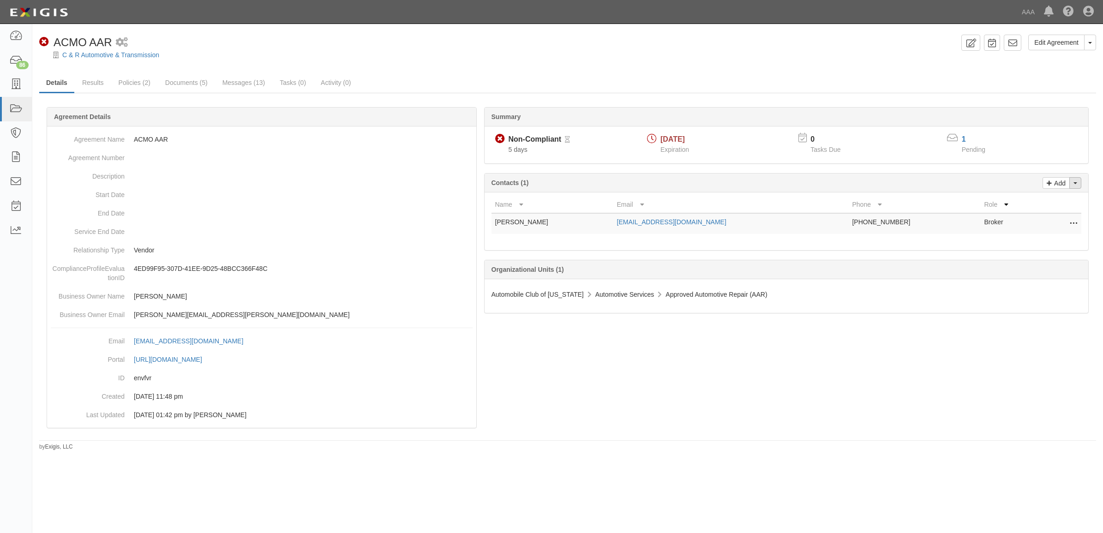
click at [1078, 181] on button "Toggle Contact Dropdown" at bounding box center [1076, 183] width 12 height 12
click at [1058, 201] on link "Change contacts" at bounding box center [1044, 199] width 73 height 12
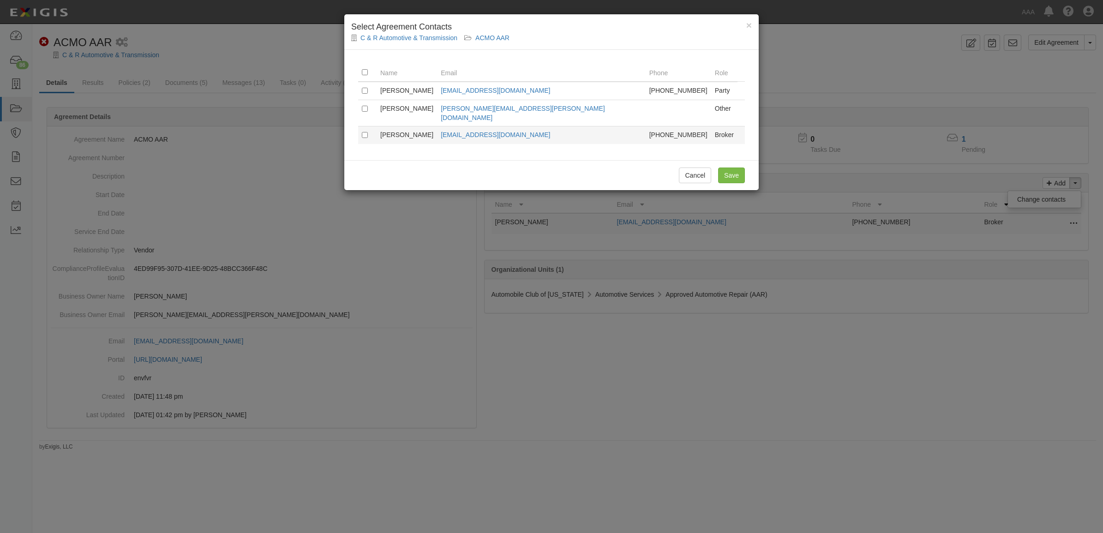
click at [369, 126] on td at bounding box center [367, 135] width 18 height 18
click at [362, 132] on input "checkbox" at bounding box center [365, 135] width 6 height 6
checkbox input "true"
click at [737, 168] on input "Save" at bounding box center [731, 176] width 27 height 16
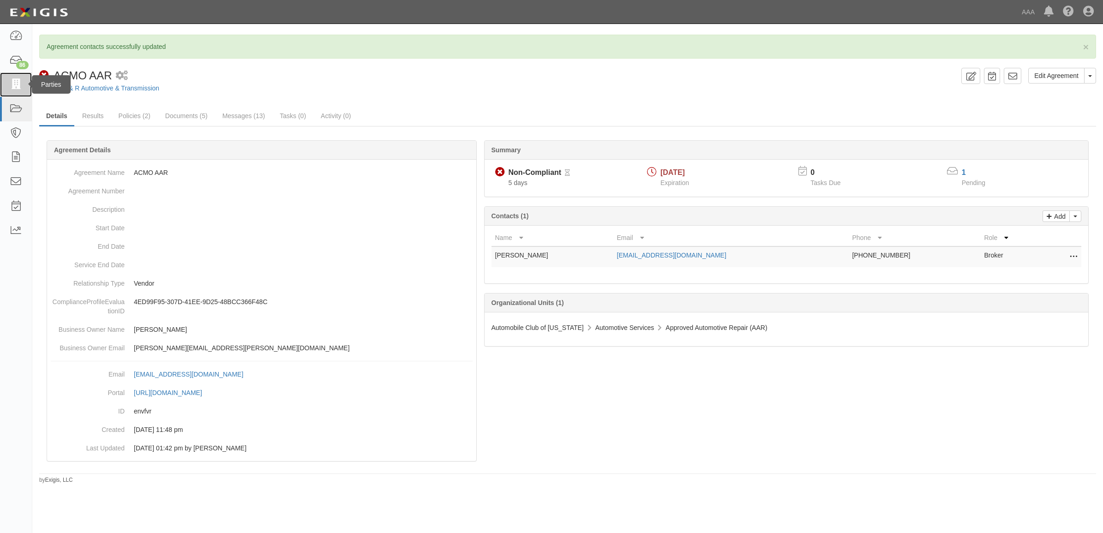
click at [12, 95] on link at bounding box center [16, 84] width 32 height 24
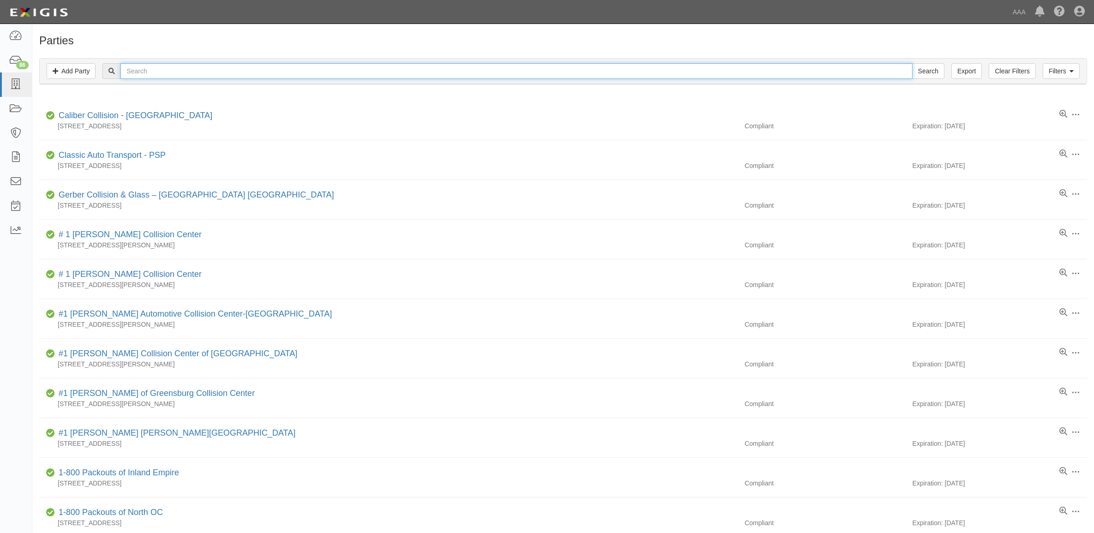
click at [449, 73] on input "text" at bounding box center [516, 71] width 792 height 16
type input "20862"
click at [913, 63] on input "Search" at bounding box center [929, 71] width 32 height 16
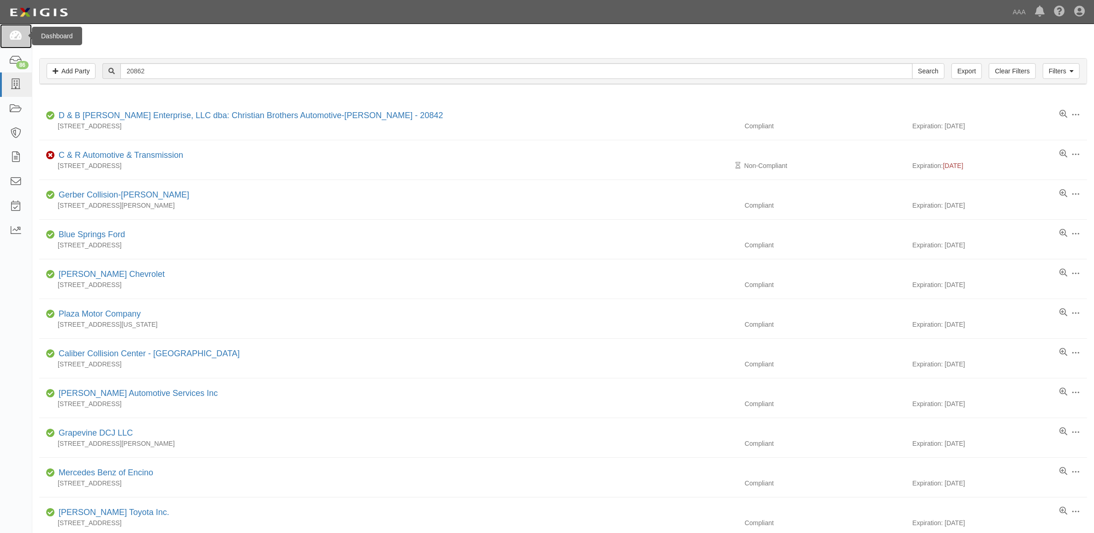
click at [14, 40] on icon at bounding box center [15, 36] width 13 height 11
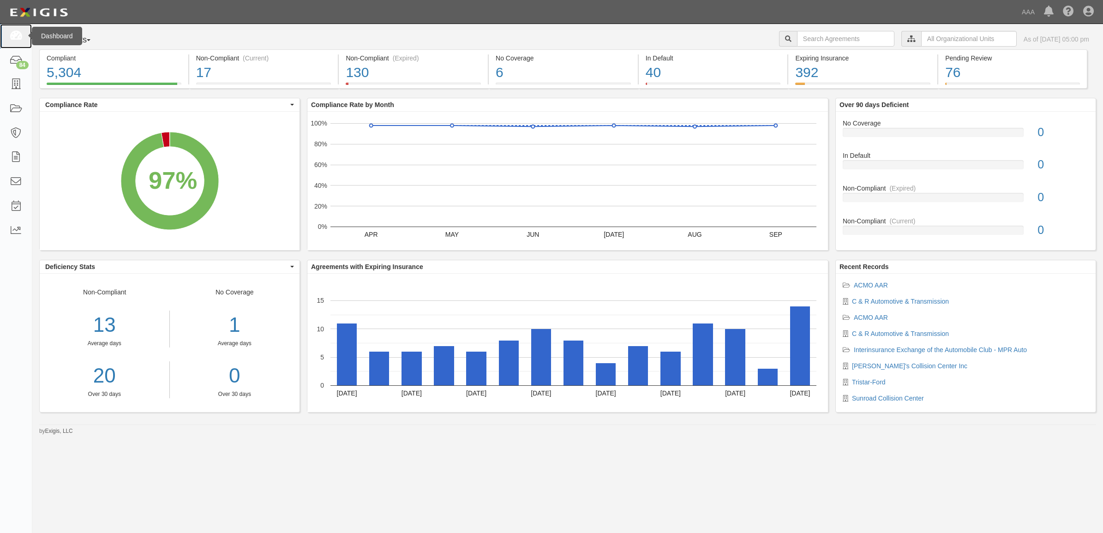
click at [21, 35] on icon at bounding box center [15, 36] width 13 height 11
